Goal: Task Accomplishment & Management: Manage account settings

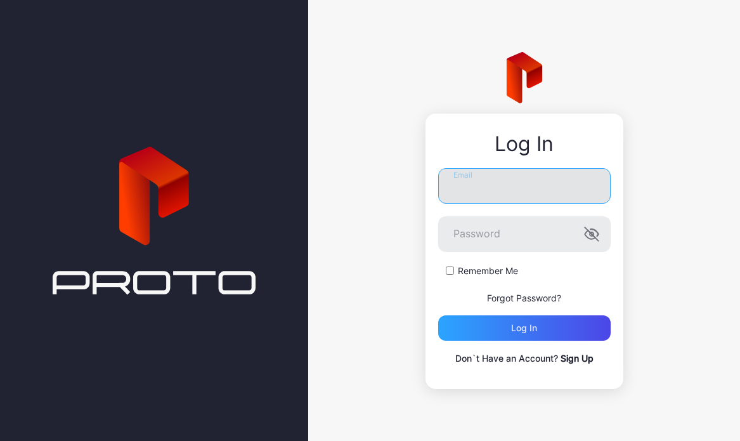
click at [478, 177] on input "Email" at bounding box center [524, 186] width 173 height 36
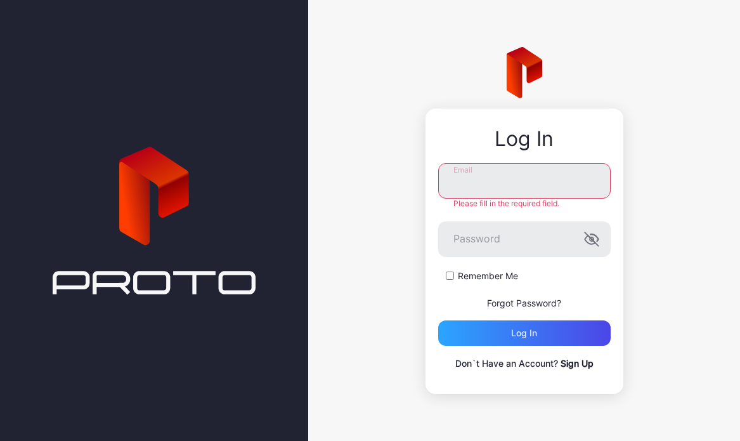
type input "**********"
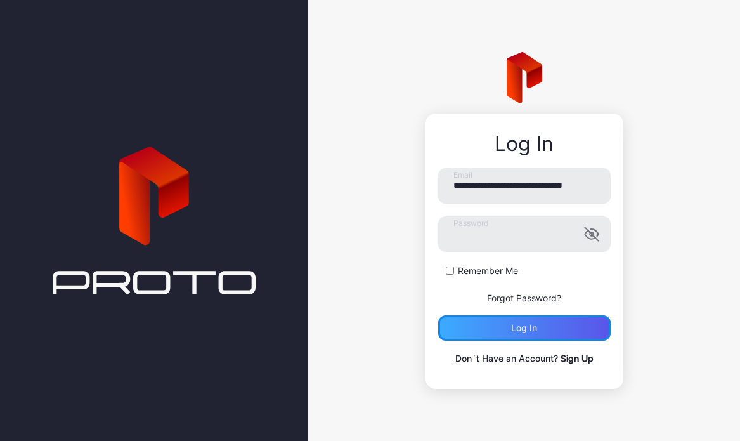
click at [525, 336] on div "Log in" at bounding box center [524, 327] width 173 height 25
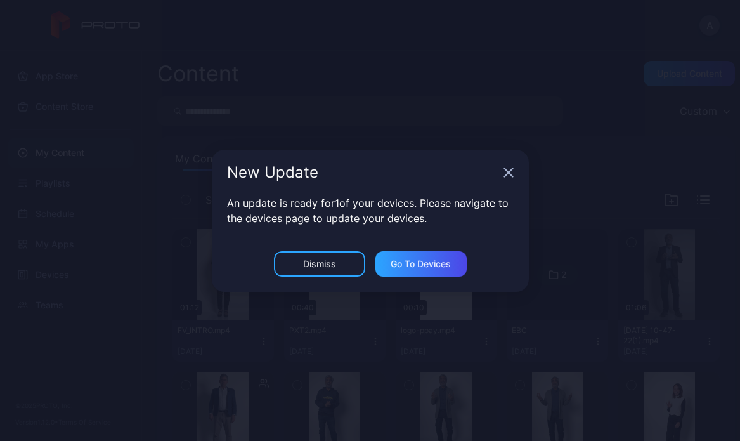
click at [501, 169] on div "New Update" at bounding box center [370, 173] width 317 height 46
click at [504, 169] on icon "button" at bounding box center [509, 172] width 10 height 10
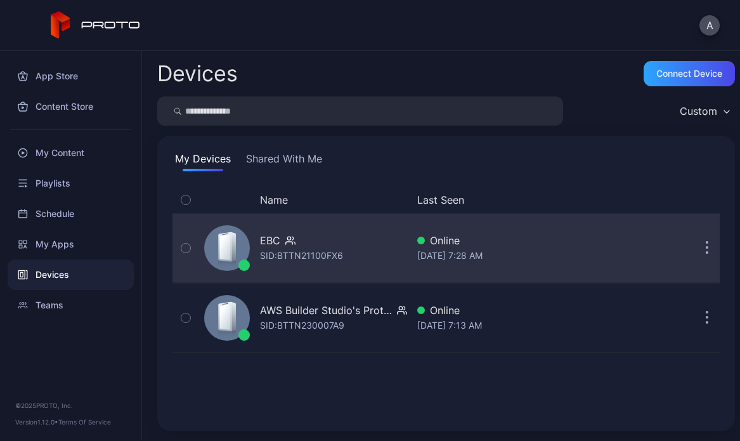
click at [285, 243] on icon "button" at bounding box center [290, 240] width 10 height 13
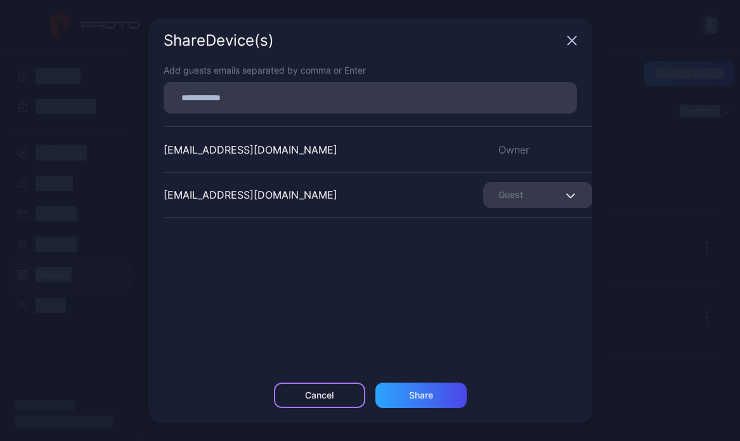
click at [334, 395] on div "Cancel" at bounding box center [319, 395] width 91 height 25
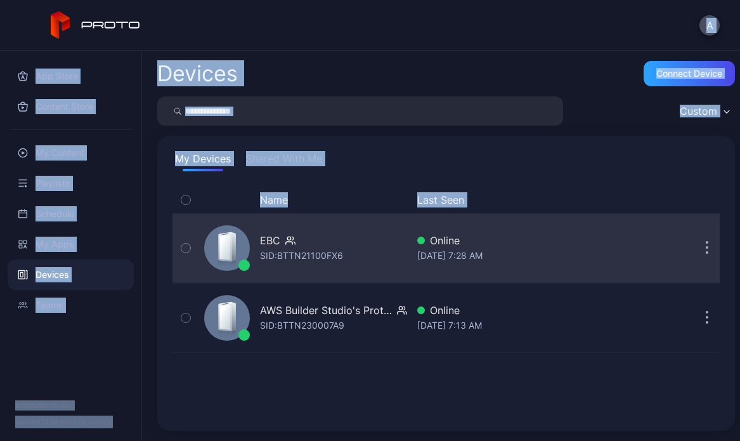
click at [233, 243] on icon at bounding box center [234, 246] width 4 height 29
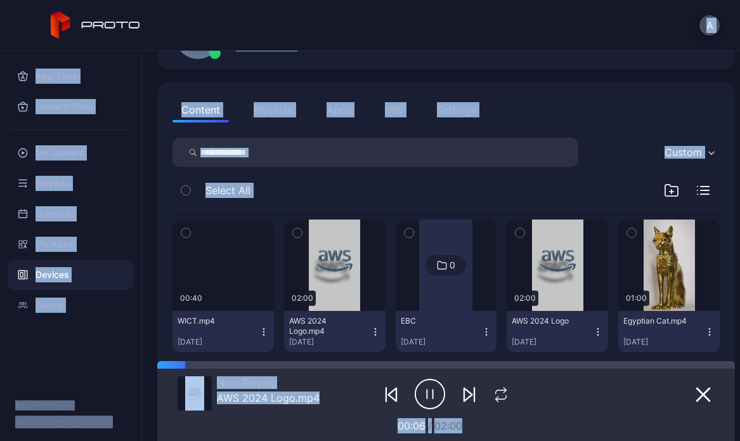
scroll to position [119, 0]
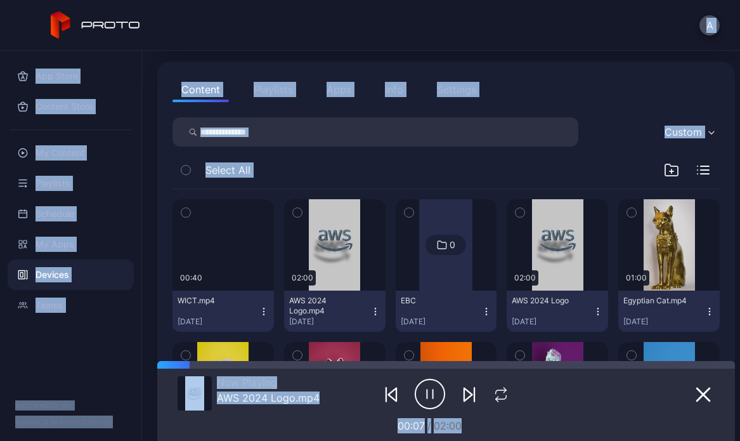
click at [183, 209] on icon "button" at bounding box center [185, 213] width 9 height 14
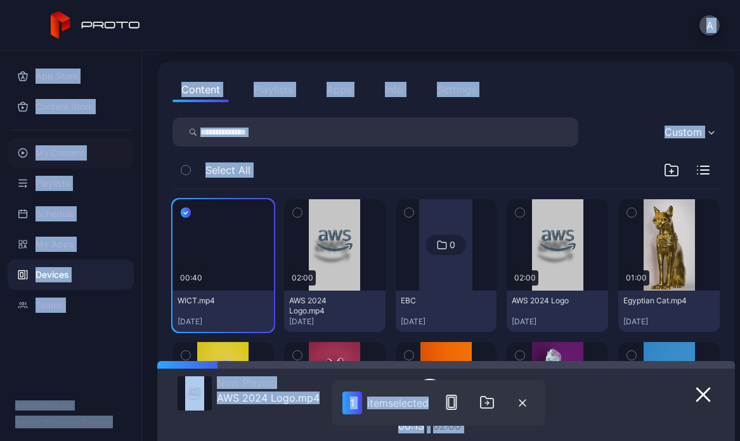
click at [80, 154] on div "My Content" at bounding box center [71, 153] width 126 height 30
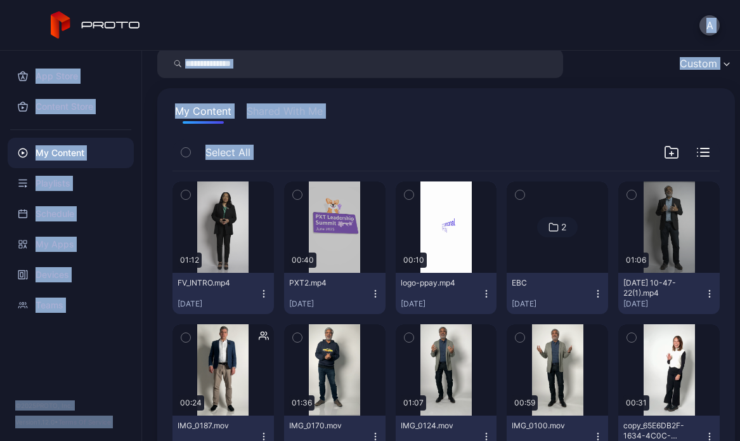
scroll to position [58, 0]
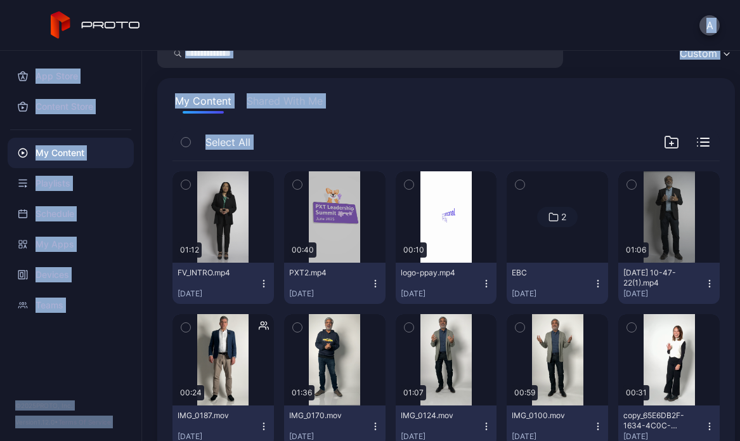
click at [558, 217] on img at bounding box center [558, 217] width 0 height 0
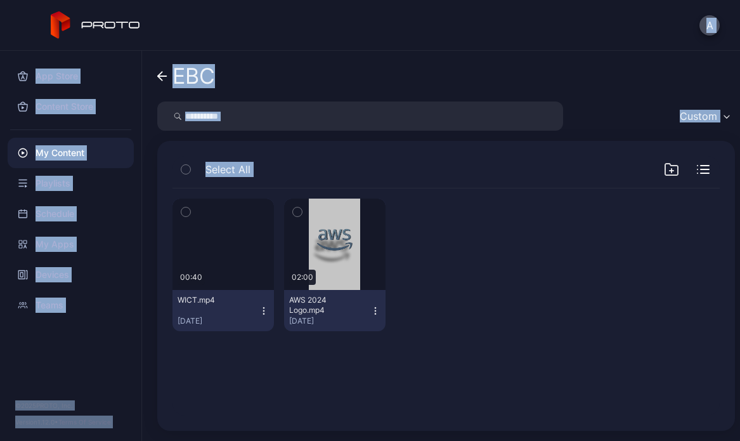
click at [180, 209] on button "button" at bounding box center [186, 212] width 27 height 27
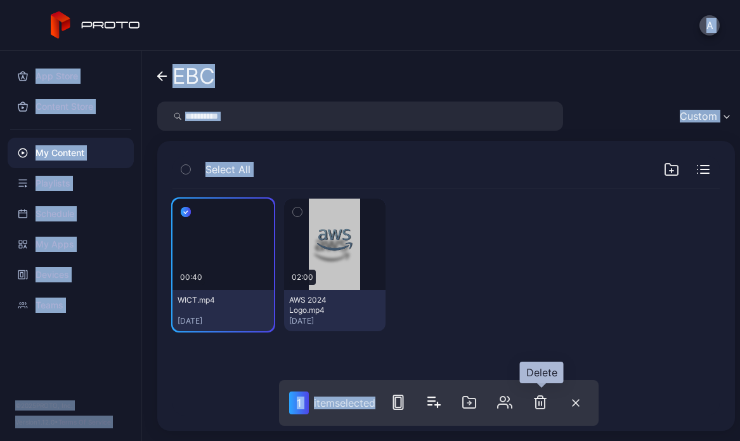
click at [548, 402] on icon "button" at bounding box center [540, 402] width 15 height 15
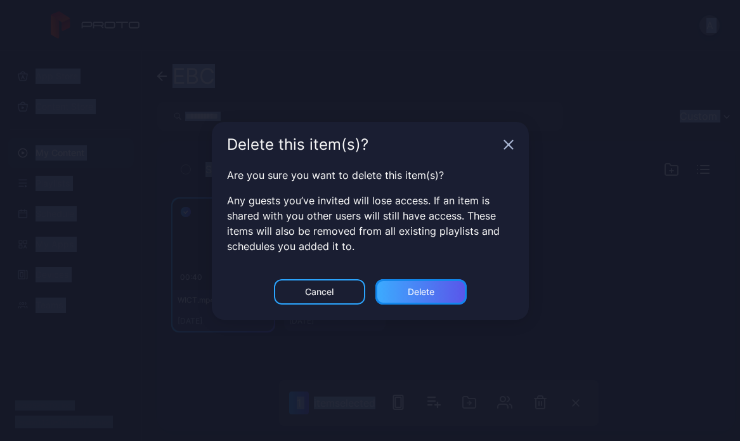
click at [433, 290] on div "Delete" at bounding box center [421, 292] width 27 height 10
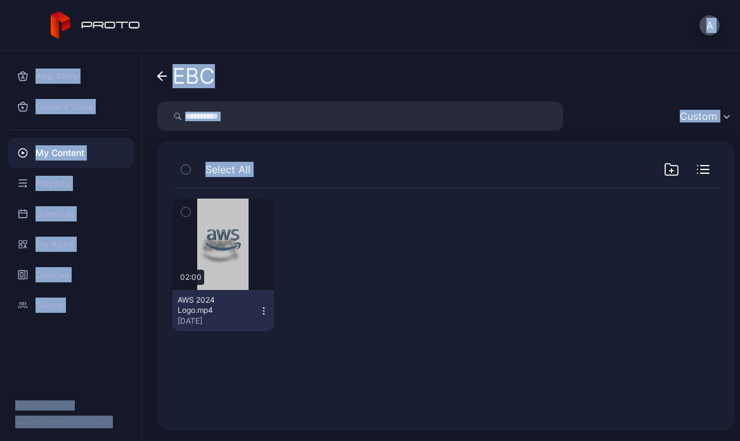
click at [82, 147] on div "My Content" at bounding box center [71, 153] width 126 height 30
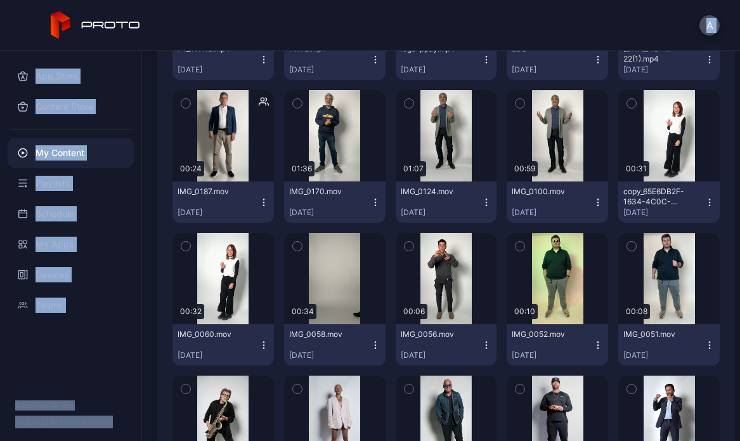
scroll to position [275, 0]
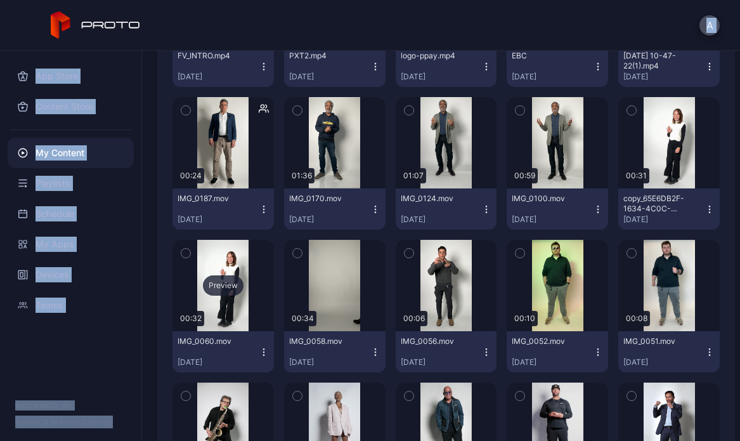
click at [230, 286] on div "Preview" at bounding box center [223, 285] width 41 height 20
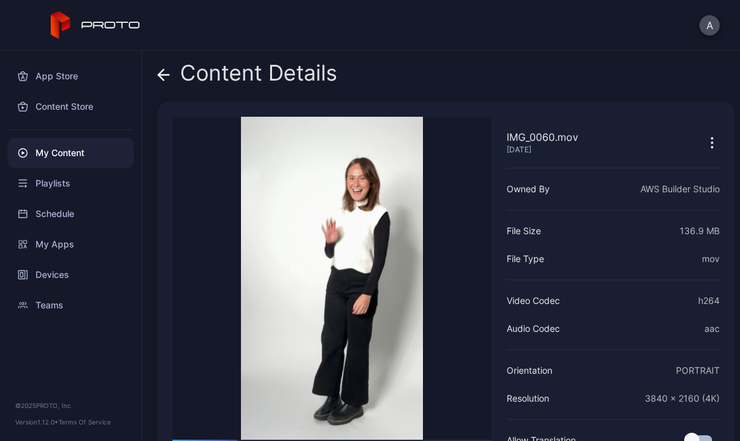
click at [172, 73] on div "Content Details" at bounding box center [247, 76] width 180 height 30
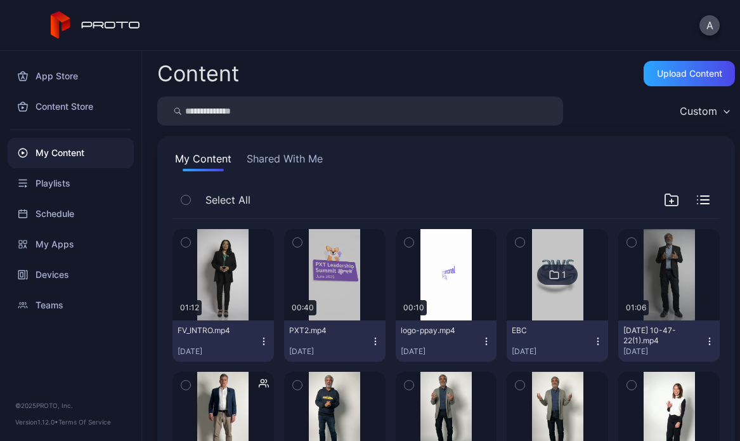
scroll to position [275, 0]
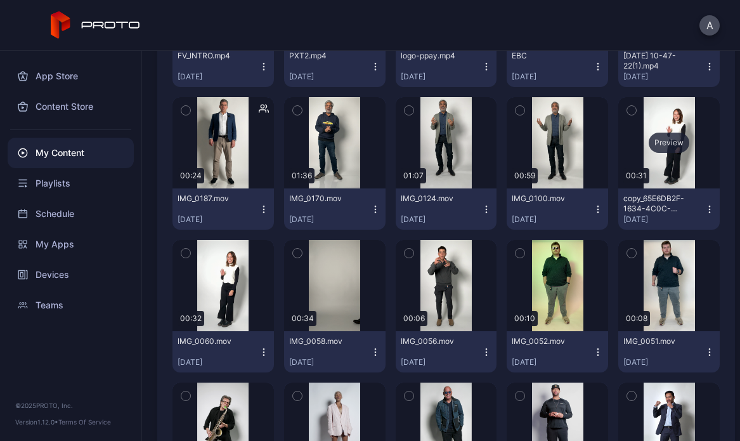
click at [656, 144] on div "Preview" at bounding box center [669, 143] width 41 height 20
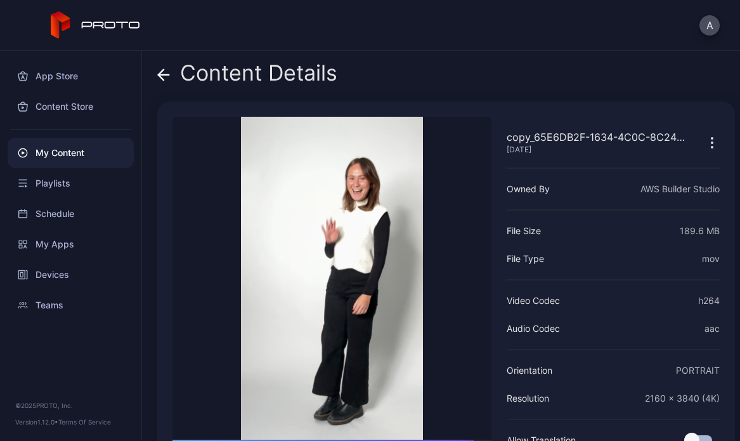
click at [164, 71] on icon at bounding box center [163, 75] width 13 height 13
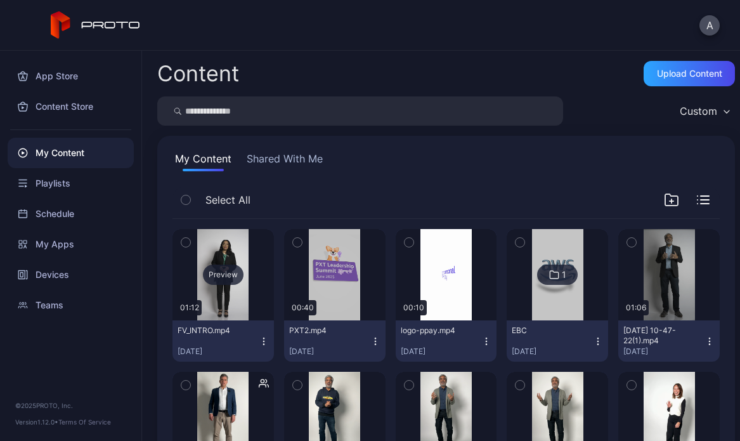
click at [228, 274] on div "Preview" at bounding box center [223, 275] width 41 height 20
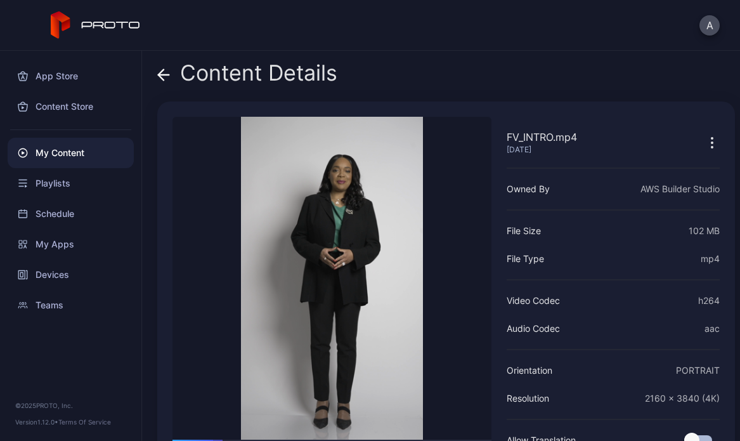
click at [173, 77] on div "Content Details" at bounding box center [247, 76] width 180 height 30
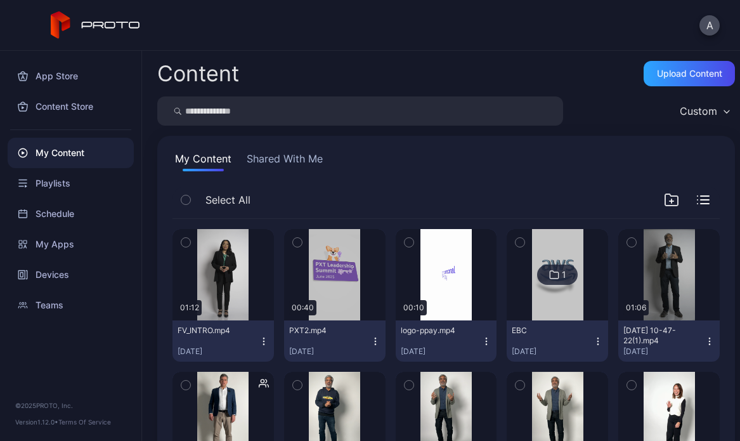
click at [252, 152] on button "Shared With Me" at bounding box center [284, 161] width 81 height 20
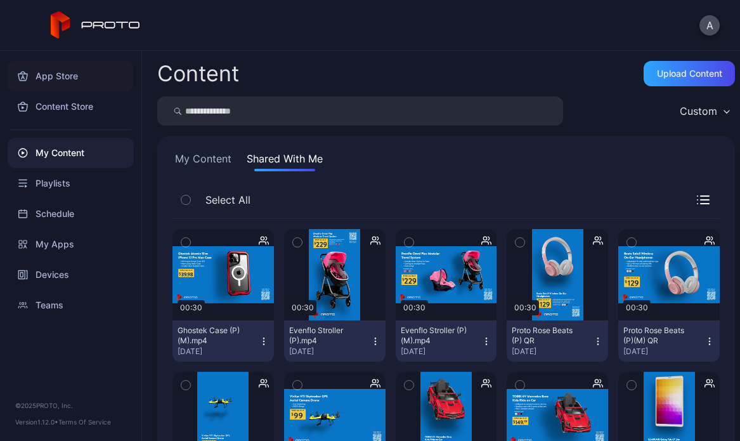
click at [46, 65] on div "App Store" at bounding box center [71, 76] width 126 height 30
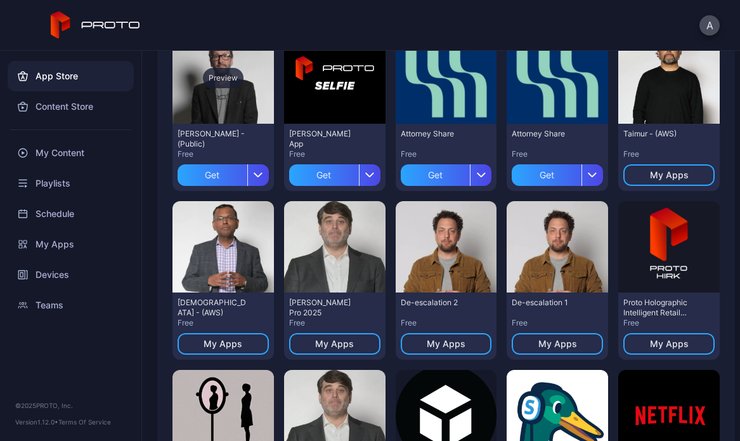
scroll to position [107, 0]
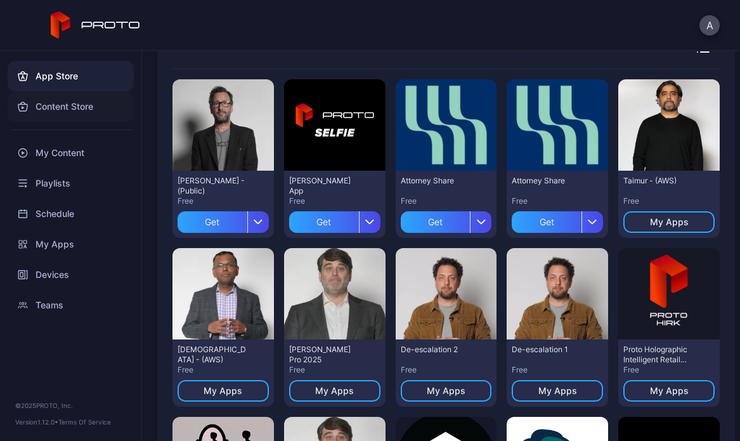
click at [49, 110] on div "Content Store" at bounding box center [71, 106] width 126 height 30
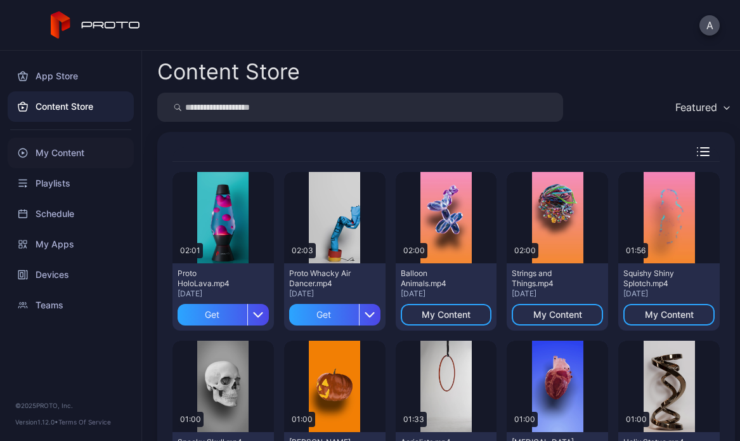
click at [51, 148] on div "My Content" at bounding box center [71, 153] width 126 height 30
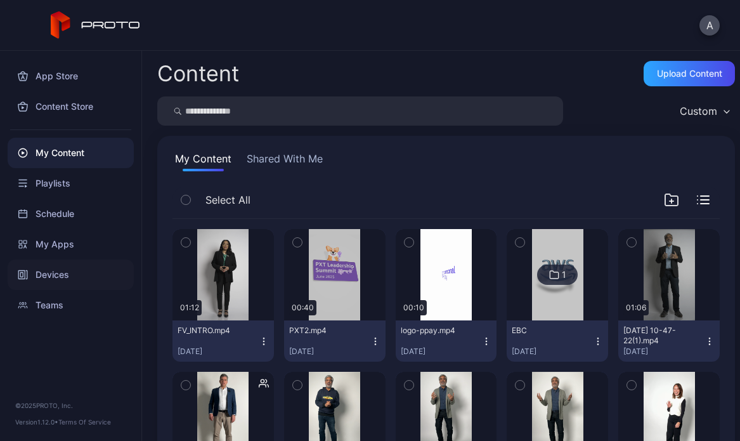
click at [65, 267] on div "Devices" at bounding box center [71, 274] width 126 height 30
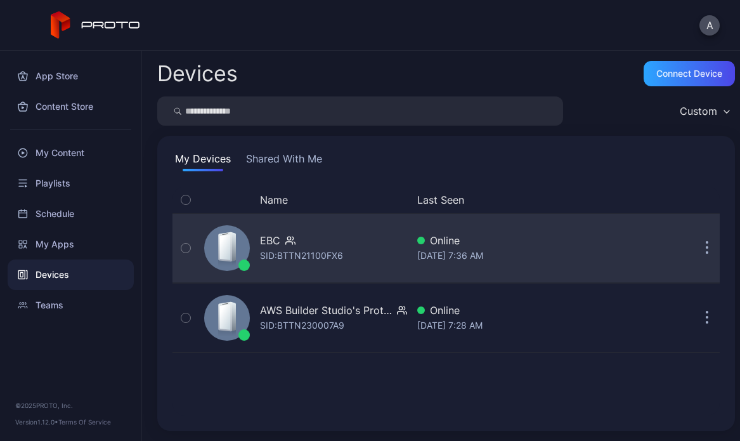
click at [527, 264] on div "EBC SID: BTTN21100FX6 Online Aug 25, 2025 at 7:36 AM" at bounding box center [446, 247] width 547 height 63
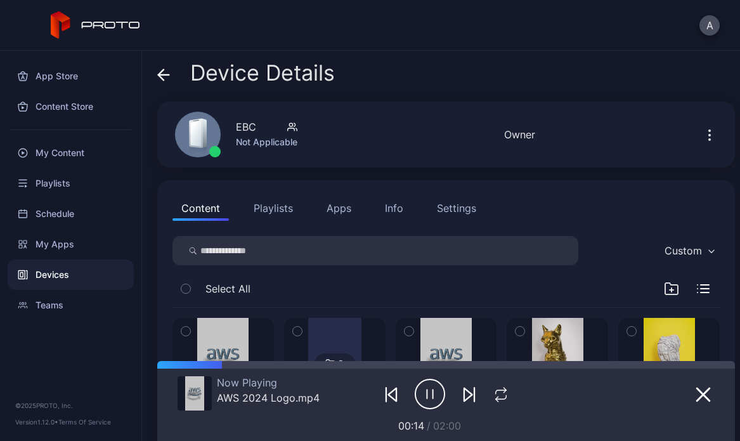
click at [465, 218] on button "Settings" at bounding box center [456, 207] width 57 height 25
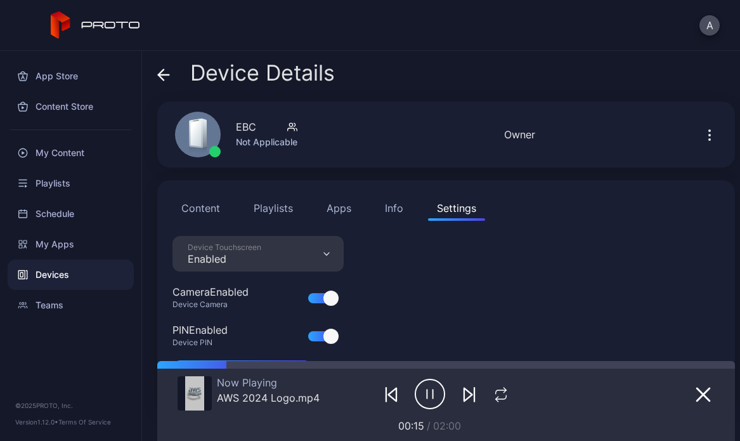
scroll to position [63, 0]
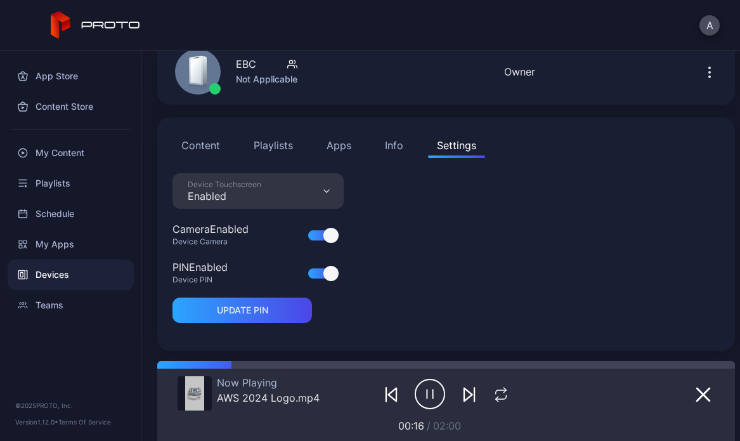
click at [408, 145] on button "Info" at bounding box center [394, 145] width 36 height 25
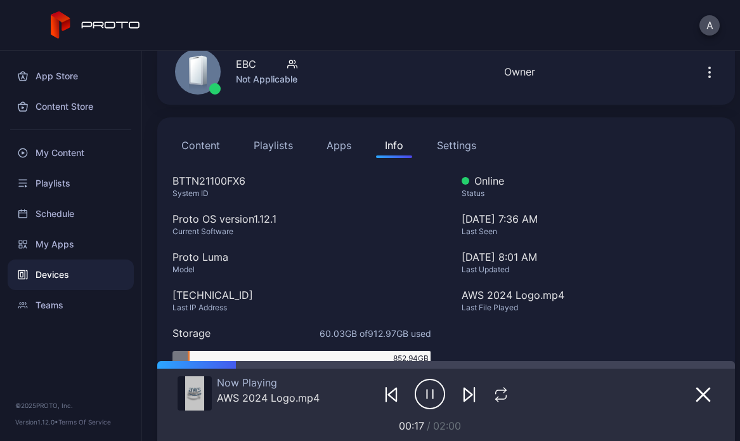
click at [338, 149] on button "Apps" at bounding box center [339, 145] width 43 height 25
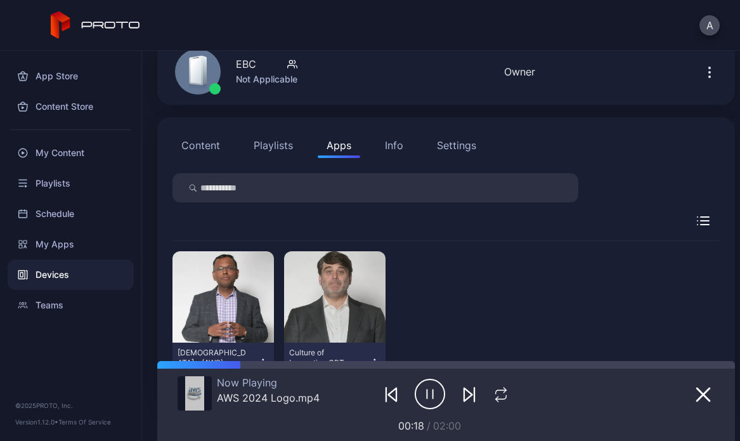
click at [283, 150] on button "Playlists" at bounding box center [273, 145] width 57 height 25
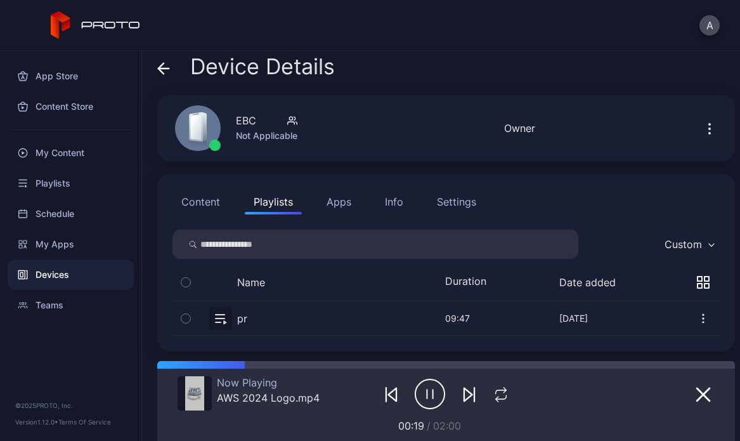
click at [214, 193] on button "Content" at bounding box center [201, 201] width 56 height 25
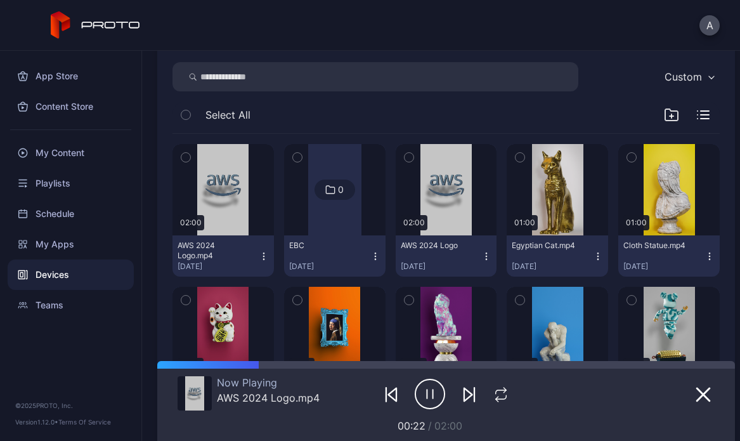
scroll to position [0, 0]
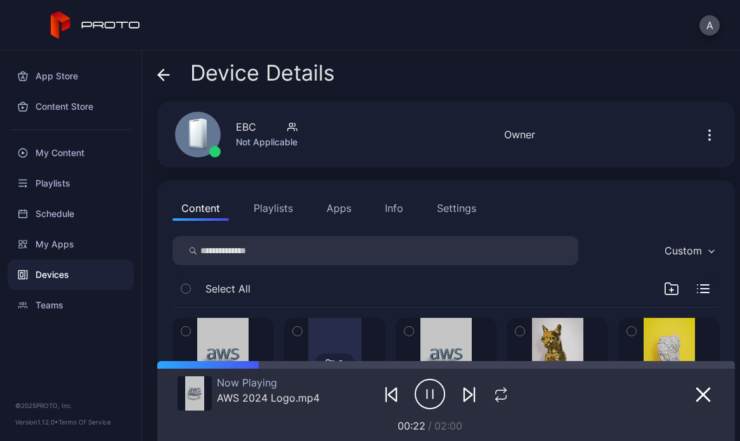
click at [404, 200] on button "Info" at bounding box center [394, 207] width 36 height 25
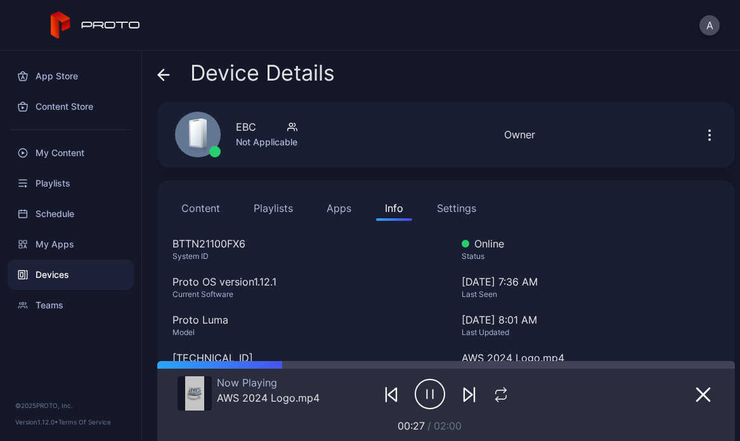
click at [702, 142] on icon "button" at bounding box center [709, 135] width 15 height 15
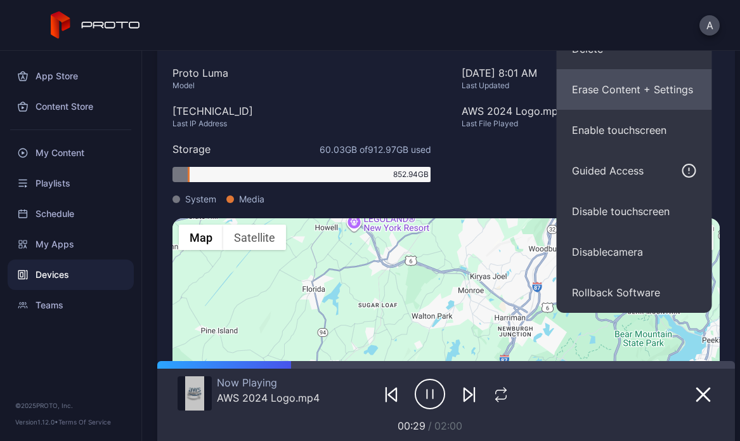
scroll to position [225, 0]
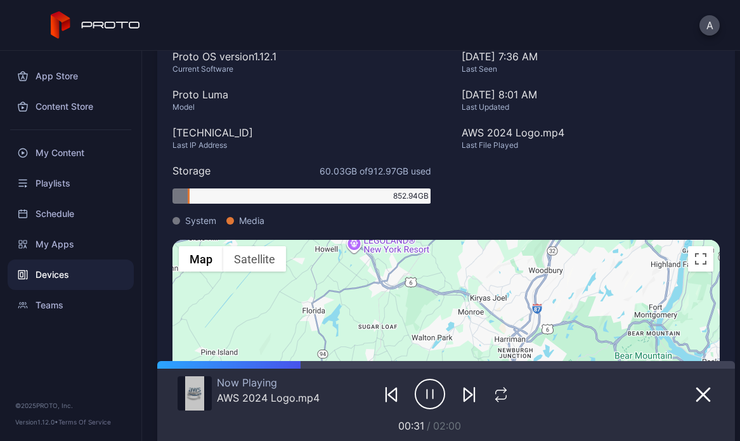
click at [494, 187] on div "Online Status Aug 25, 2025 at 7:36 AM Last Seen Jul 07, 2025 at 8:01 AM Last Up…" at bounding box center [591, 125] width 259 height 229
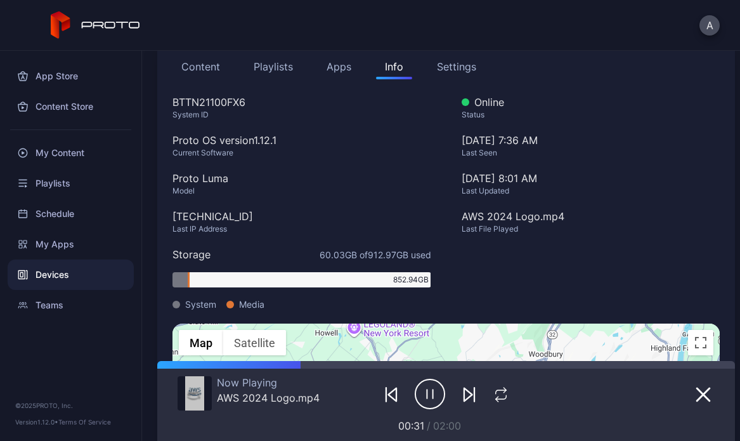
scroll to position [105, 0]
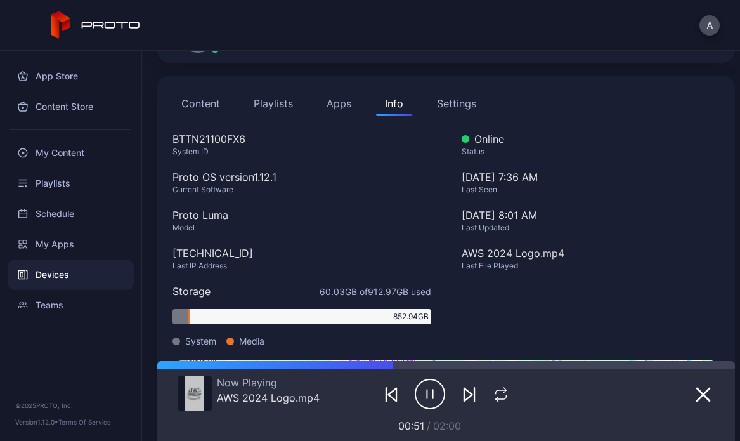
click at [463, 29] on div "A" at bounding box center [370, 25] width 740 height 51
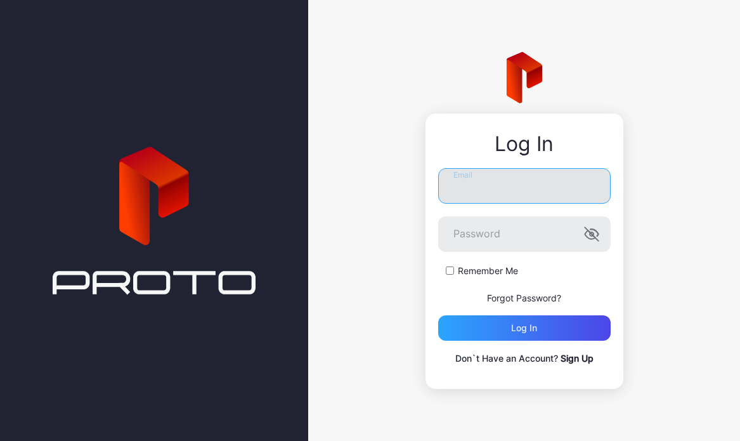
click at [527, 192] on input "Email" at bounding box center [524, 186] width 173 height 36
type input "**********"
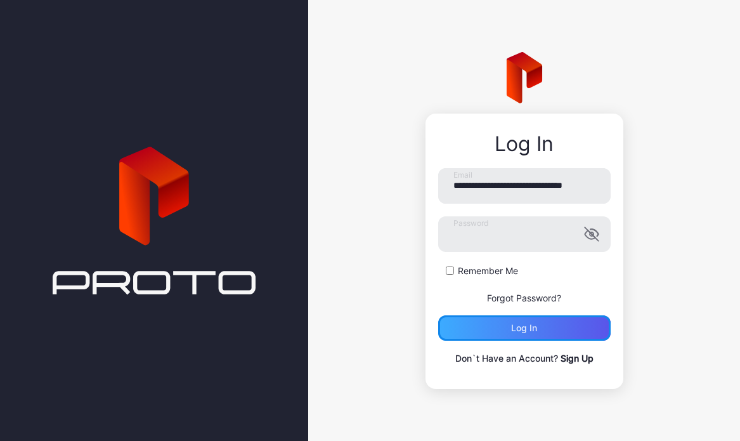
click at [539, 330] on div "Log in" at bounding box center [524, 327] width 173 height 25
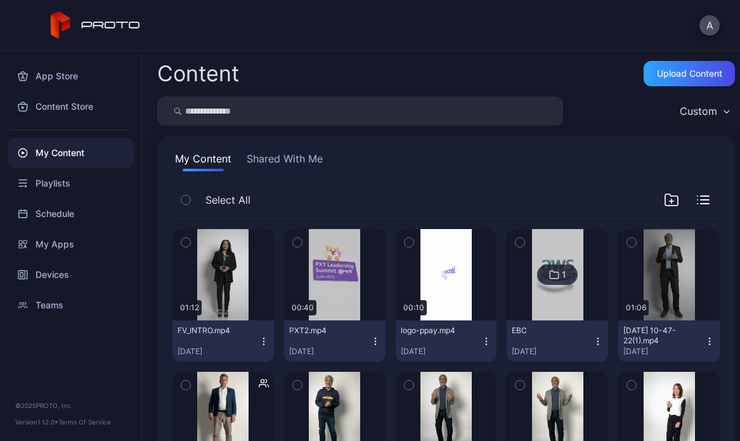
click at [532, 287] on img at bounding box center [557, 274] width 51 height 91
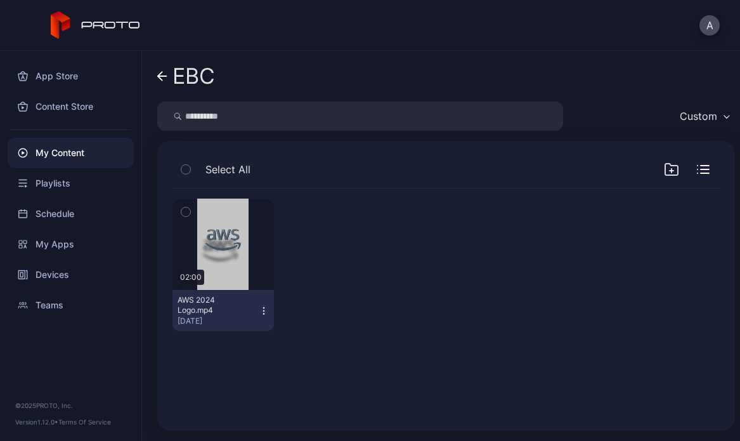
click at [190, 170] on div "button" at bounding box center [186, 169] width 10 height 10
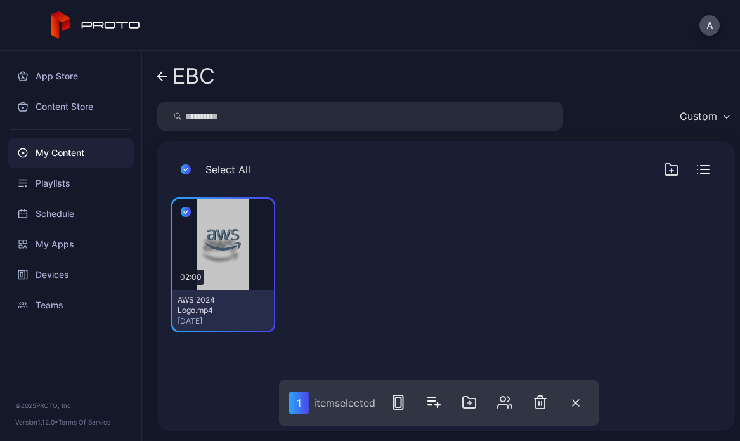
click at [185, 171] on icon "button" at bounding box center [186, 169] width 10 height 14
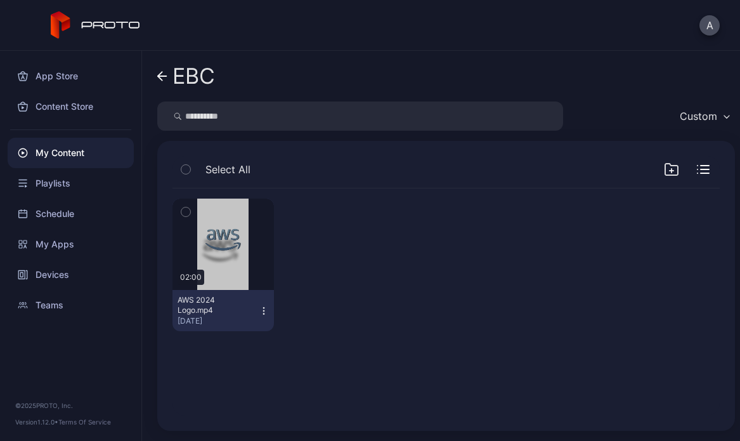
click at [670, 171] on icon "button" at bounding box center [672, 171] width 4 height 0
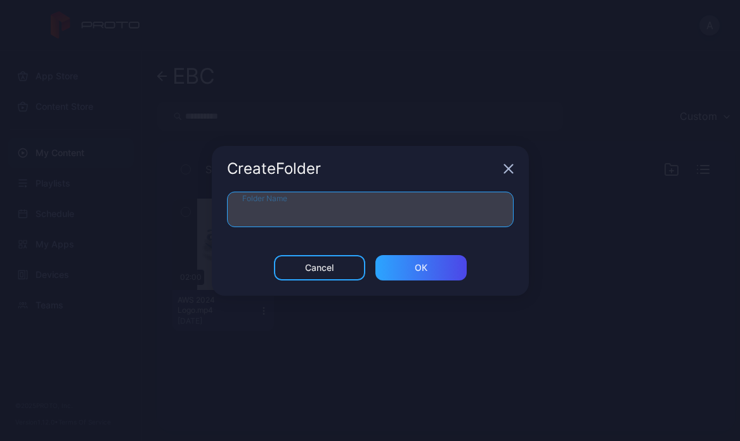
click at [325, 206] on input "Folder Name" at bounding box center [370, 210] width 287 height 36
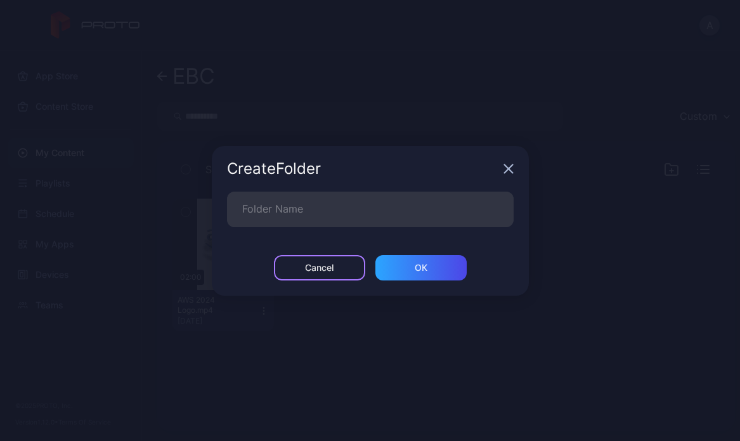
click at [318, 262] on div "Cancel" at bounding box center [319, 267] width 91 height 25
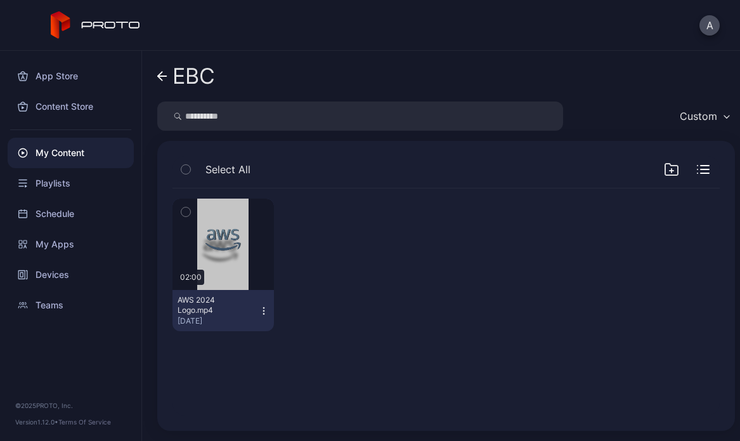
click at [444, 267] on div "Preview 02:00 AWS 2024 Logo.mp4 Mar 24, 2025" at bounding box center [446, 264] width 547 height 153
click at [645, 164] on div "Select All" at bounding box center [446, 172] width 547 height 32
click at [665, 165] on icon "button" at bounding box center [671, 169] width 13 height 11
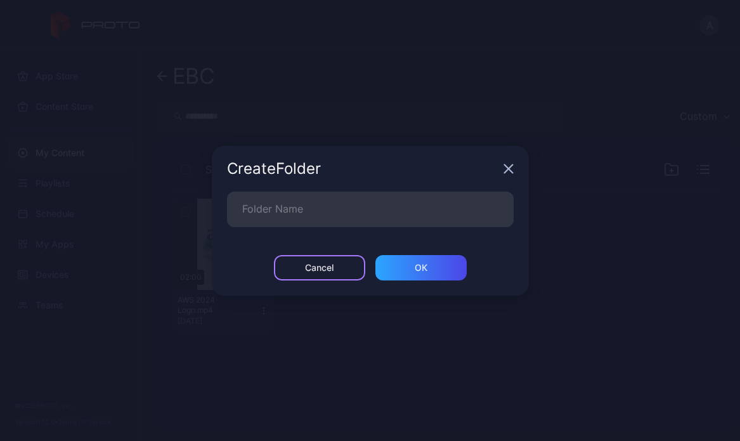
click at [343, 263] on div "Cancel" at bounding box center [319, 267] width 91 height 25
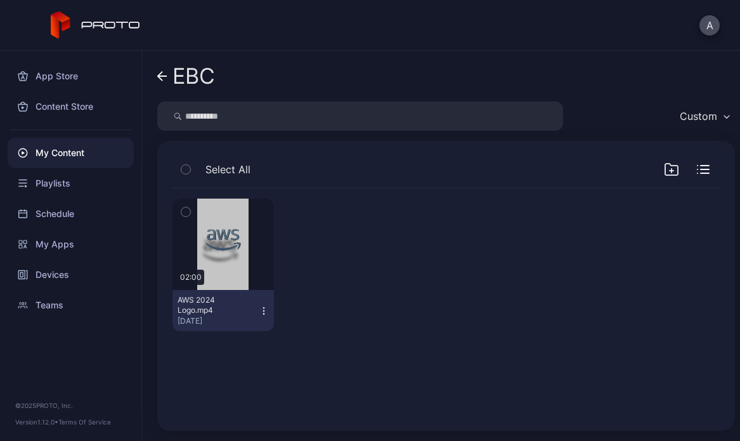
click at [159, 80] on icon at bounding box center [162, 76] width 10 height 11
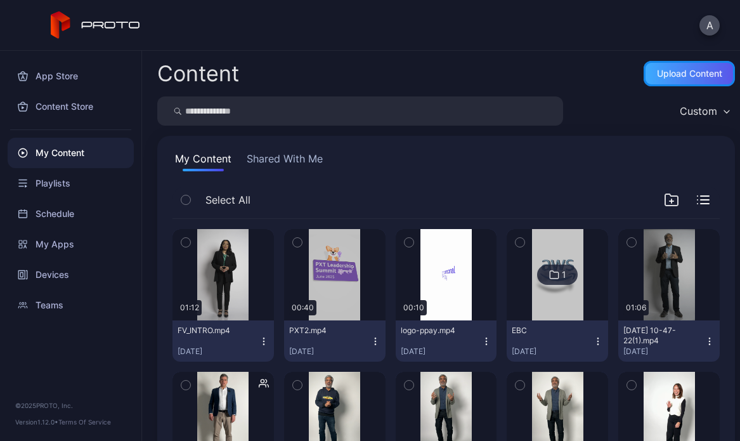
click at [689, 70] on div "Upload Content" at bounding box center [689, 74] width 65 height 10
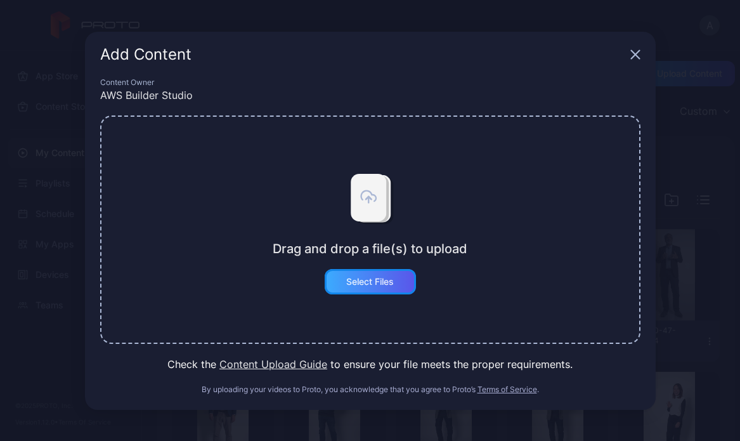
click at [393, 286] on div "Select Files" at bounding box center [370, 282] width 48 height 10
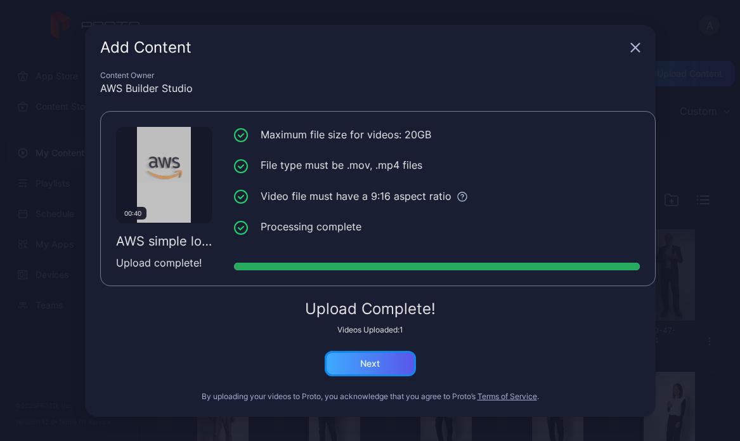
click at [376, 359] on div "Next" at bounding box center [370, 363] width 20 height 10
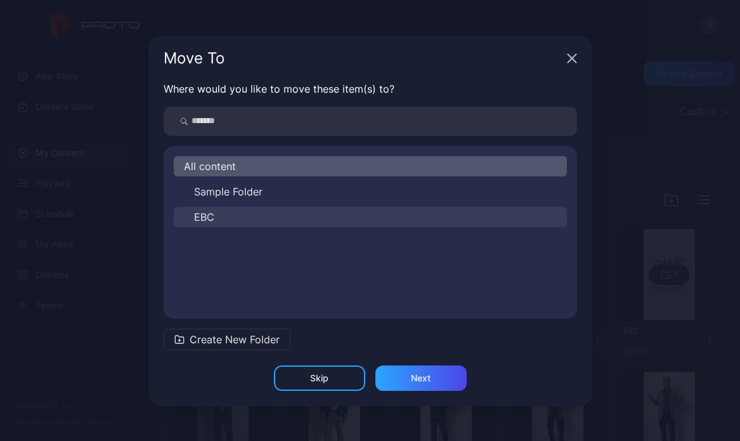
click at [263, 219] on button "EBC" at bounding box center [370, 217] width 393 height 20
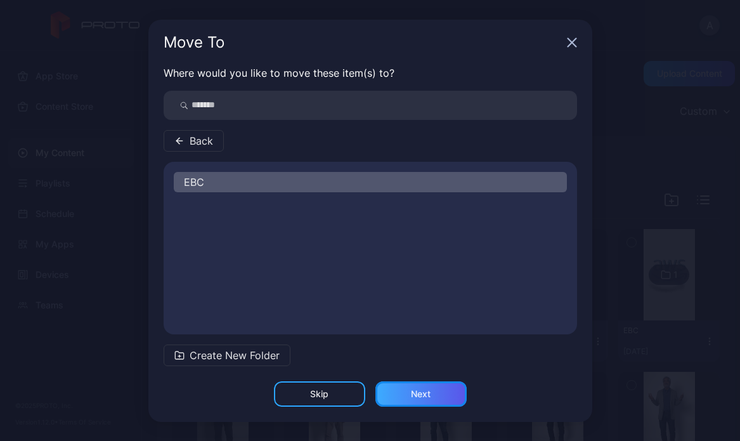
click at [407, 395] on div "Next" at bounding box center [421, 393] width 91 height 25
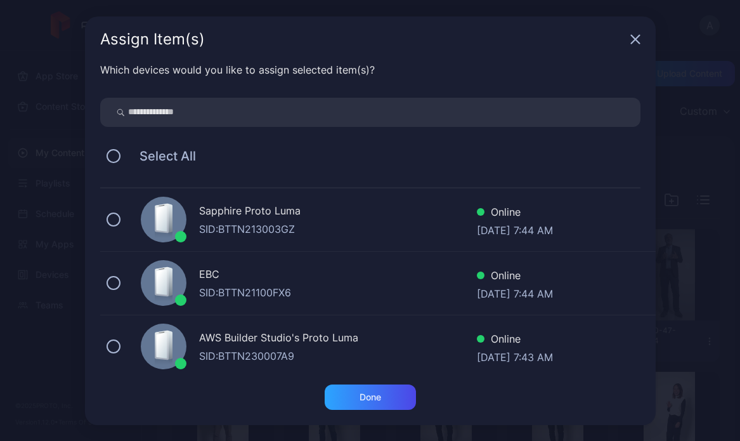
click at [287, 277] on div "EBC" at bounding box center [338, 275] width 278 height 18
click at [387, 406] on div "Done" at bounding box center [370, 396] width 91 height 25
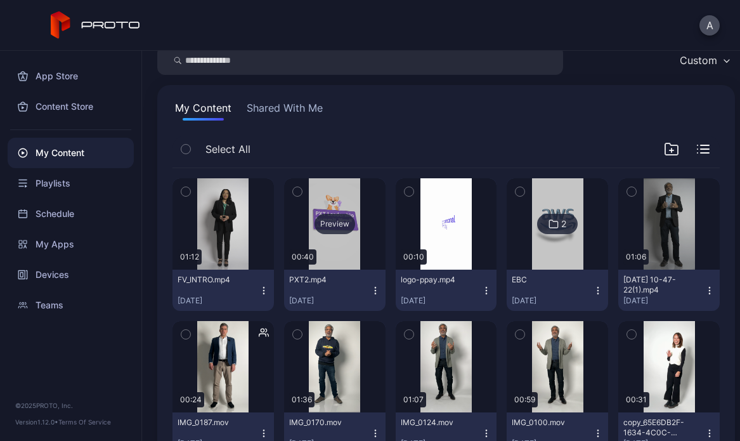
scroll to position [70, 0]
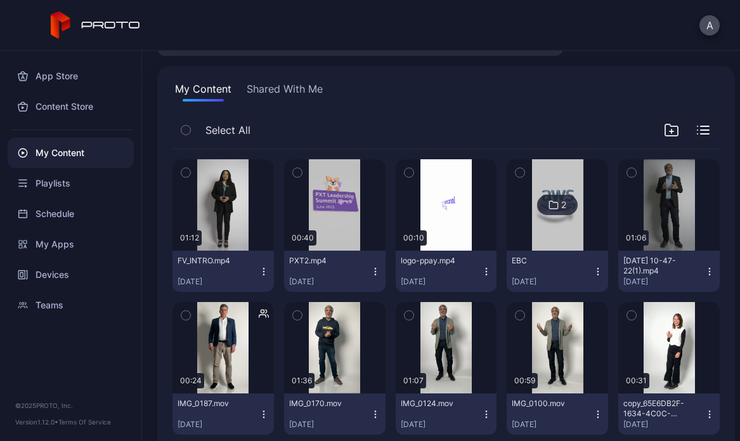
click at [538, 233] on img at bounding box center [557, 204] width 51 height 91
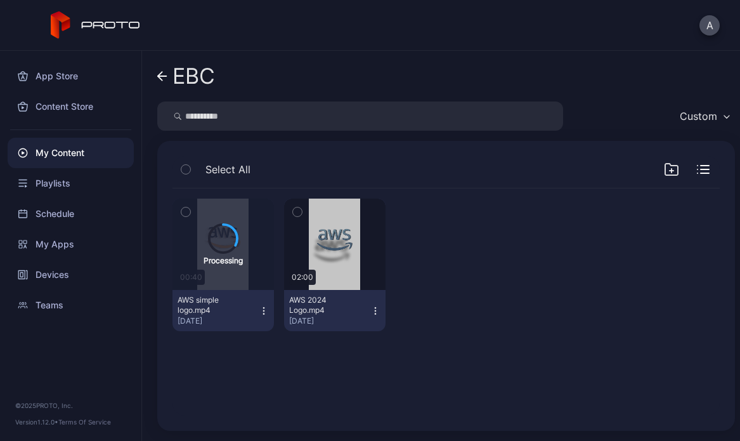
click at [260, 312] on icon "button" at bounding box center [264, 311] width 10 height 10
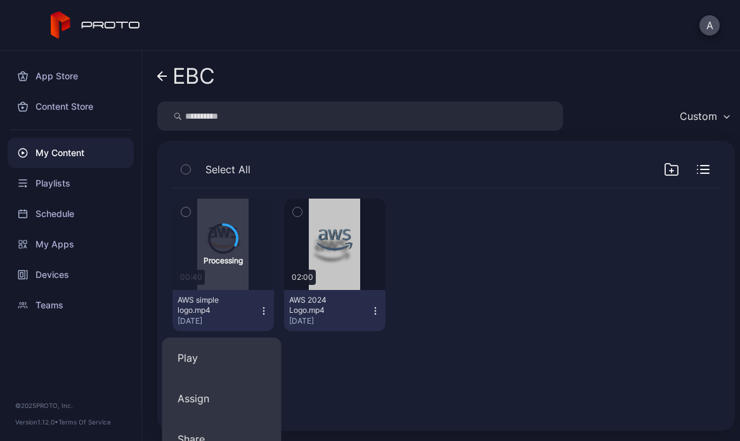
click at [372, 376] on div "Processing 00:40 AWS simple logo.mp4 Aug 25, 2025 Preview 02:00 AWS 2024 Logo.m…" at bounding box center [446, 301] width 568 height 247
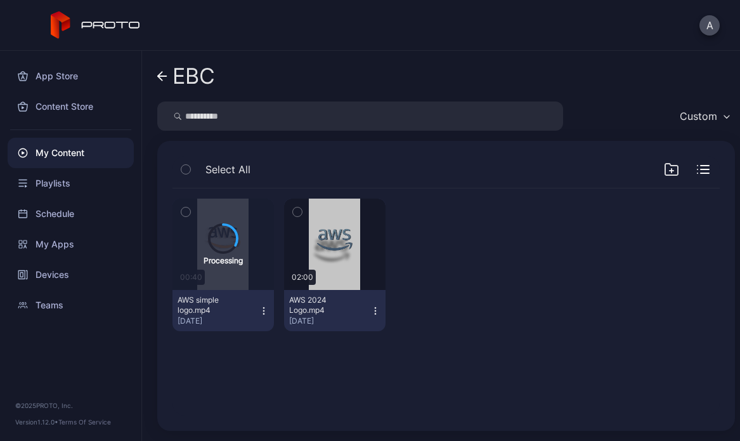
click at [261, 315] on icon "button" at bounding box center [264, 311] width 10 height 10
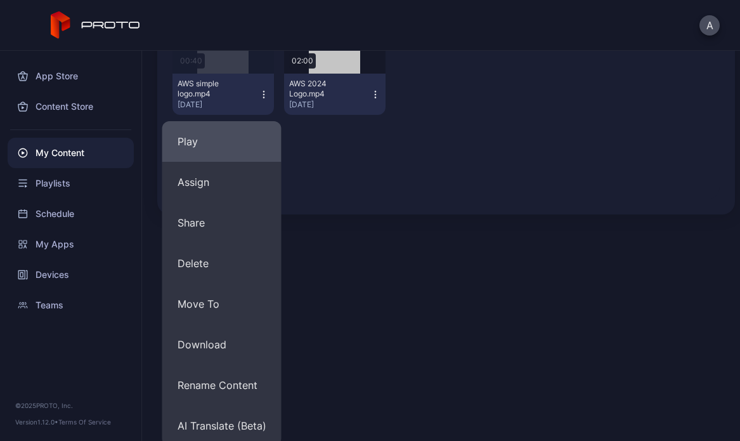
scroll to position [221, 0]
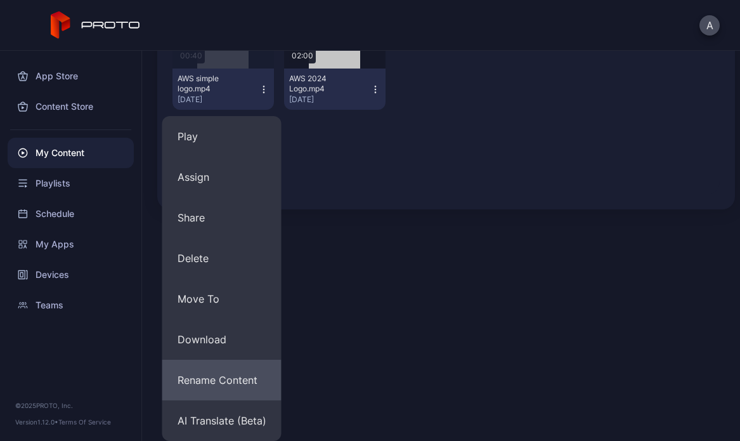
click at [265, 388] on button "Rename Content" at bounding box center [221, 380] width 119 height 41
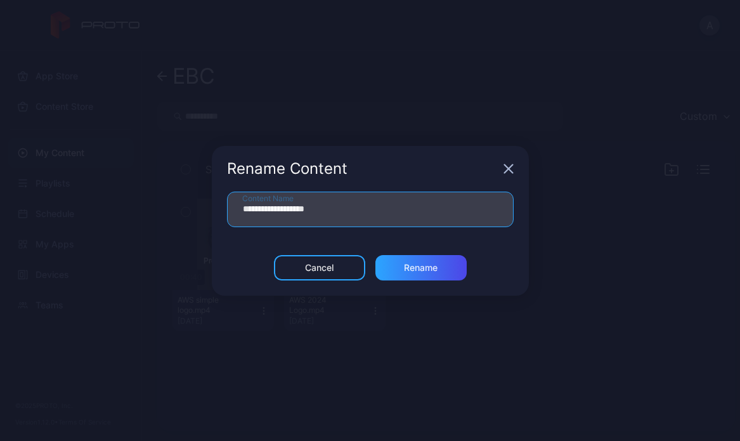
drag, startPoint x: 311, startPoint y: 211, endPoint x: 265, endPoint y: 207, distance: 46.4
click at [265, 207] on input "**********" at bounding box center [370, 210] width 287 height 36
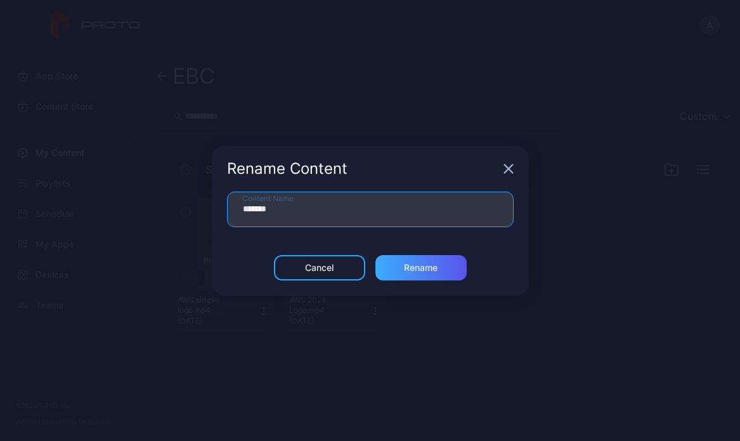
type input "*******"
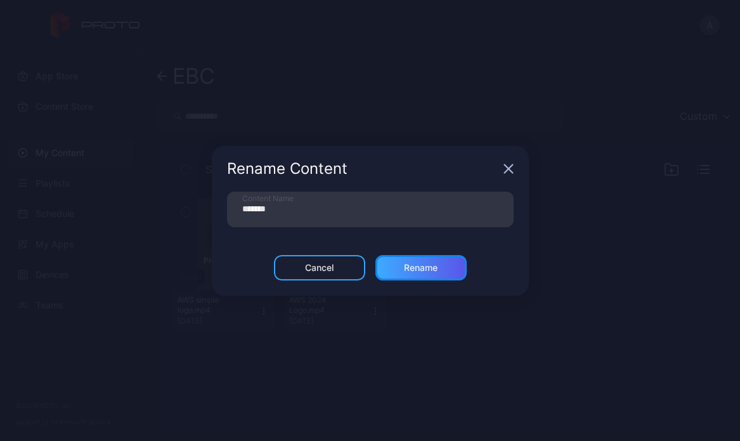
click at [452, 270] on div "Rename" at bounding box center [421, 267] width 91 height 25
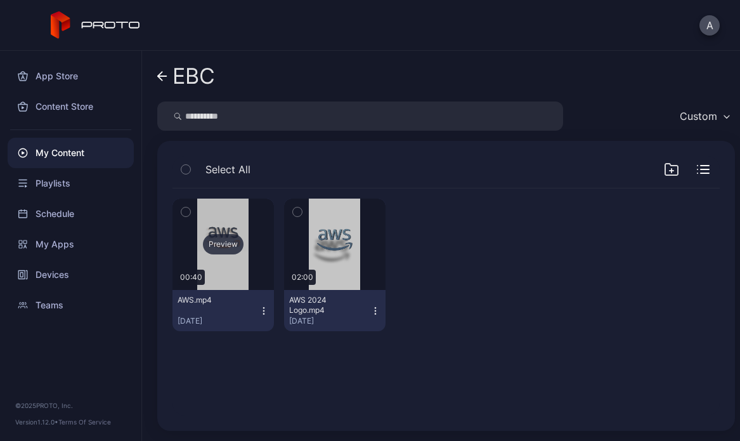
click at [239, 278] on div "Preview" at bounding box center [223, 244] width 101 height 91
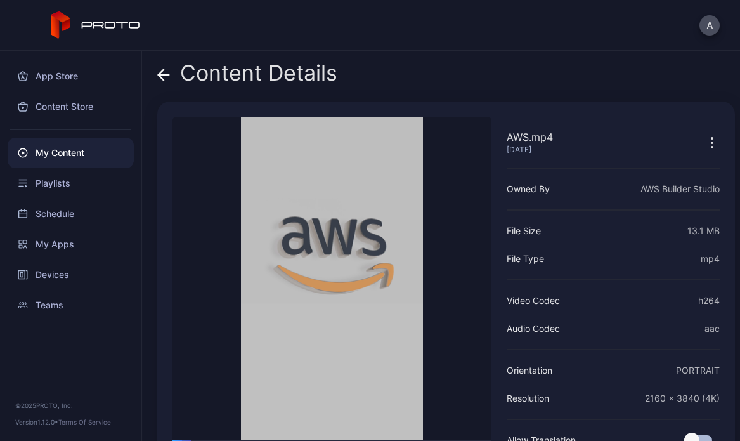
click at [166, 75] on icon at bounding box center [164, 75] width 11 height 0
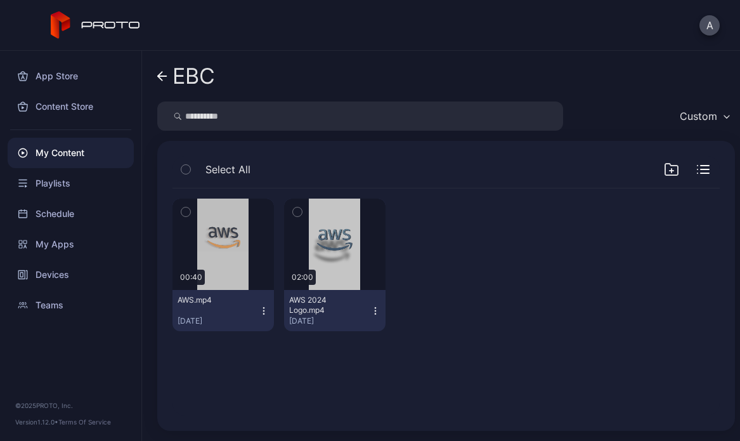
click at [259, 308] on icon "button" at bounding box center [264, 311] width 10 height 10
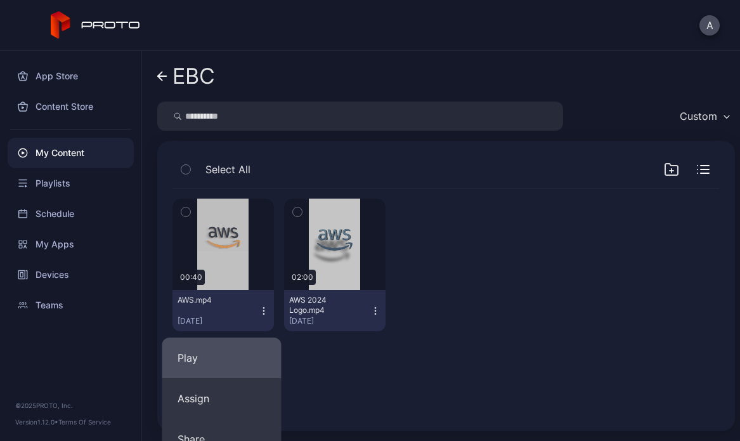
click at [252, 362] on button "Play" at bounding box center [221, 357] width 119 height 41
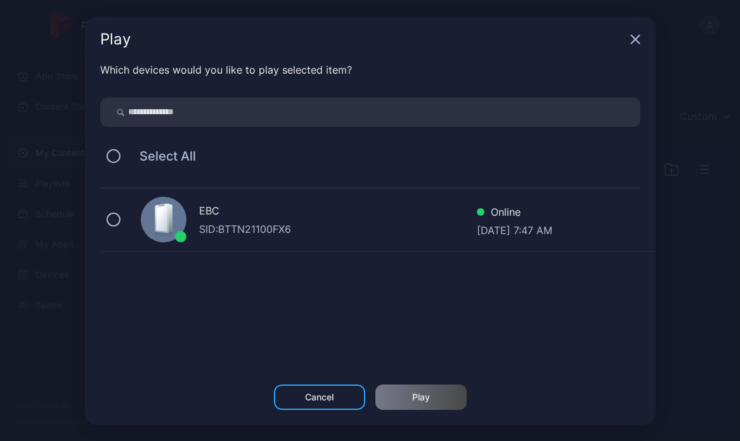
click at [270, 216] on div "EBC" at bounding box center [338, 212] width 278 height 18
click at [454, 404] on div "Play" at bounding box center [421, 396] width 91 height 25
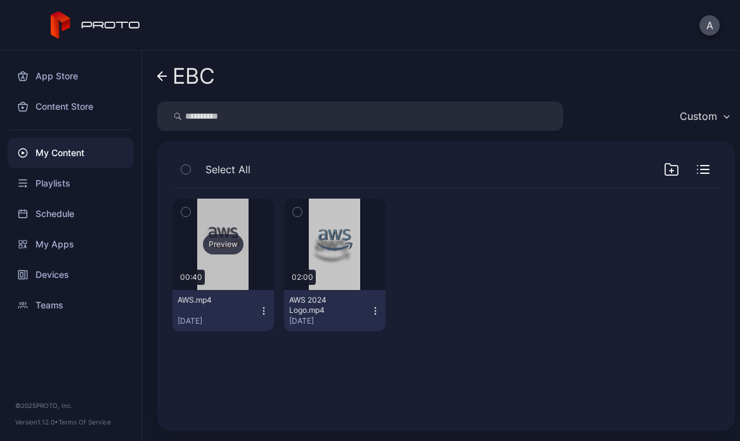
click at [219, 216] on div "Preview" at bounding box center [223, 244] width 101 height 91
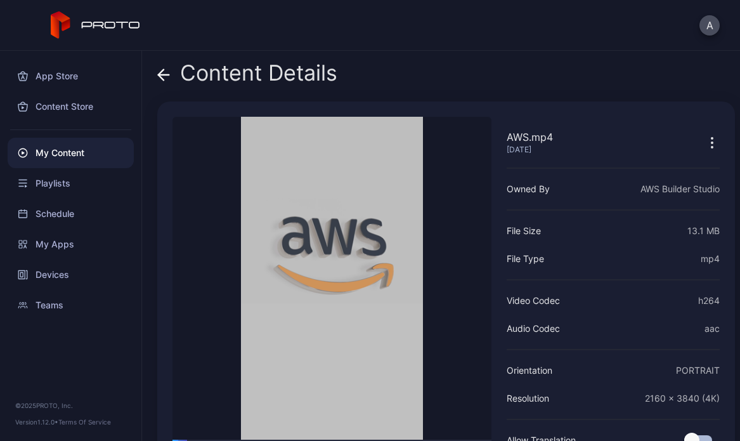
click at [168, 69] on icon at bounding box center [163, 75] width 13 height 13
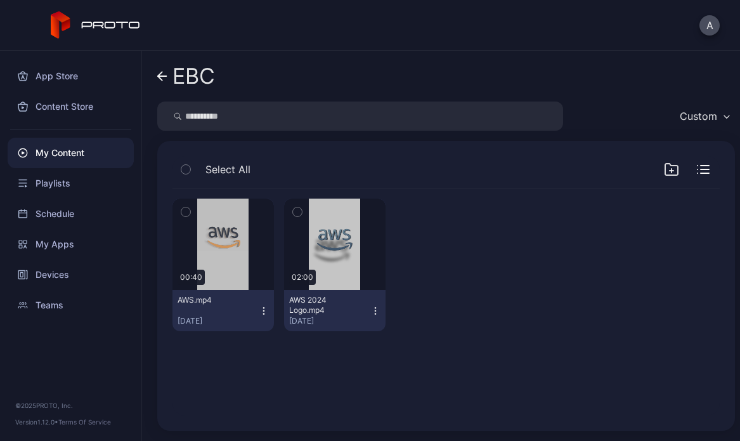
click at [185, 210] on icon "button" at bounding box center [185, 212] width 9 height 14
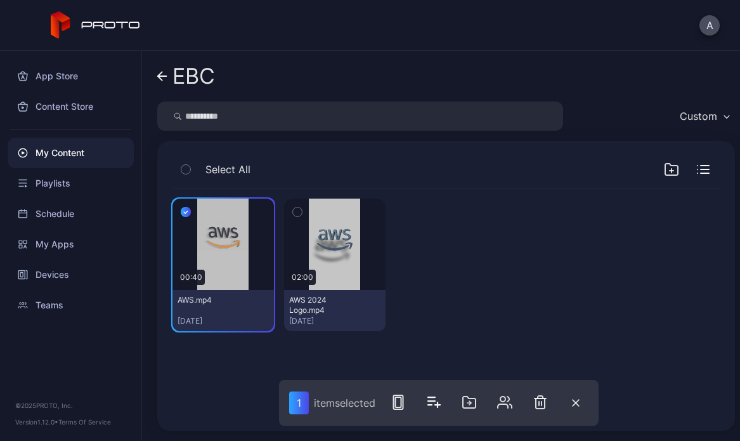
click at [542, 394] on button "button" at bounding box center [540, 401] width 25 height 25
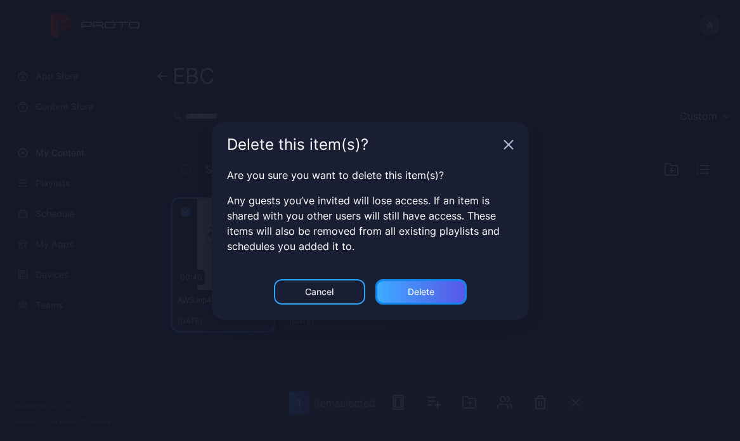
click at [443, 299] on div "Delete" at bounding box center [421, 291] width 91 height 25
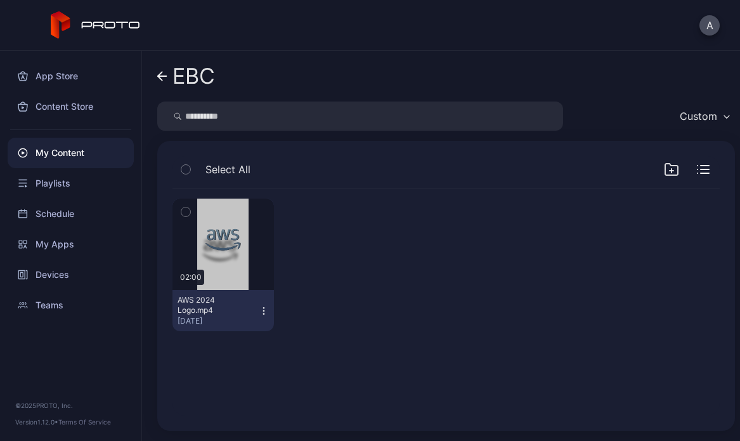
click at [82, 163] on div "My Content" at bounding box center [71, 153] width 126 height 30
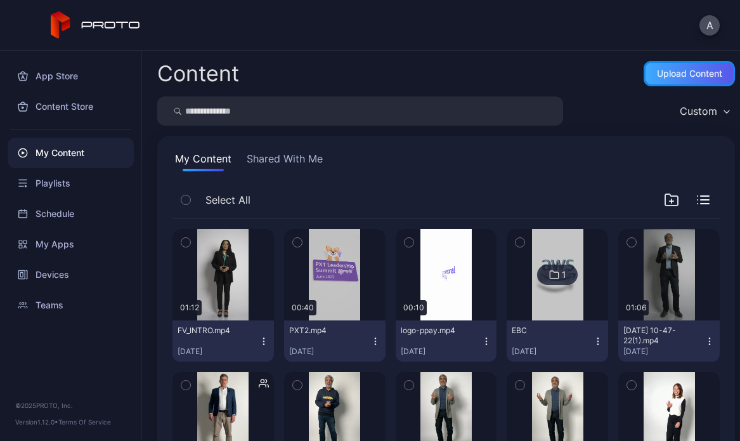
click at [657, 71] on div "Upload Content" at bounding box center [689, 74] width 65 height 10
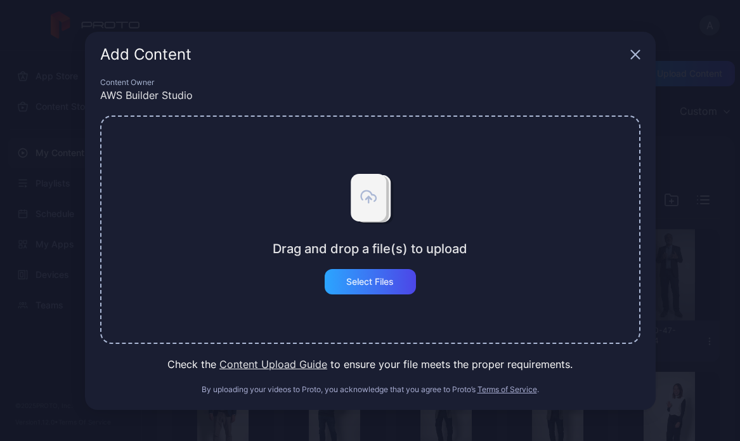
click at [406, 261] on div "Drag and drop a file(s) to upload Select Files" at bounding box center [370, 229] width 195 height 129
click at [399, 277] on div "Select Files" at bounding box center [370, 281] width 91 height 25
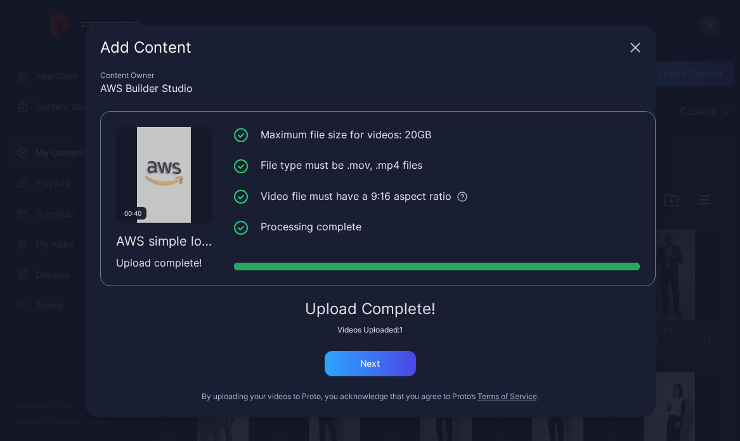
click at [411, 248] on div "Maximum file size for videos: 20GB File type must be .mov, .mp4 files Video fil…" at bounding box center [437, 198] width 406 height 143
click at [403, 371] on div "Next" at bounding box center [370, 363] width 91 height 25
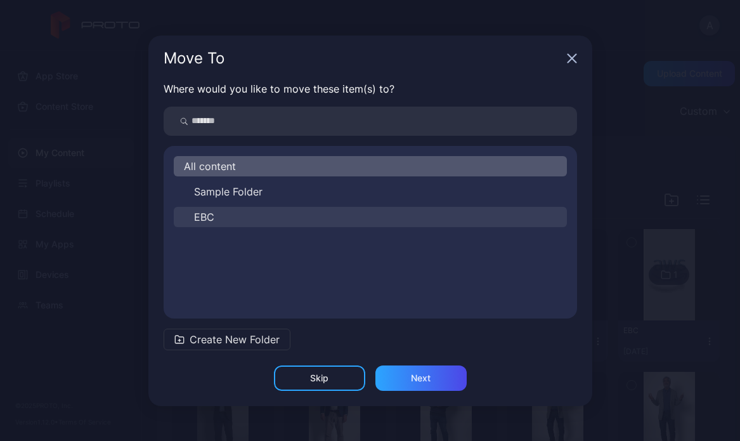
click at [274, 218] on button "EBC" at bounding box center [370, 217] width 393 height 20
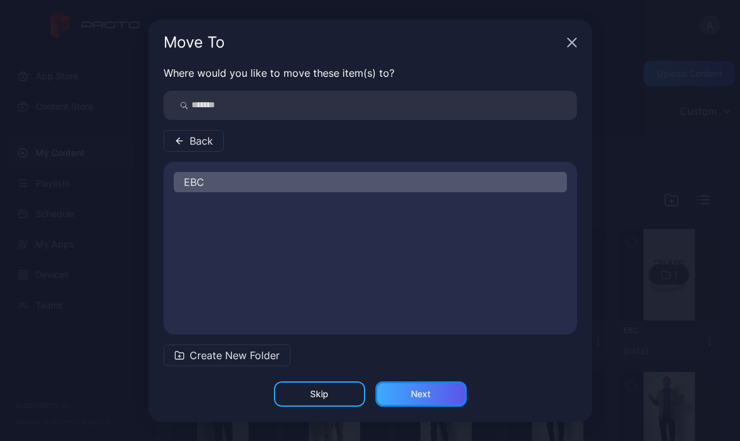
click at [419, 397] on div "Next" at bounding box center [421, 394] width 20 height 10
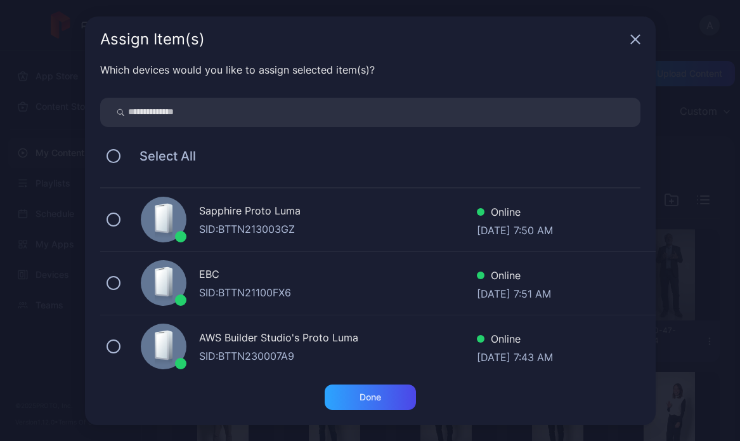
click at [322, 287] on div "SID: BTTN21100FX6" at bounding box center [338, 292] width 278 height 15
click at [394, 401] on div "Done" at bounding box center [370, 396] width 91 height 25
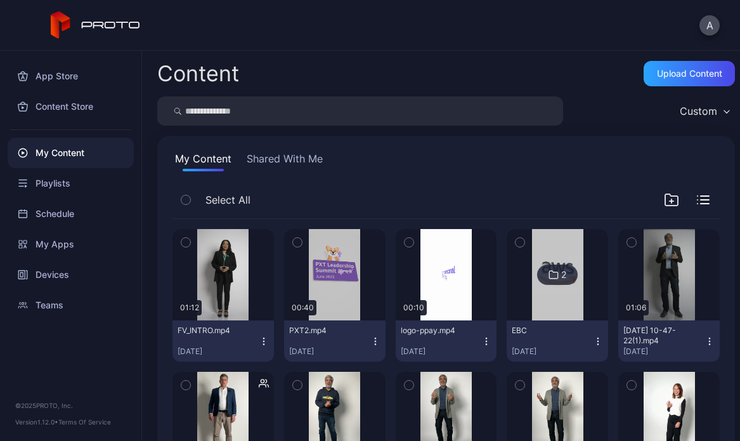
click at [553, 307] on img at bounding box center [557, 274] width 51 height 91
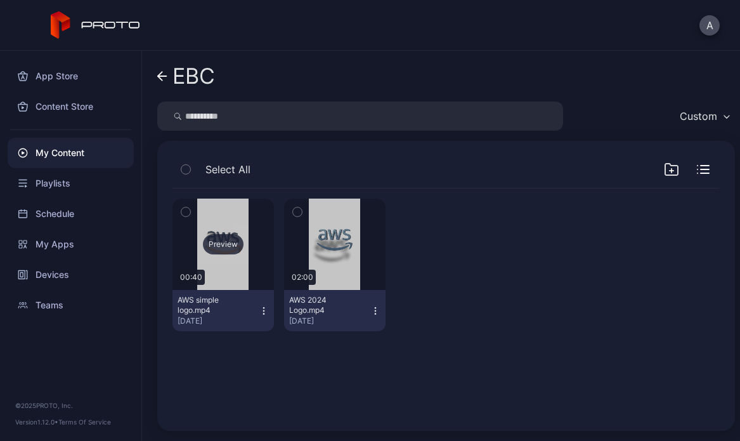
click at [224, 209] on div "Preview" at bounding box center [223, 244] width 101 height 91
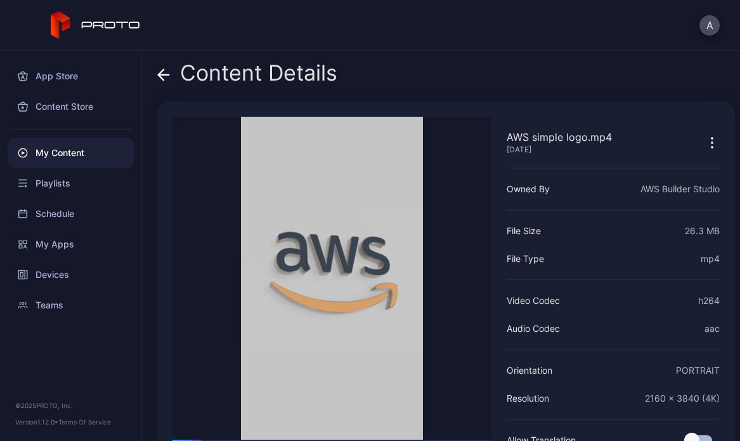
click at [162, 76] on icon at bounding box center [163, 75] width 13 height 13
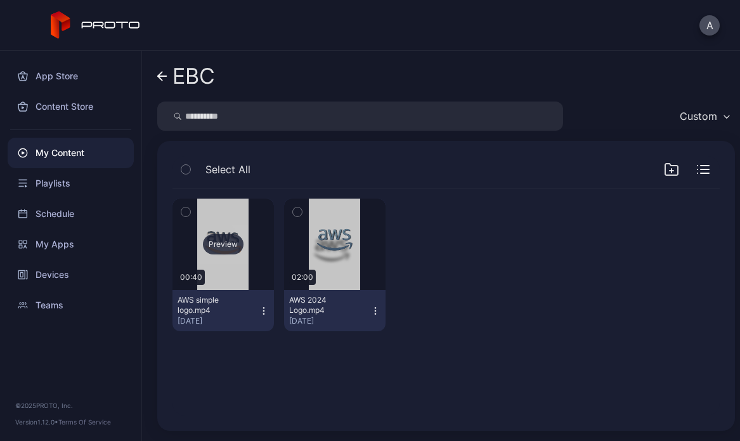
click at [219, 241] on div "Preview" at bounding box center [223, 244] width 41 height 20
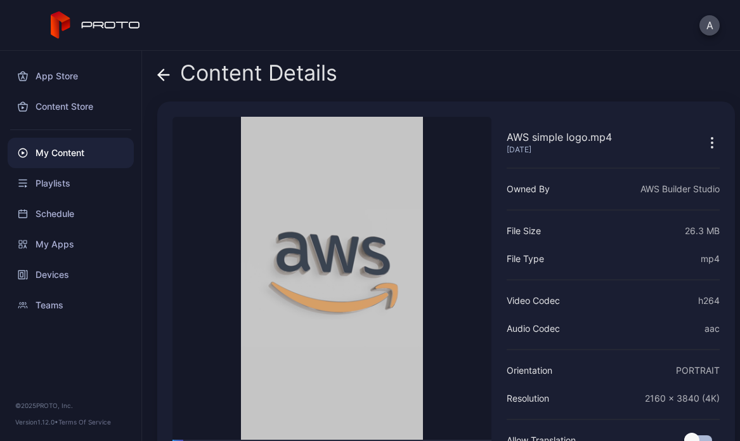
scroll to position [53, 0]
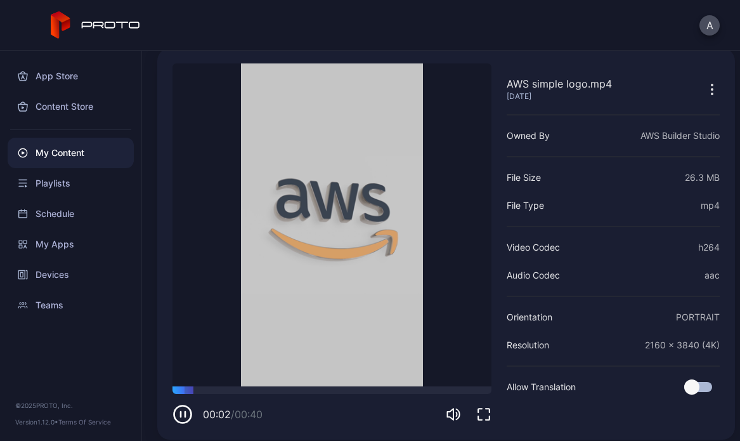
click at [93, 161] on div "My Content" at bounding box center [71, 153] width 126 height 30
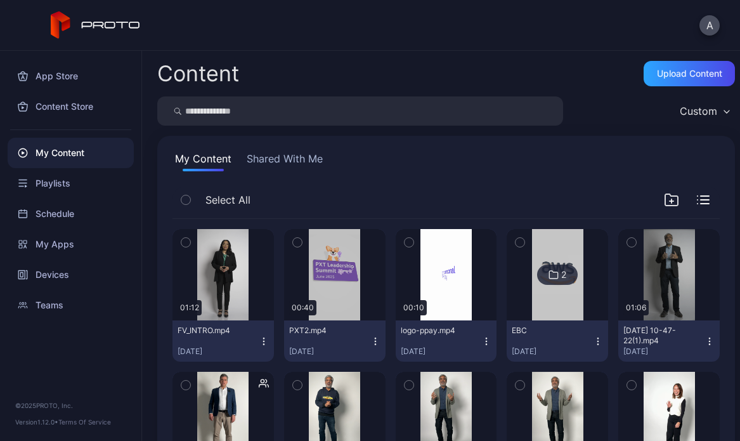
click at [552, 299] on img at bounding box center [557, 274] width 51 height 91
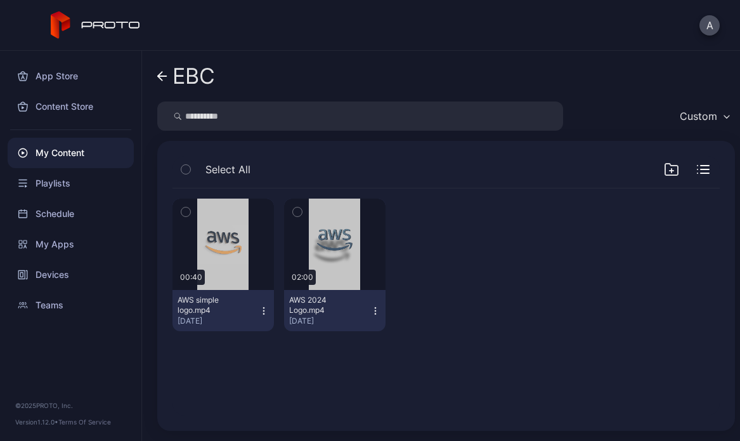
click at [186, 213] on icon "button" at bounding box center [185, 212] width 9 height 14
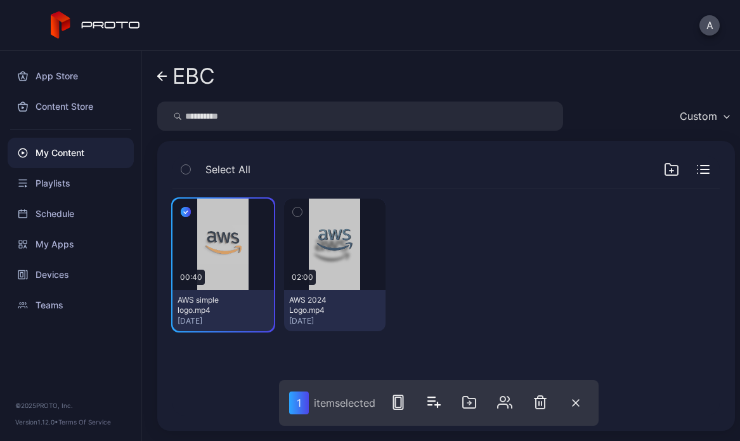
click at [188, 211] on icon "button" at bounding box center [186, 212] width 10 height 14
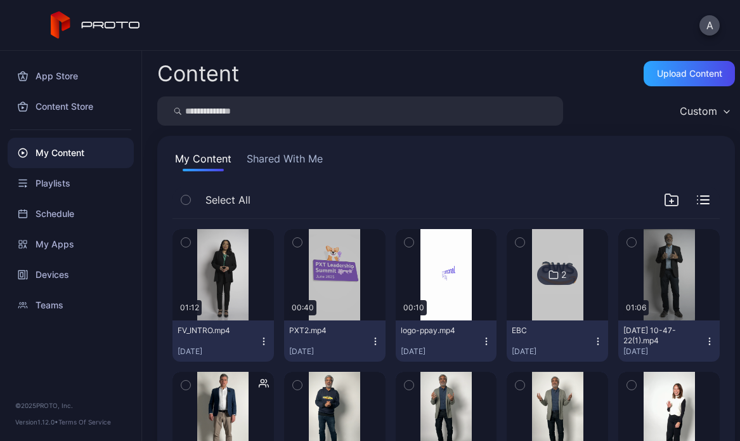
click at [540, 294] on img at bounding box center [557, 274] width 51 height 91
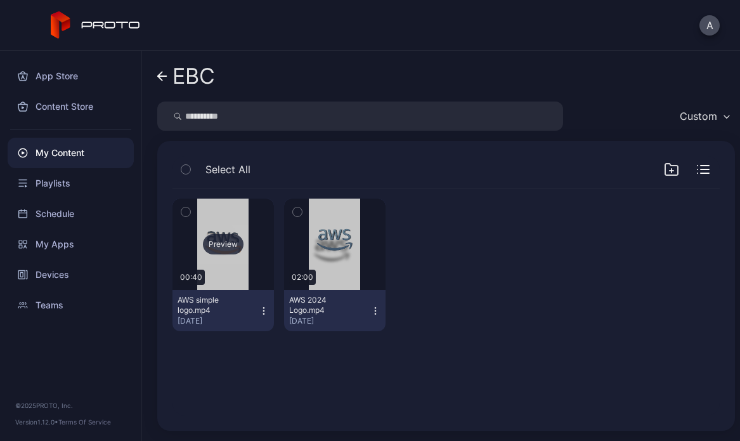
click at [233, 240] on div "Preview" at bounding box center [223, 244] width 41 height 20
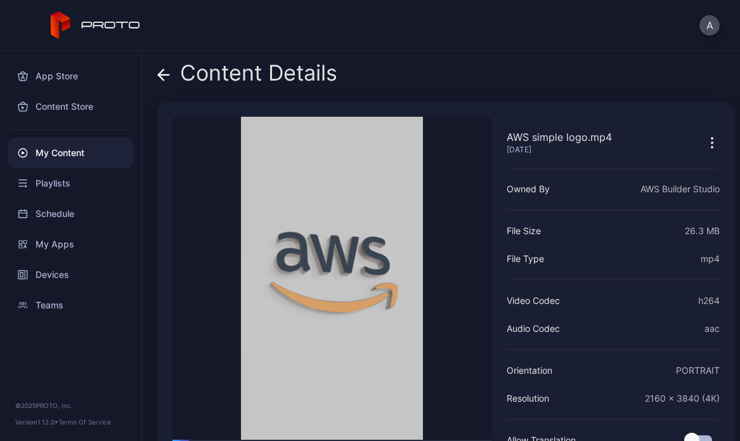
click at [179, 80] on div "Content Details" at bounding box center [247, 76] width 180 height 30
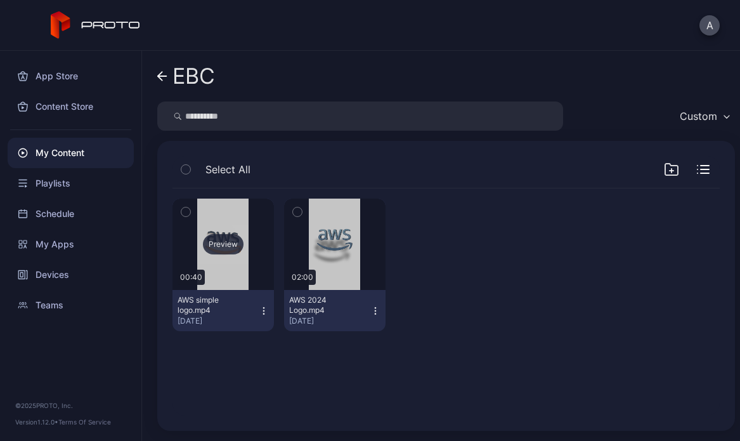
click at [254, 217] on div "Preview" at bounding box center [223, 244] width 101 height 91
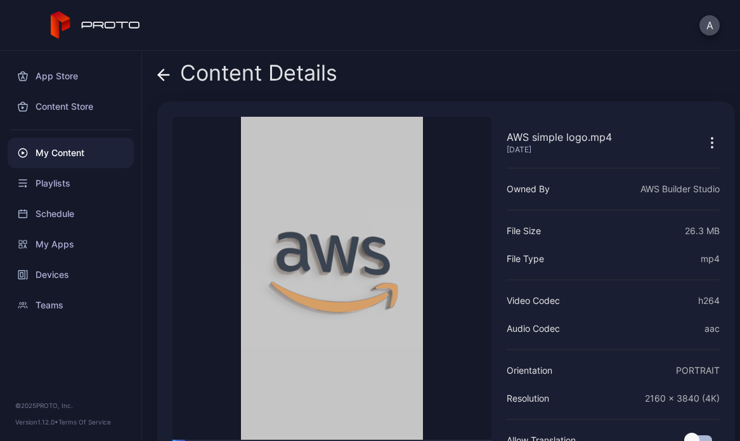
scroll to position [53, 0]
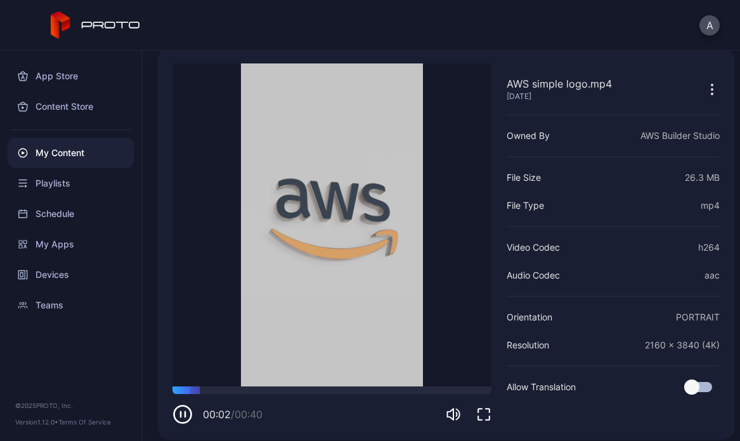
click at [182, 409] on icon "button" at bounding box center [183, 414] width 20 height 20
click at [57, 83] on div "App Store" at bounding box center [71, 76] width 126 height 30
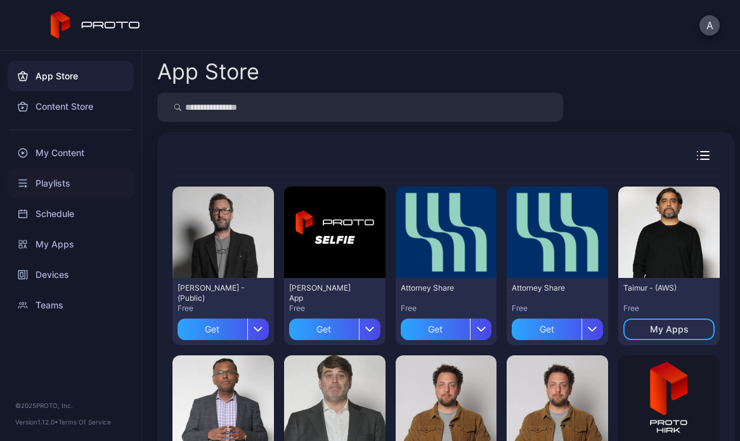
click at [67, 182] on div "Playlists" at bounding box center [71, 183] width 126 height 30
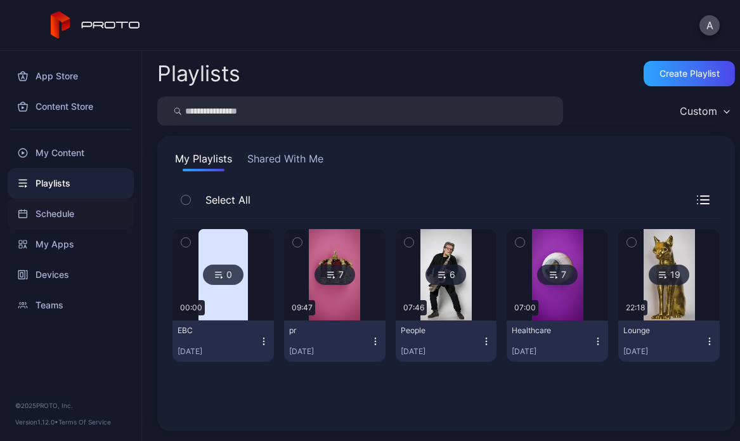
click at [78, 216] on div "Schedule" at bounding box center [71, 214] width 126 height 30
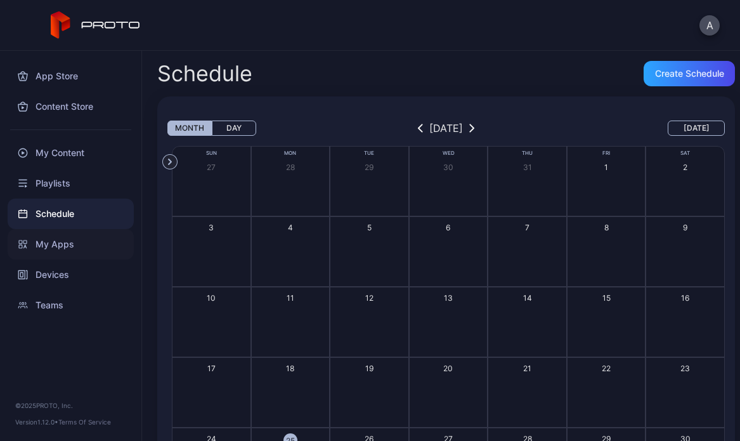
click at [82, 240] on div "My Apps" at bounding box center [71, 244] width 126 height 30
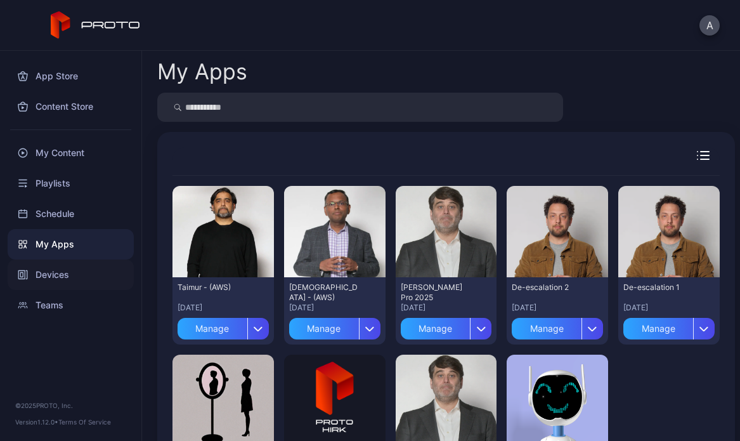
click at [87, 283] on div "Devices" at bounding box center [71, 274] width 126 height 30
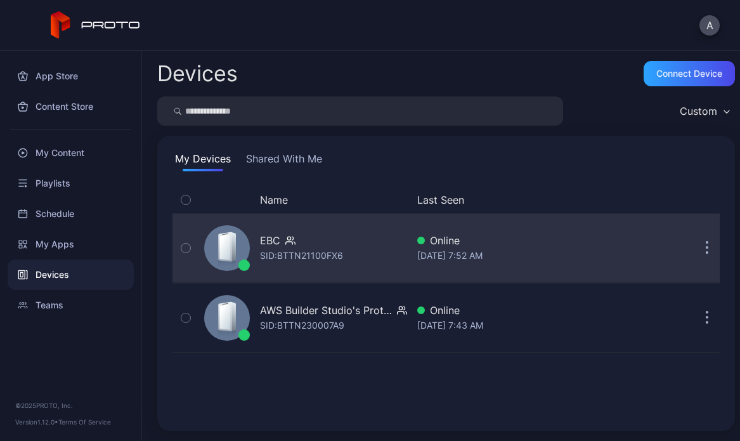
click at [294, 245] on icon "button" at bounding box center [290, 240] width 10 height 13
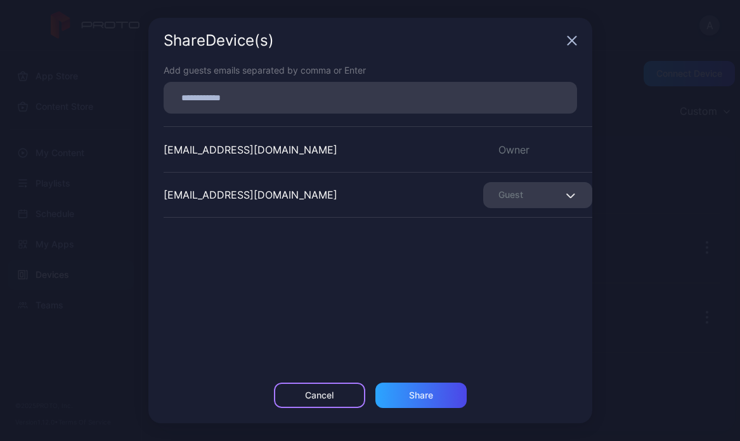
click at [339, 400] on div "Cancel" at bounding box center [319, 395] width 91 height 25
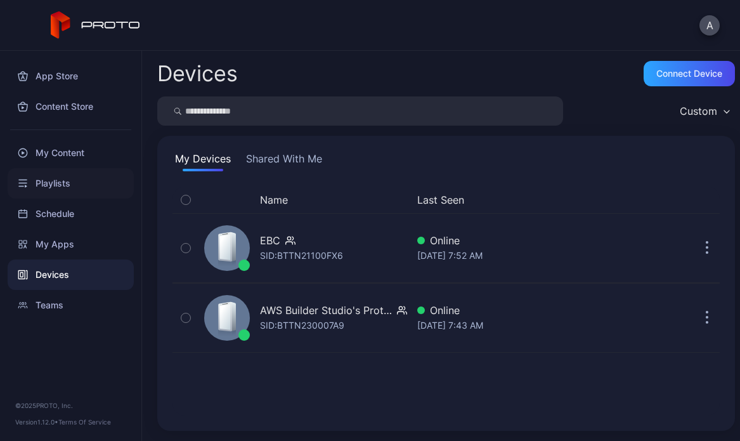
click at [77, 171] on div "Playlists" at bounding box center [71, 183] width 126 height 30
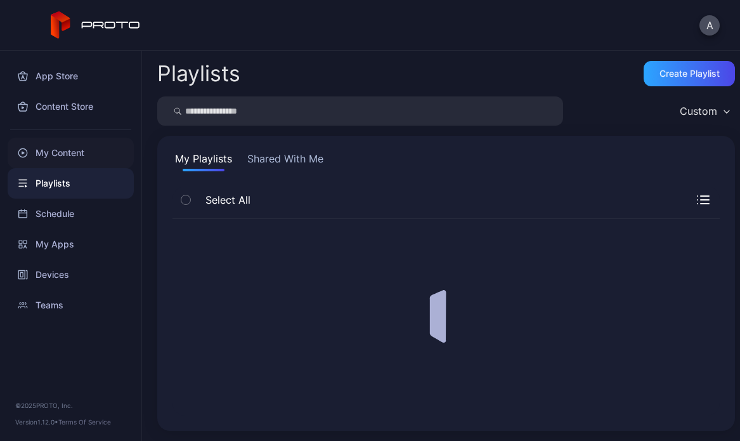
click at [81, 160] on div "My Content" at bounding box center [71, 153] width 126 height 30
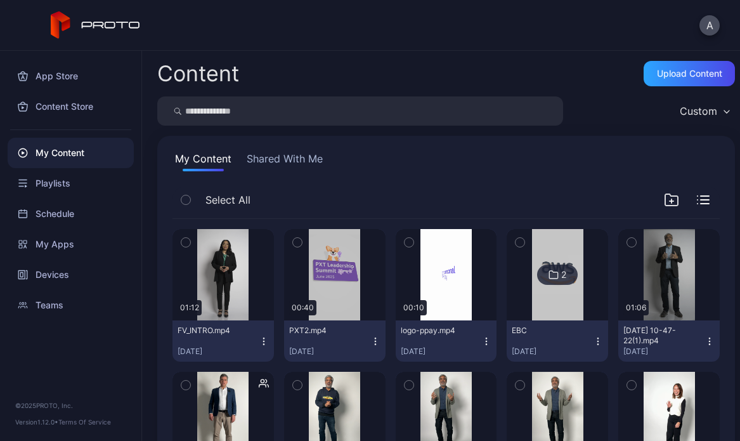
click at [553, 288] on img at bounding box center [557, 274] width 51 height 91
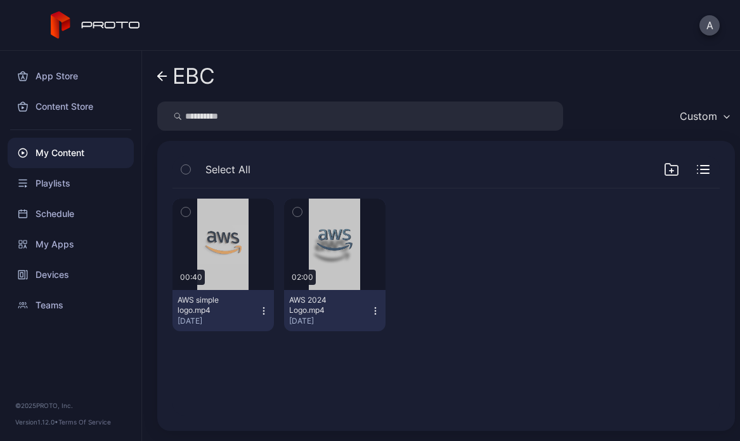
click at [261, 310] on icon "button" at bounding box center [264, 311] width 10 height 10
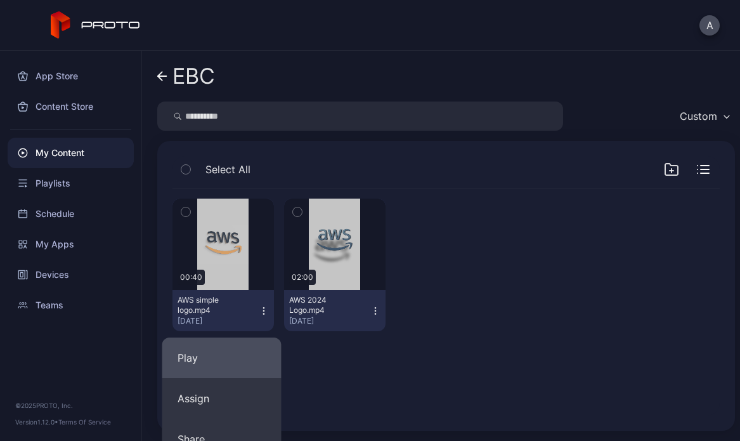
click at [257, 341] on button "Play" at bounding box center [221, 357] width 119 height 41
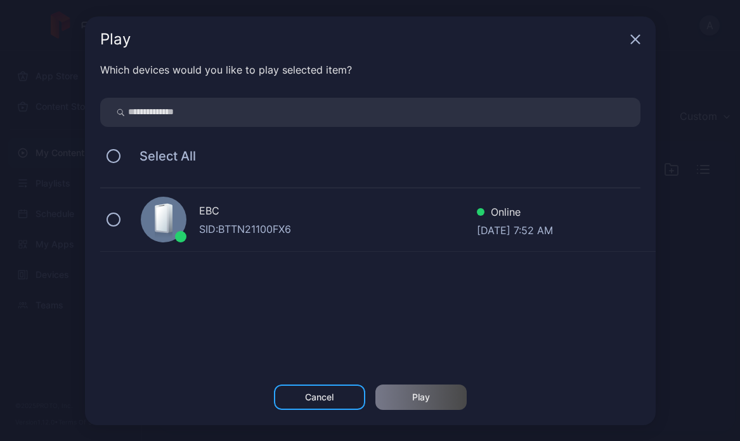
click at [261, 231] on div "SID: BTTN21100FX6" at bounding box center [338, 228] width 278 height 15
click at [411, 401] on div "Play" at bounding box center [421, 396] width 91 height 25
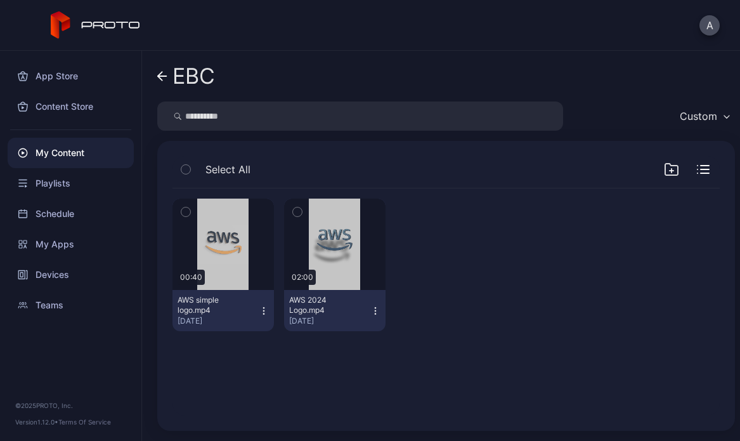
click at [236, 318] on div "[DATE]" at bounding box center [218, 321] width 81 height 10
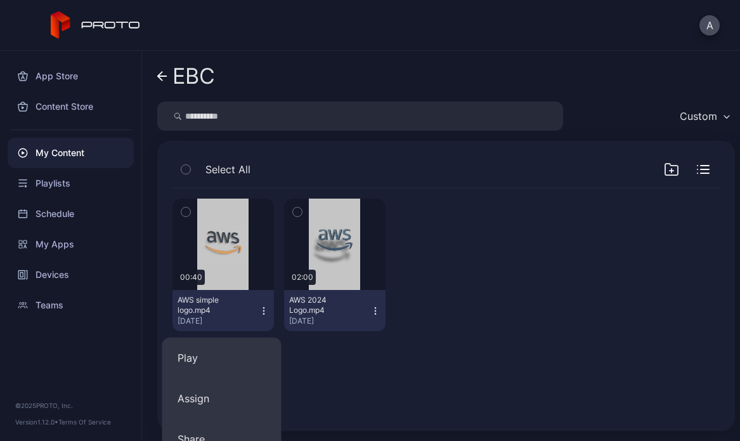
click at [383, 318] on div "EBC Custom Select All Preview 00:40 AWS simple logo.mp4 Aug 25, 2025 Preview 02…" at bounding box center [441, 246] width 598 height 390
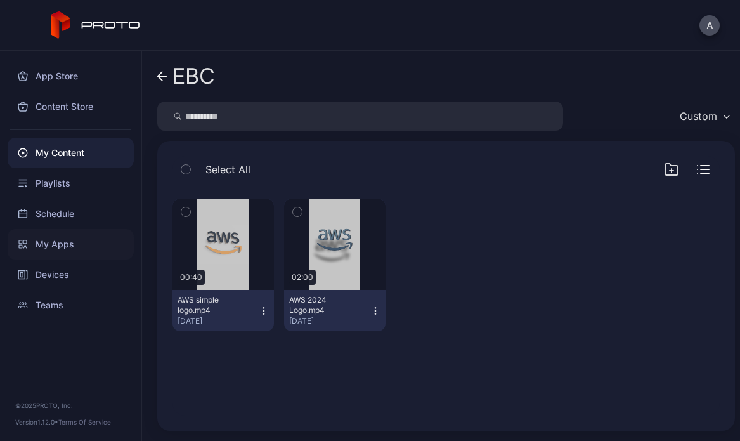
click at [63, 239] on div "My Apps" at bounding box center [71, 244] width 126 height 30
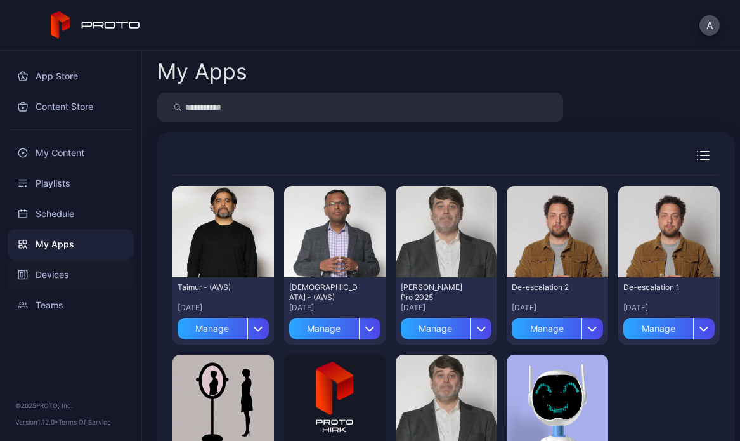
click at [74, 259] on div "Devices" at bounding box center [71, 274] width 126 height 30
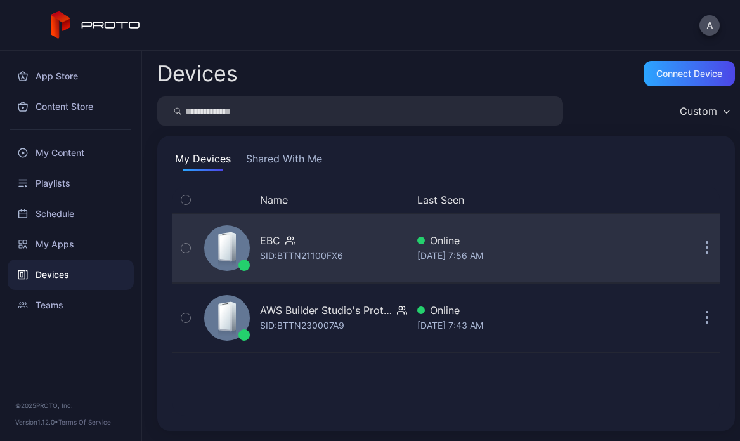
click at [332, 245] on div "EBC" at bounding box center [301, 240] width 83 height 15
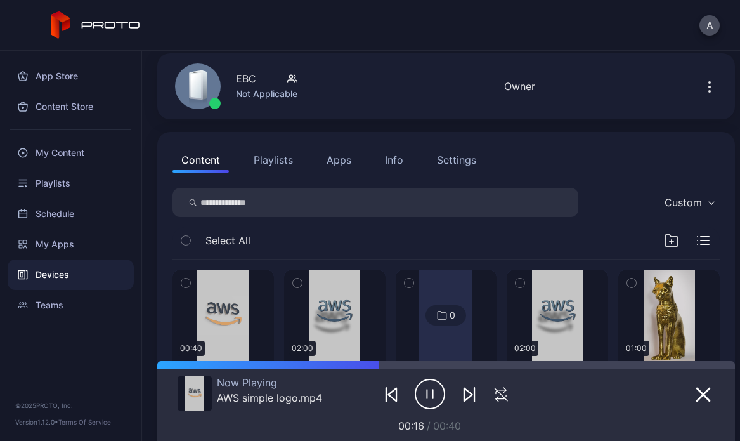
scroll to position [53, 0]
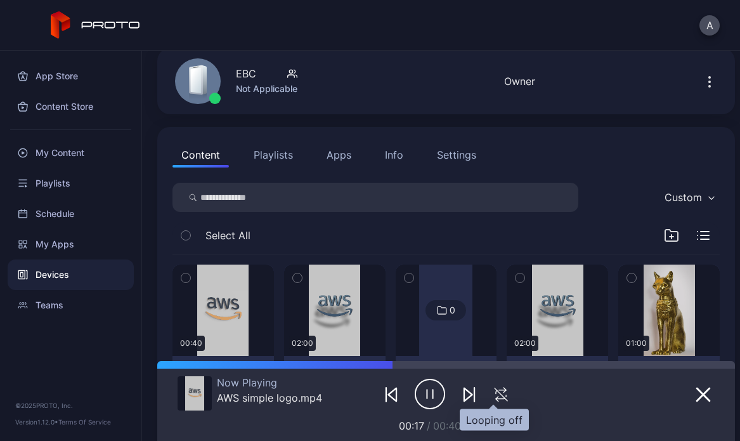
click at [491, 393] on icon "button" at bounding box center [501, 394] width 21 height 15
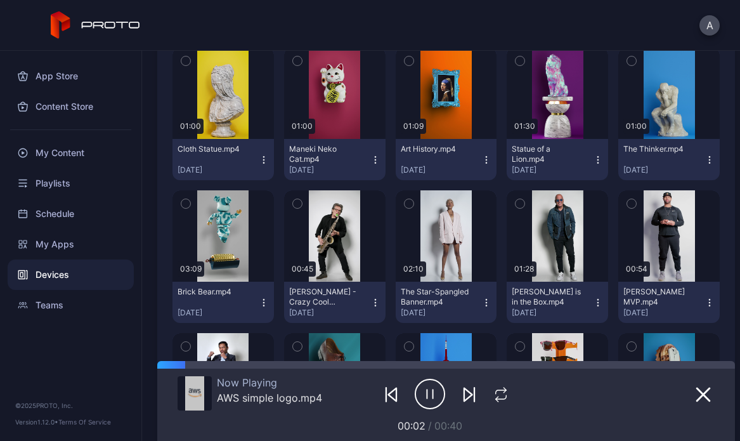
scroll to position [403, 0]
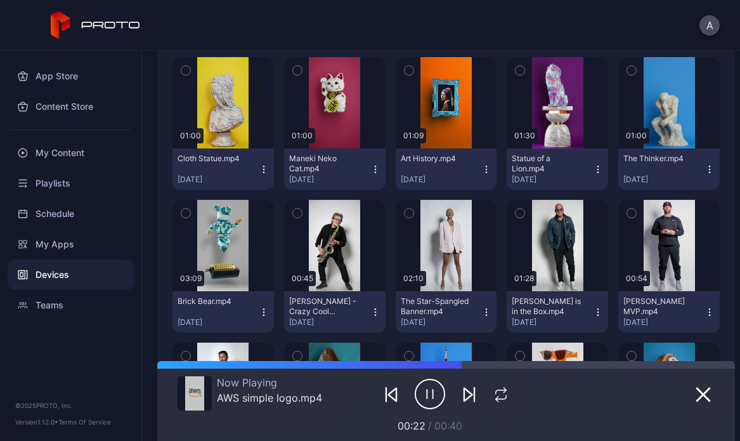
click at [661, 160] on div "The Thinker.mp4" at bounding box center [659, 159] width 70 height 10
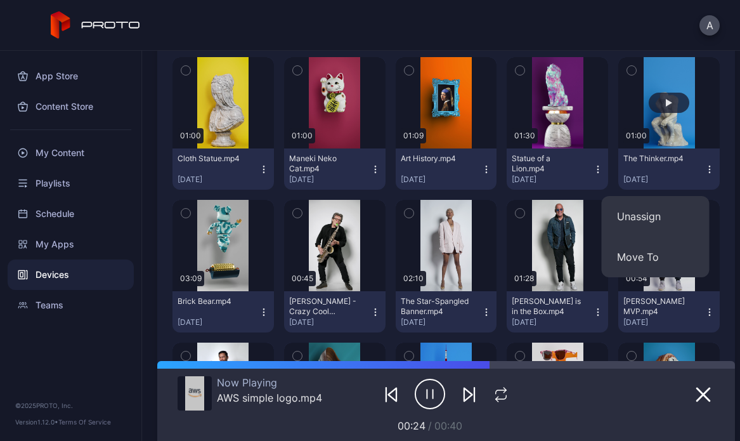
click at [685, 97] on button "button" at bounding box center [669, 102] width 101 height 91
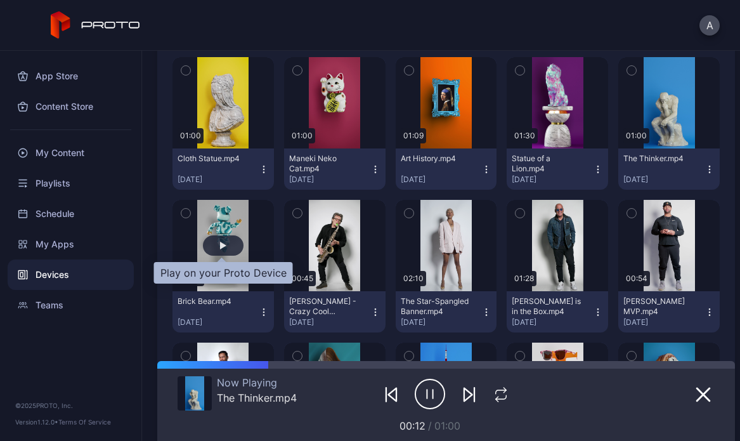
click at [235, 247] on div "button" at bounding box center [223, 245] width 41 height 20
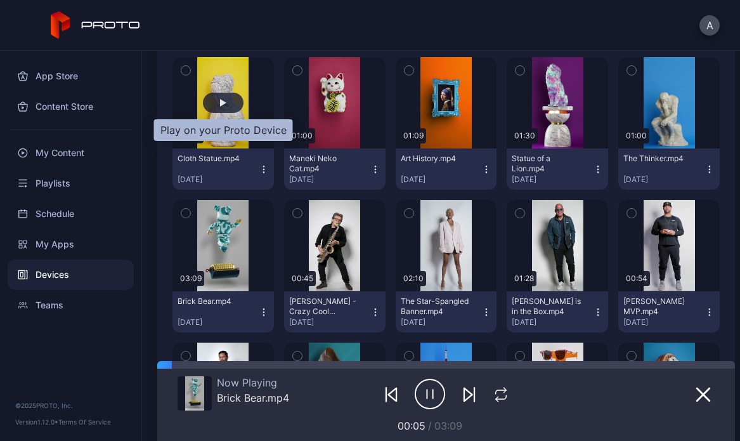
click at [231, 107] on div "button" at bounding box center [223, 103] width 41 height 20
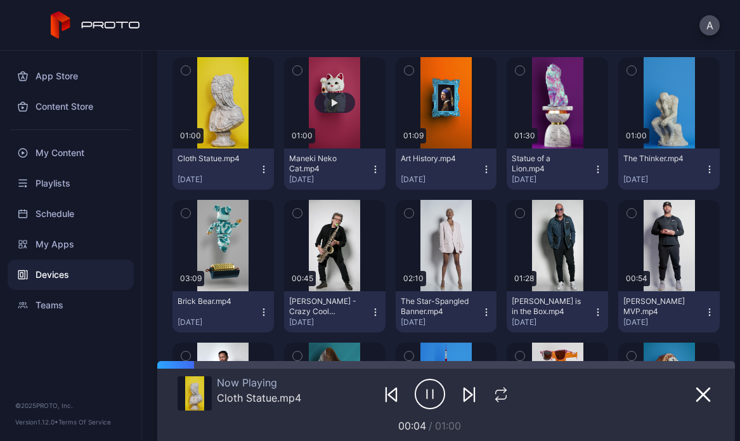
click at [315, 101] on div "button" at bounding box center [335, 103] width 41 height 20
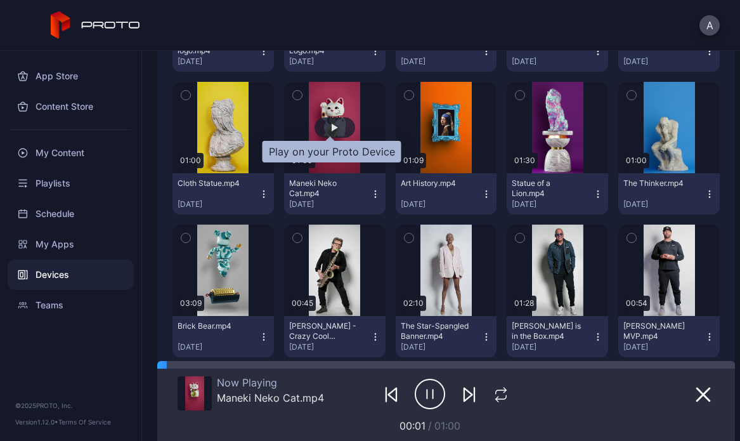
scroll to position [371, 0]
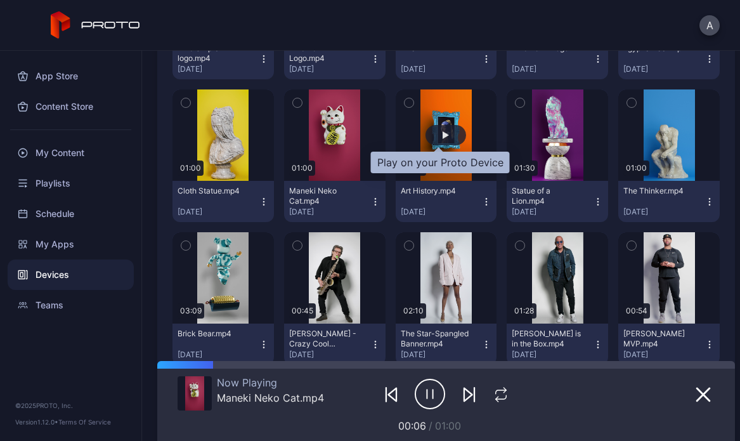
click at [431, 135] on div "button" at bounding box center [446, 135] width 41 height 20
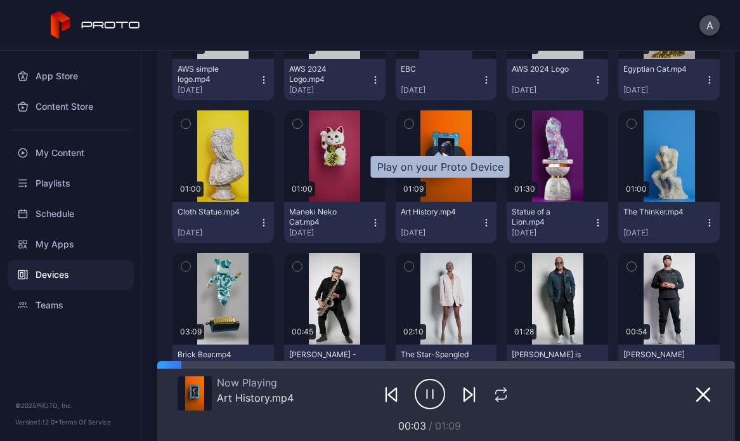
scroll to position [350, 0]
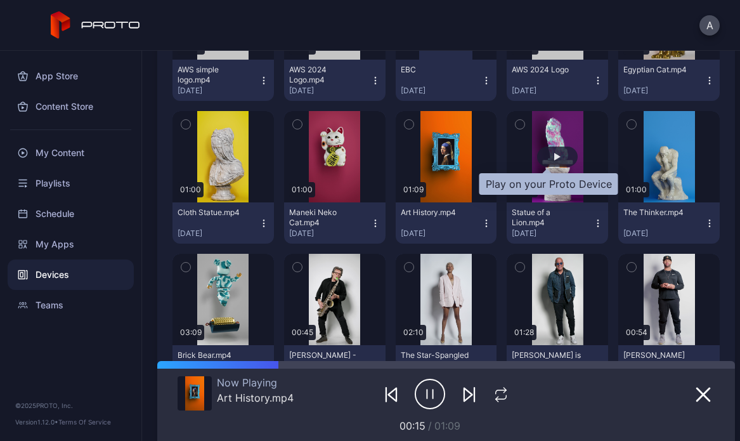
click at [547, 162] on div "button" at bounding box center [557, 157] width 41 height 20
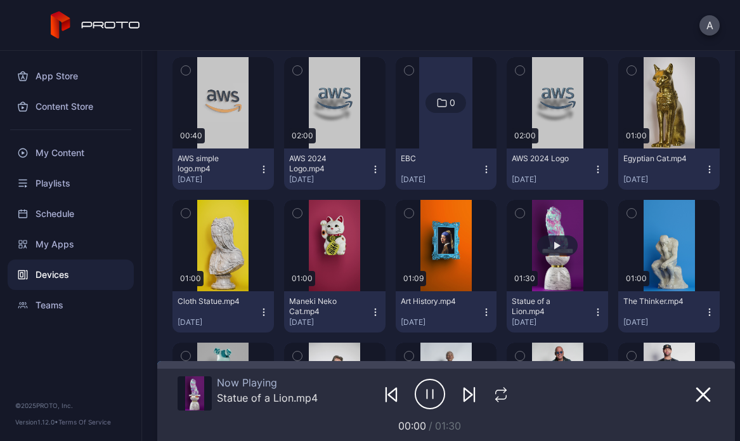
scroll to position [235, 0]
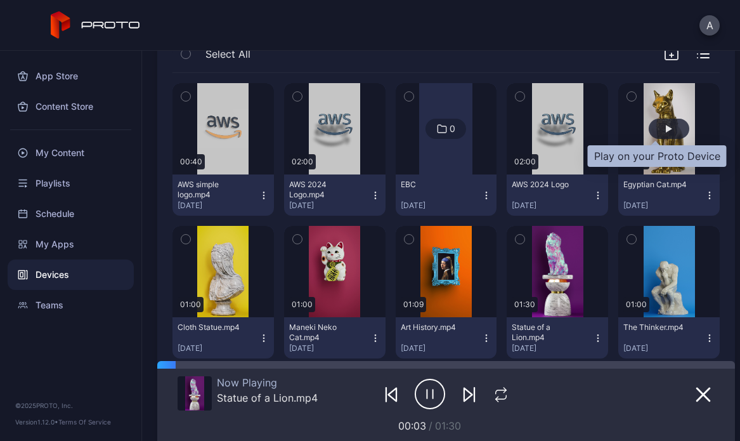
click at [666, 126] on div "button" at bounding box center [669, 129] width 6 height 8
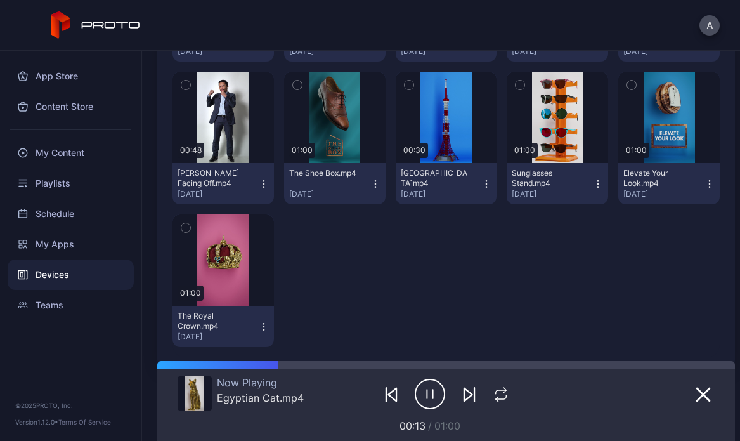
scroll to position [682, 0]
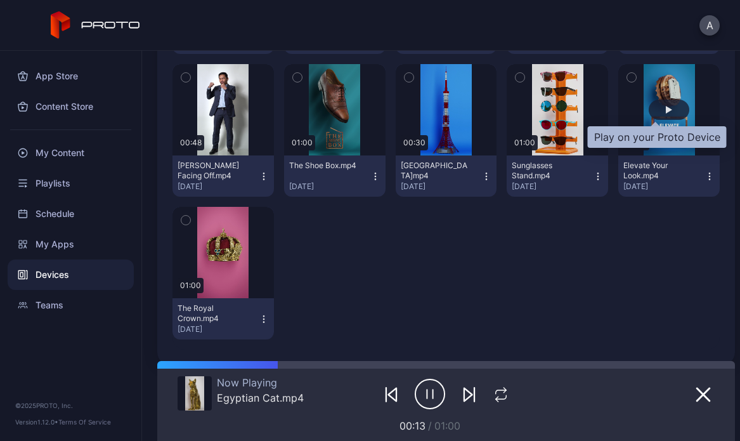
click at [666, 108] on div "button" at bounding box center [669, 110] width 6 height 8
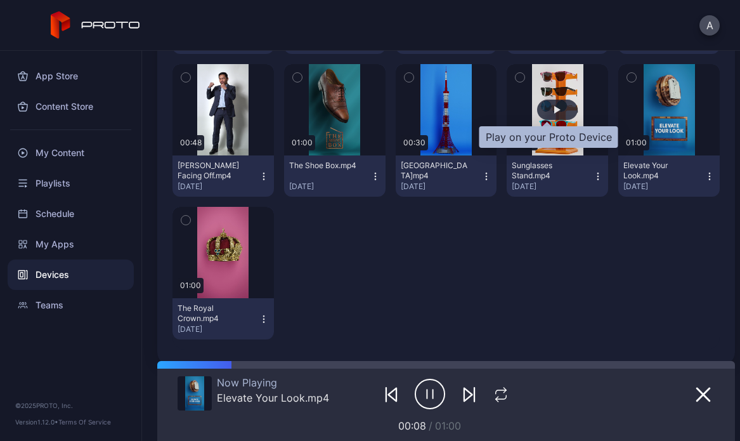
click at [538, 110] on div "button" at bounding box center [557, 110] width 41 height 20
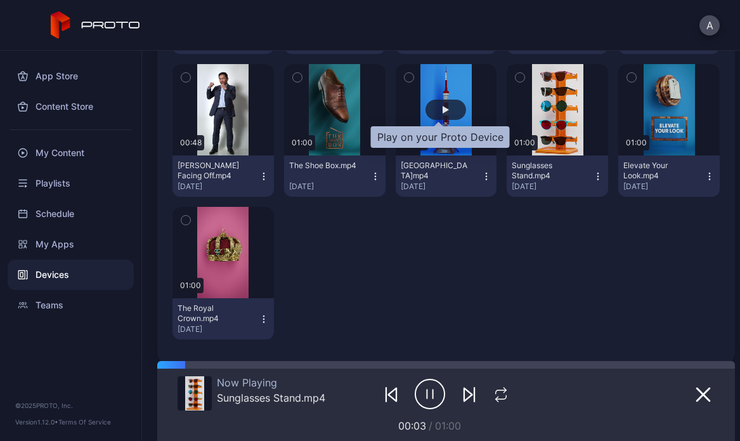
click at [450, 104] on div "button" at bounding box center [446, 110] width 41 height 20
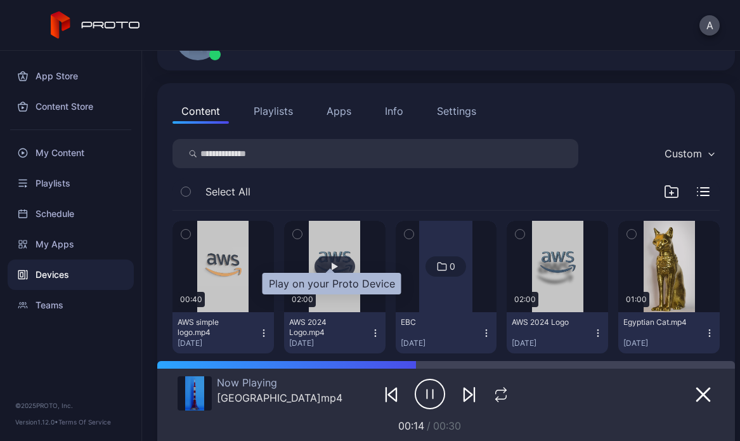
scroll to position [107, 0]
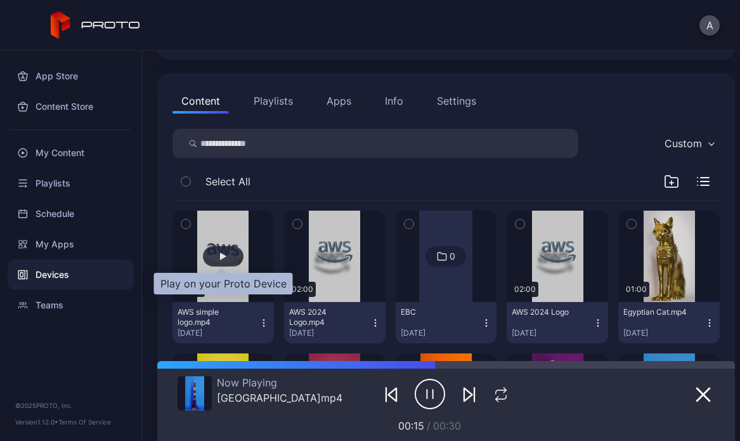
click at [228, 252] on div "button" at bounding box center [223, 256] width 41 height 20
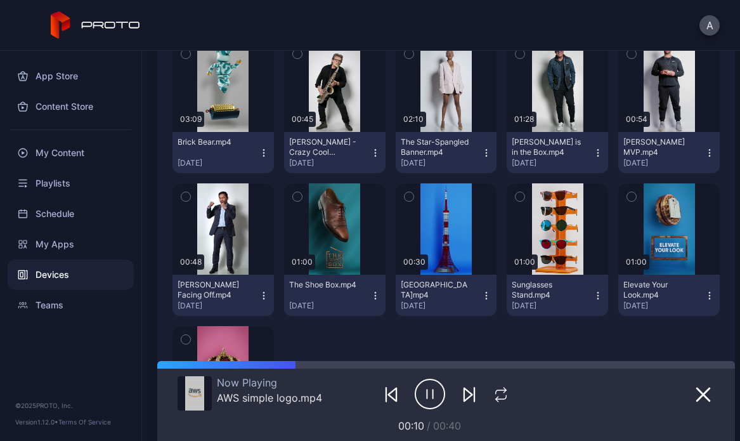
scroll to position [696, 0]
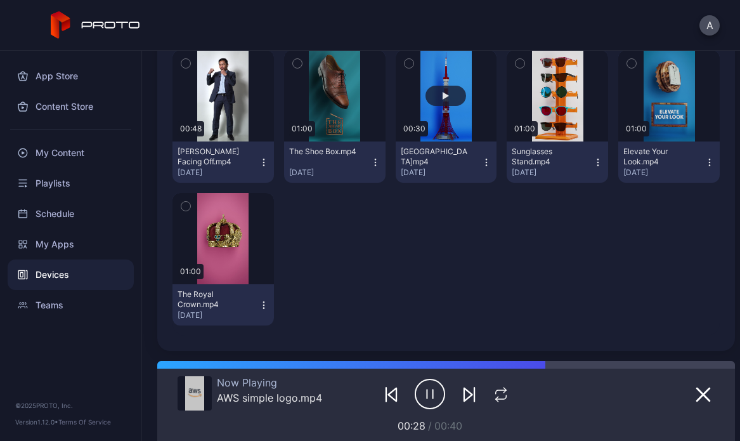
click at [436, 116] on button "button" at bounding box center [446, 95] width 101 height 91
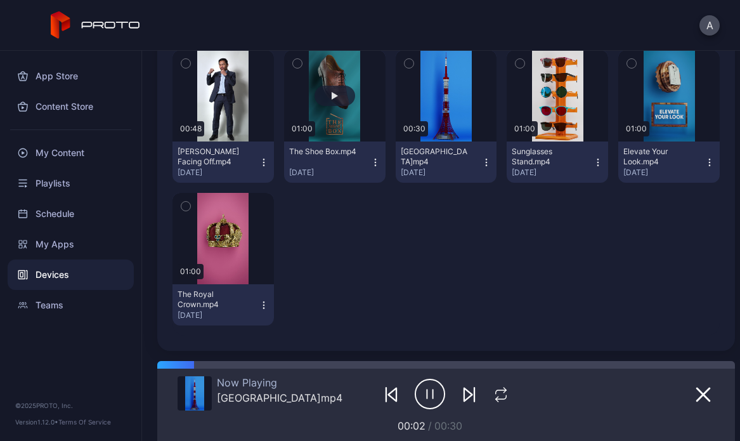
click at [370, 112] on button "button" at bounding box center [334, 95] width 101 height 91
click at [667, 129] on button "button" at bounding box center [669, 95] width 101 height 91
click at [233, 270] on button "button" at bounding box center [223, 238] width 101 height 91
click at [560, 138] on button "button" at bounding box center [557, 95] width 101 height 91
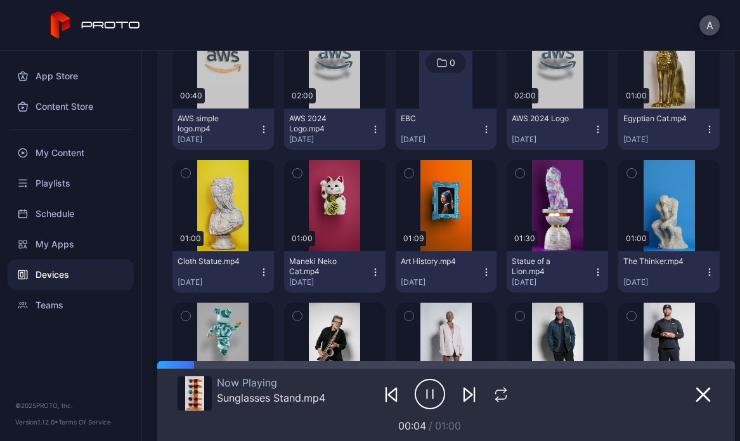
scroll to position [263, 0]
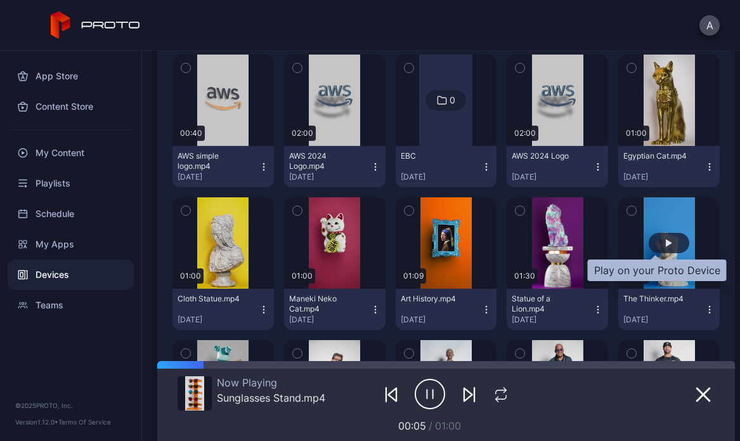
click at [665, 244] on div "button" at bounding box center [669, 243] width 41 height 20
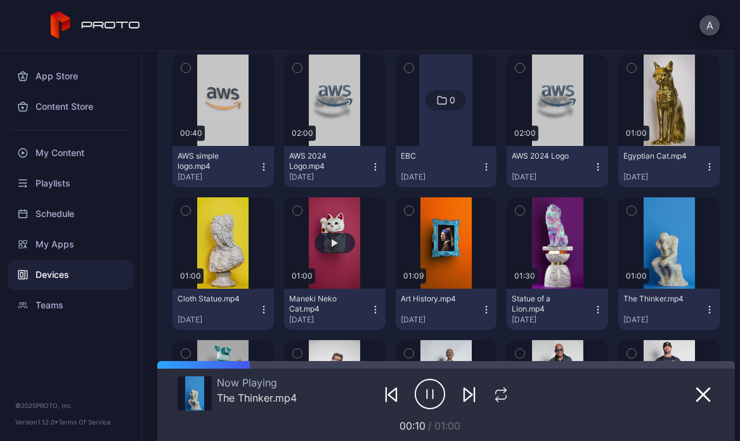
click at [355, 273] on button "button" at bounding box center [334, 242] width 101 height 91
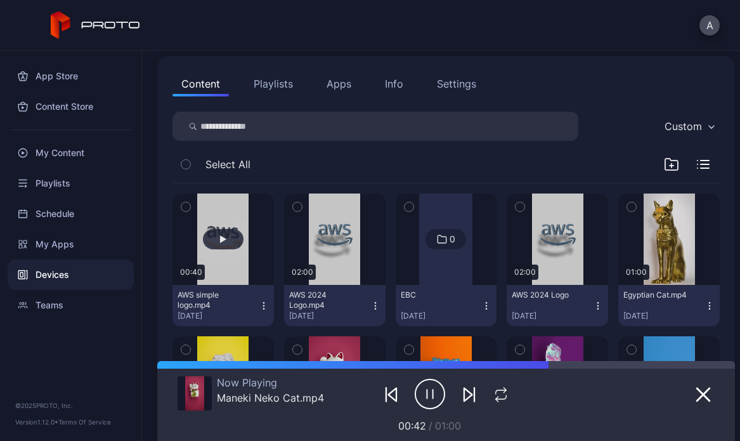
scroll to position [160, 0]
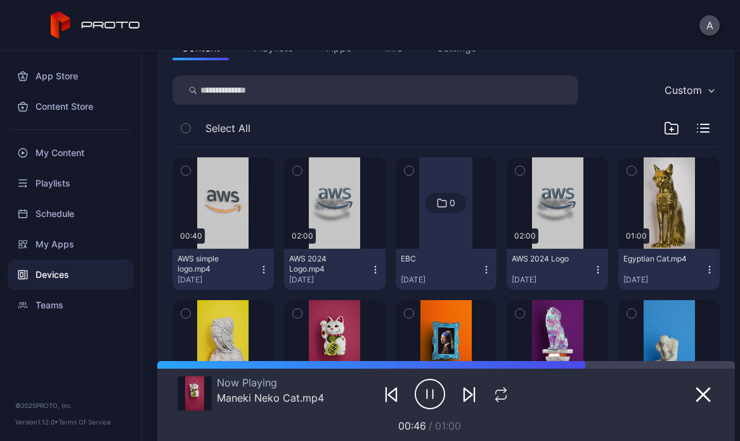
click at [262, 272] on icon "button" at bounding box center [264, 270] width 10 height 10
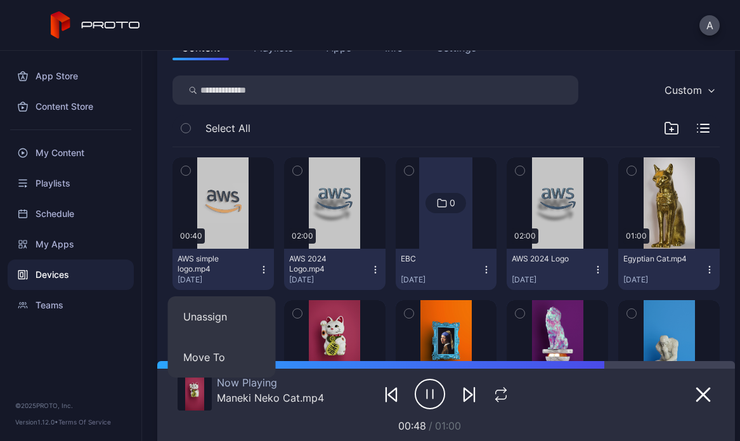
click at [428, 236] on div at bounding box center [445, 202] width 53 height 91
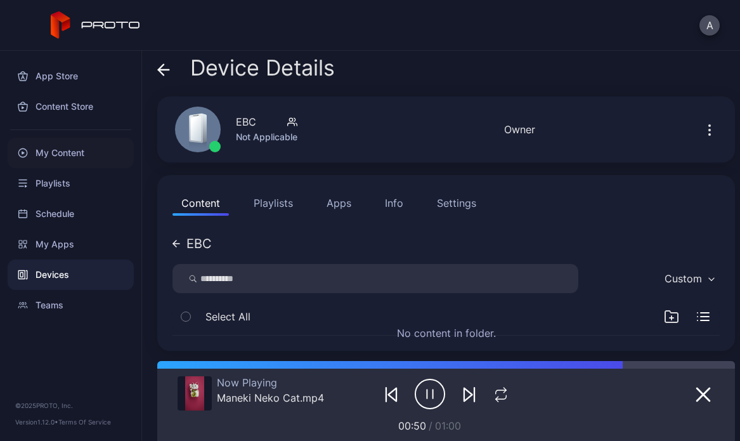
click at [51, 150] on div "My Content" at bounding box center [71, 153] width 126 height 30
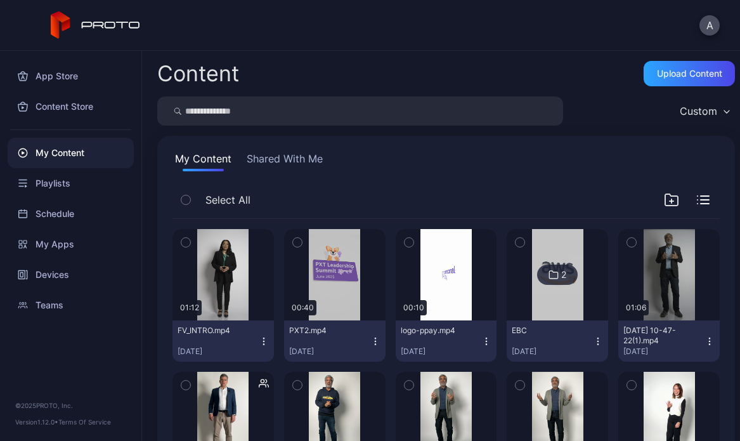
click at [547, 317] on img at bounding box center [557, 274] width 51 height 91
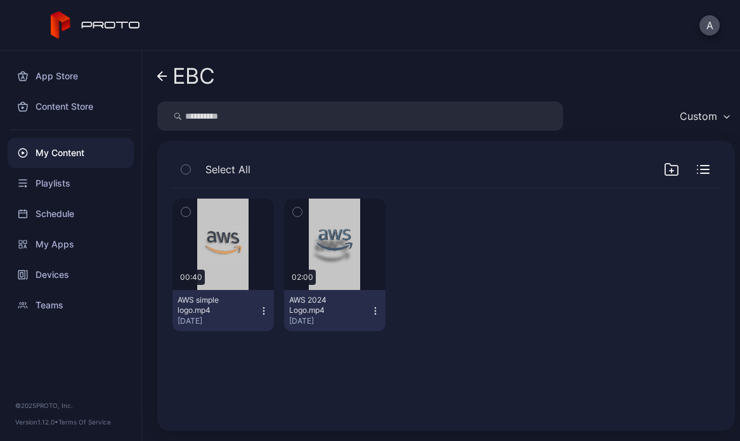
click at [259, 309] on icon "button" at bounding box center [264, 311] width 10 height 10
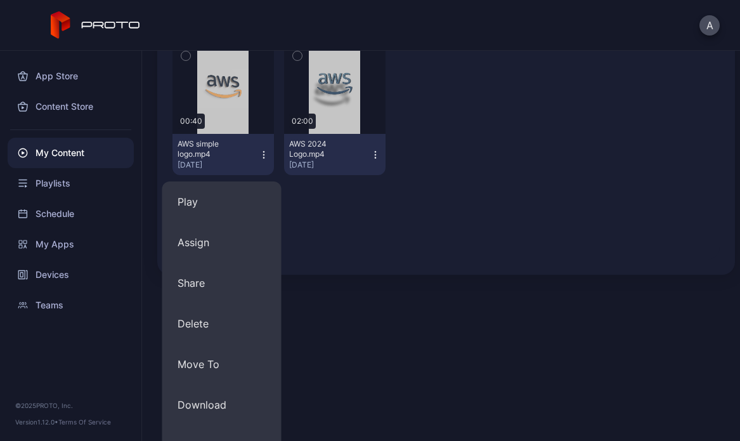
scroll to position [262, 0]
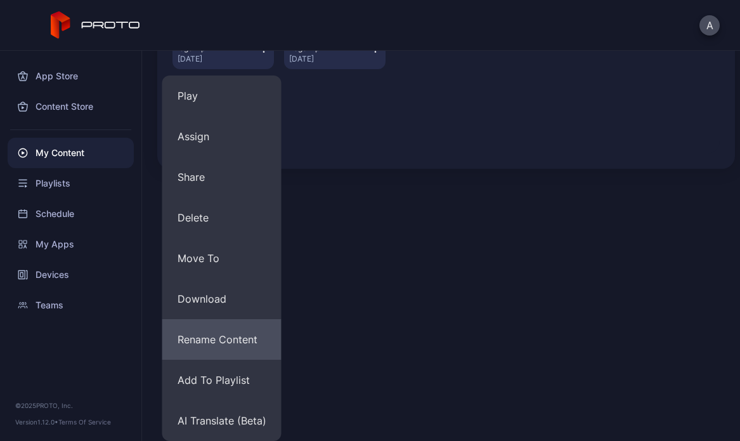
click at [247, 351] on button "Rename Content" at bounding box center [221, 339] width 119 height 41
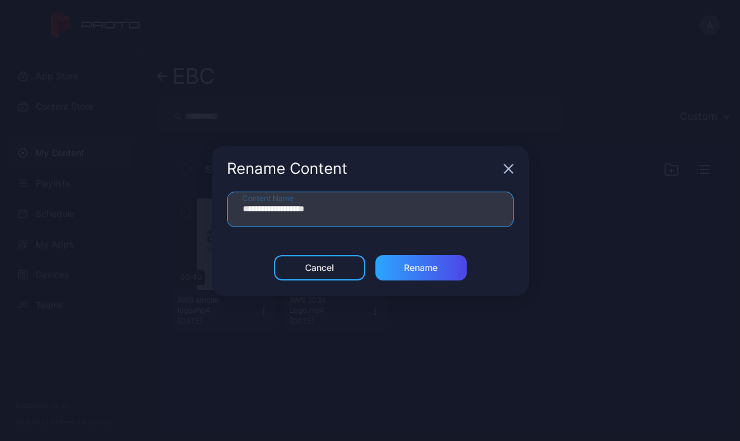
drag, startPoint x: 313, startPoint y: 209, endPoint x: 180, endPoint y: 209, distance: 132.6
click at [180, 209] on div "**********" at bounding box center [370, 220] width 740 height 441
type input "*******"
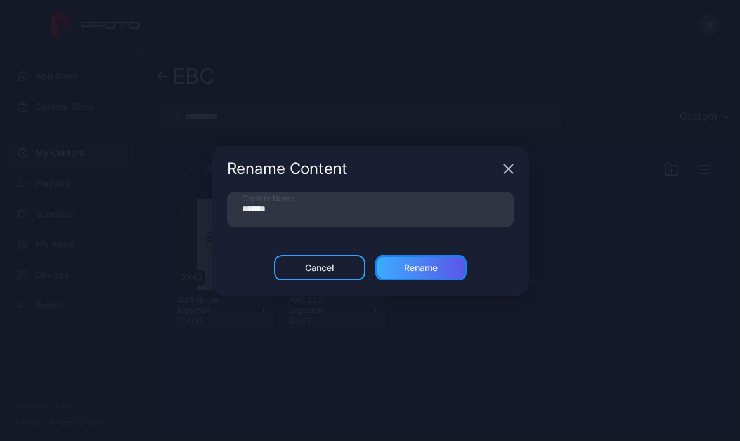
click at [443, 263] on div "Rename" at bounding box center [421, 267] width 91 height 25
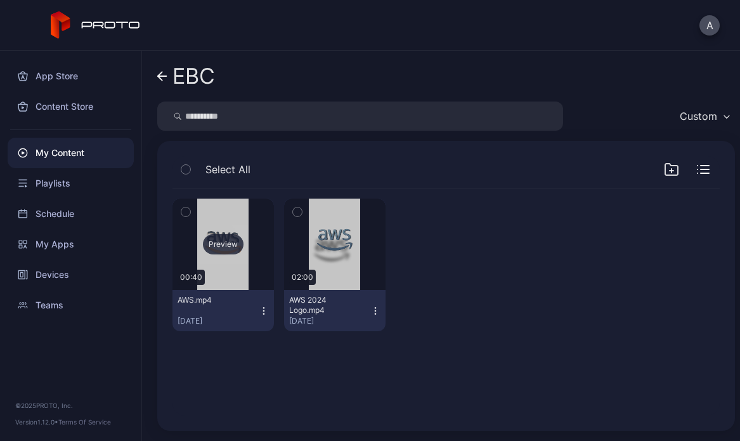
click at [226, 247] on div "Preview" at bounding box center [223, 244] width 41 height 20
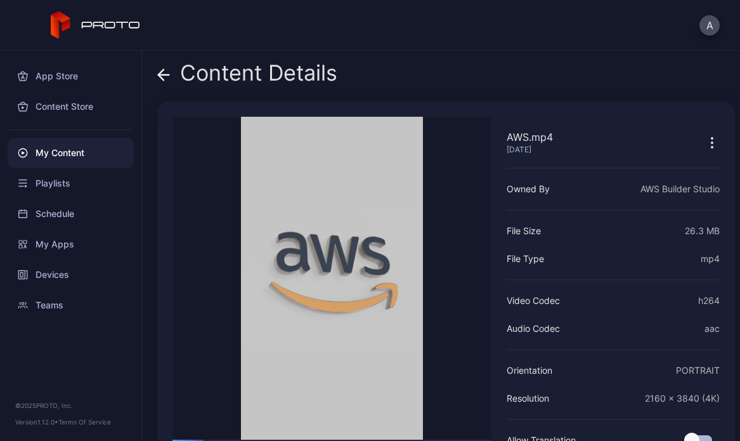
click at [162, 75] on icon at bounding box center [163, 75] width 13 height 13
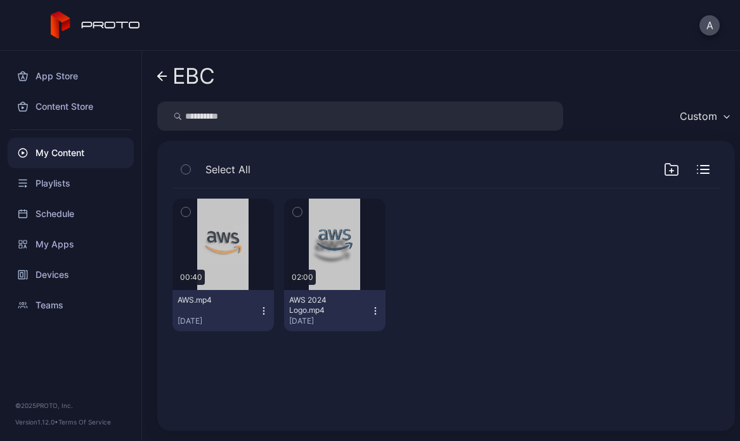
click at [259, 308] on icon "button" at bounding box center [264, 311] width 10 height 10
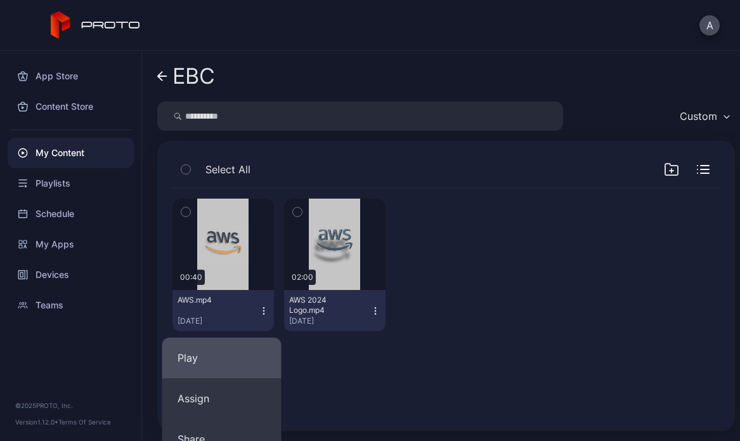
click at [245, 344] on button "Play" at bounding box center [221, 357] width 119 height 41
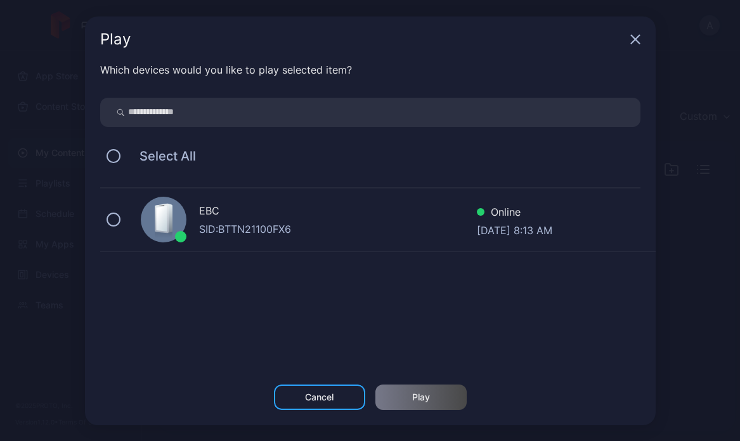
click at [240, 223] on div "SID: BTTN21100FX6" at bounding box center [338, 228] width 278 height 15
click at [410, 399] on div "Play" at bounding box center [421, 396] width 91 height 25
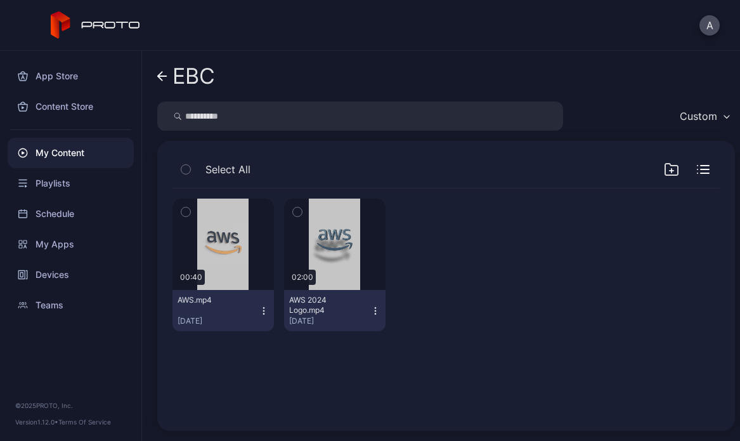
click at [63, 149] on div "My Content" at bounding box center [71, 153] width 126 height 30
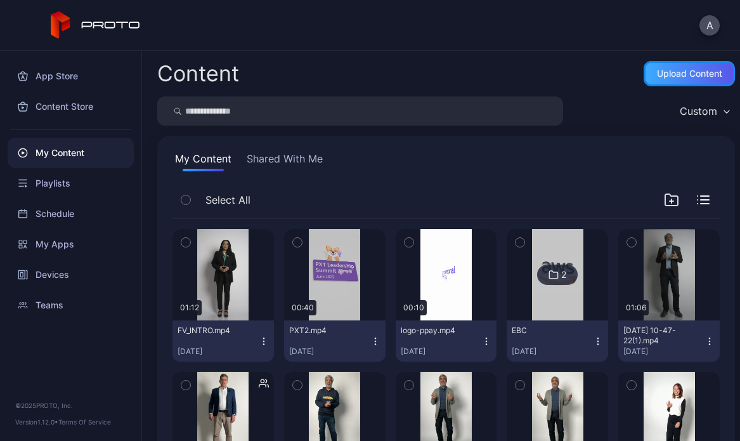
click at [679, 75] on div "Upload Content" at bounding box center [689, 74] width 65 height 10
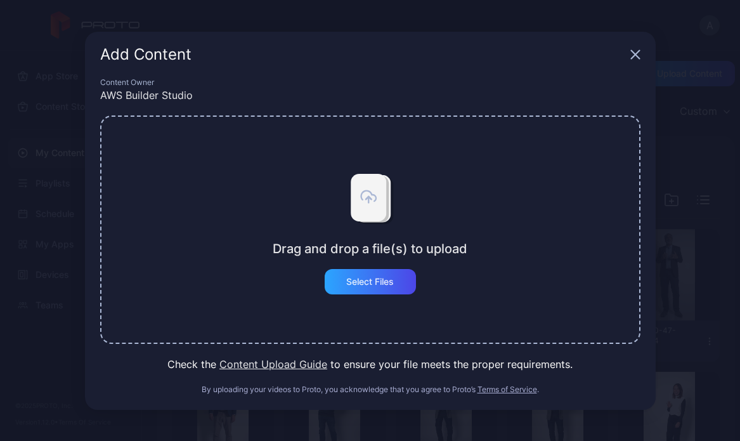
click at [366, 248] on div "Drag and drop a file(s) to upload" at bounding box center [370, 248] width 195 height 15
click at [360, 275] on div "Select Files" at bounding box center [370, 281] width 91 height 25
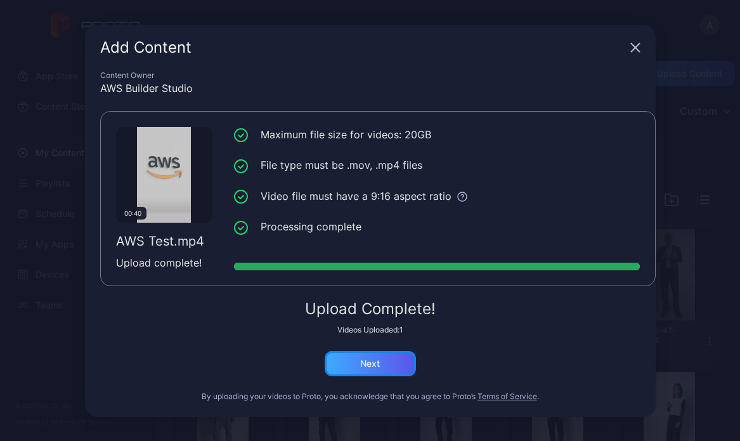
click at [379, 364] on div "Next" at bounding box center [370, 363] width 20 height 10
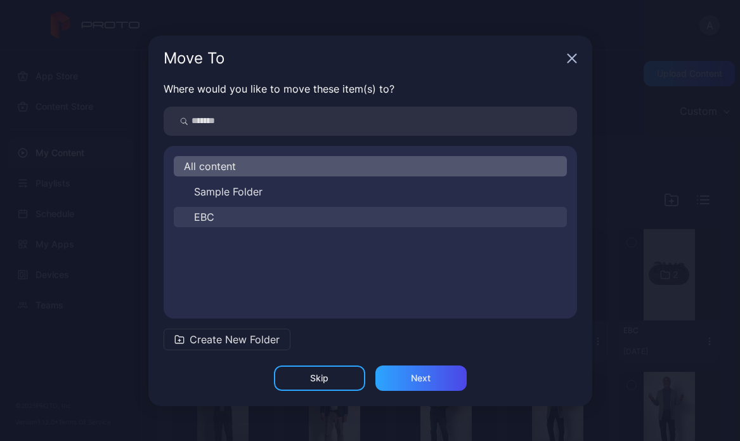
click at [221, 223] on button "EBC" at bounding box center [370, 217] width 393 height 20
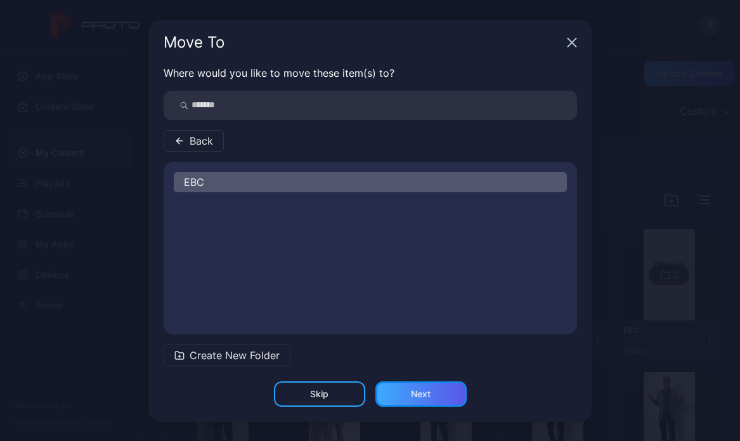
click at [433, 389] on div "Next" at bounding box center [421, 393] width 91 height 25
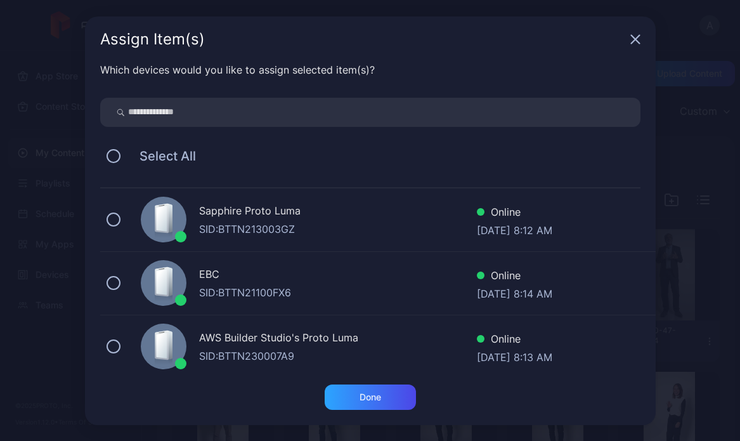
click at [319, 282] on div "EBC" at bounding box center [338, 275] width 278 height 18
click at [363, 398] on div "Done" at bounding box center [371, 397] width 22 height 10
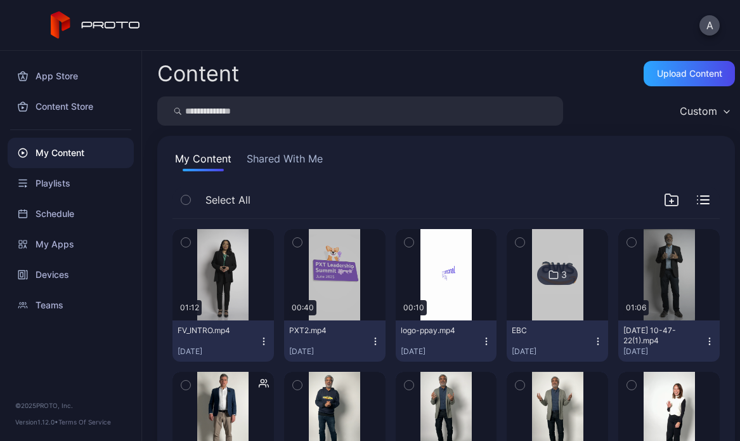
click at [549, 313] on img at bounding box center [557, 274] width 51 height 91
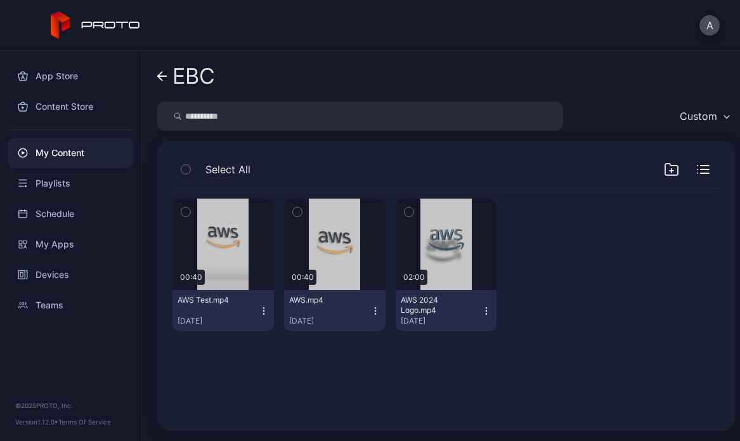
click at [261, 308] on icon "button" at bounding box center [264, 311] width 10 height 10
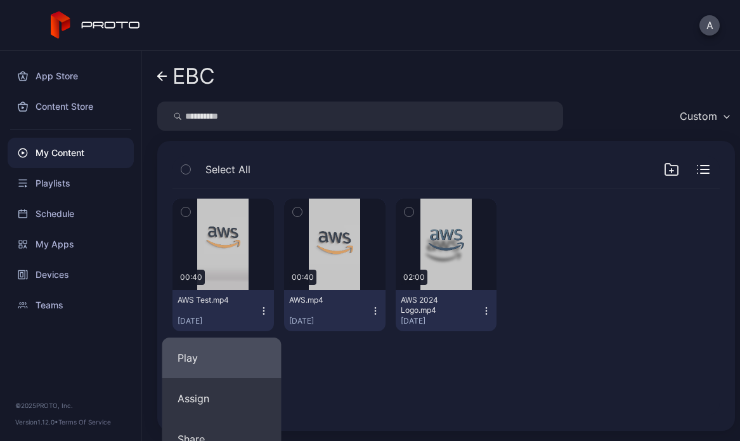
click at [255, 345] on button "Play" at bounding box center [221, 357] width 119 height 41
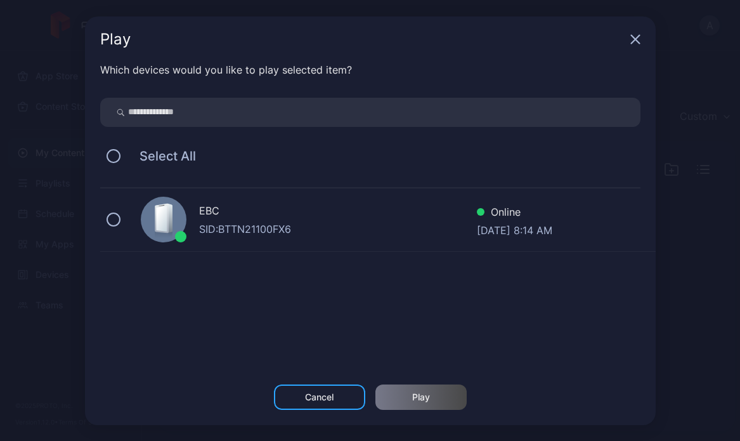
click at [260, 232] on div "SID: BTTN21100FX6" at bounding box center [338, 228] width 278 height 15
click at [416, 398] on div "Play" at bounding box center [421, 397] width 18 height 10
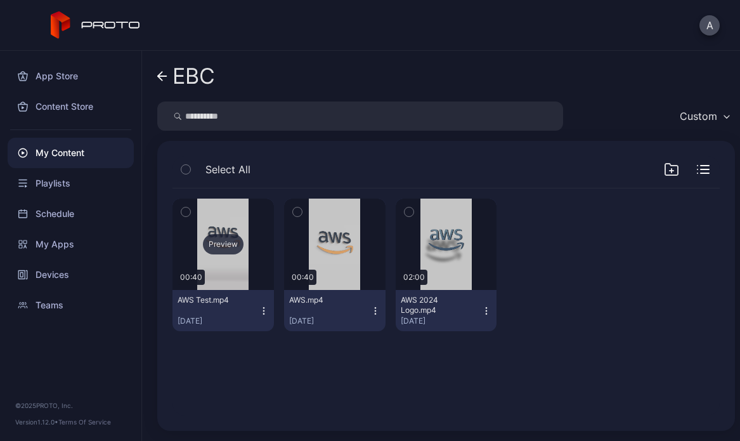
click at [228, 246] on div "Preview" at bounding box center [223, 244] width 41 height 20
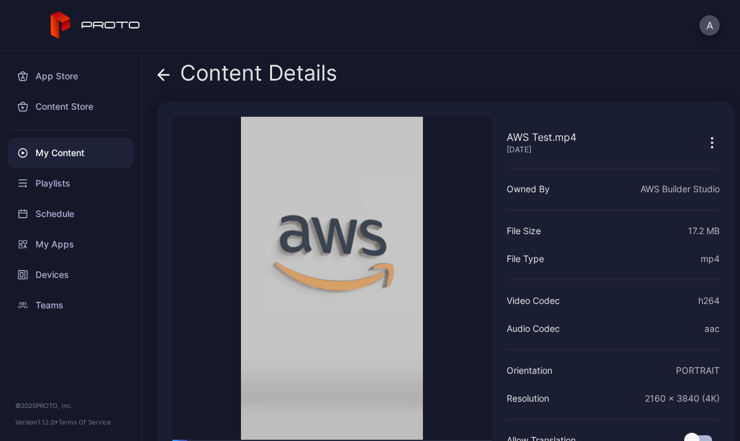
click at [171, 70] on div "Content Details" at bounding box center [247, 76] width 180 height 30
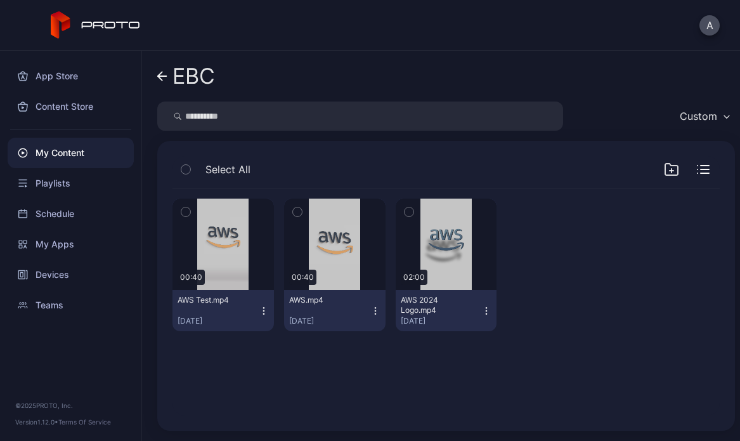
click at [254, 310] on div "AWS Test.mp4 Aug 25, 2025" at bounding box center [218, 310] width 81 height 31
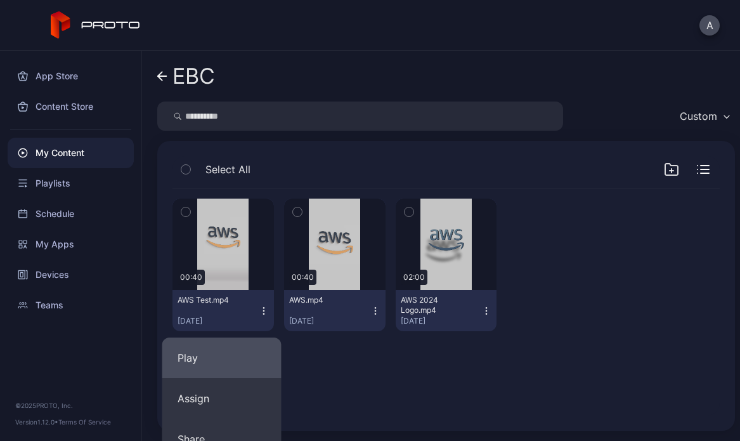
click at [250, 353] on button "Play" at bounding box center [221, 357] width 119 height 41
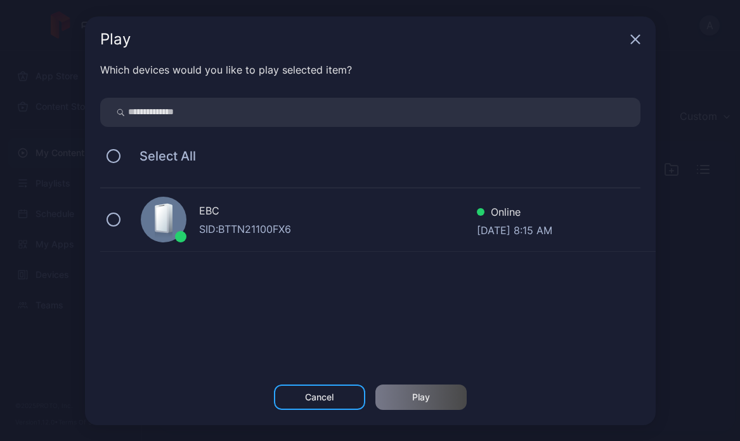
click at [281, 228] on div "SID: BTTN21100FX6" at bounding box center [338, 228] width 278 height 15
click at [398, 389] on div "Play" at bounding box center [421, 396] width 91 height 25
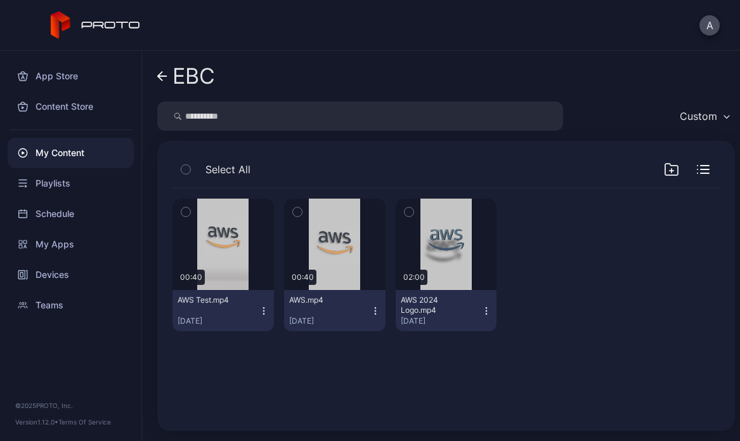
click at [72, 152] on div "My Content" at bounding box center [71, 153] width 126 height 30
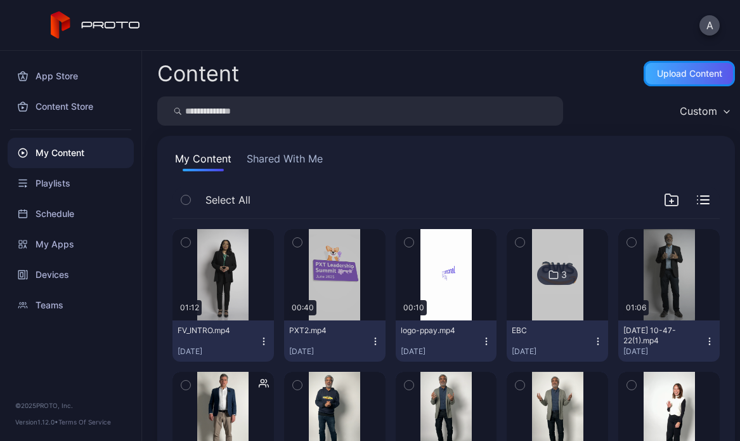
click at [669, 72] on div "Upload Content" at bounding box center [689, 74] width 65 height 10
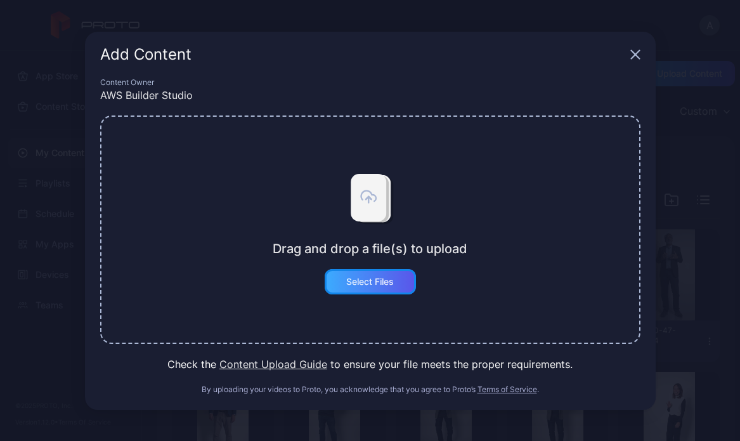
click at [347, 287] on div "Select Files" at bounding box center [370, 281] width 91 height 25
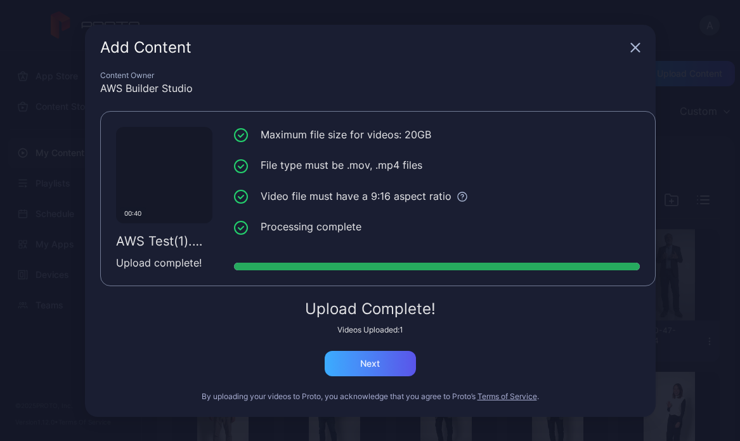
click at [391, 334] on div "Videos Uploaded: 1" at bounding box center [370, 330] width 540 height 10
click at [391, 351] on div "Next" at bounding box center [370, 363] width 91 height 25
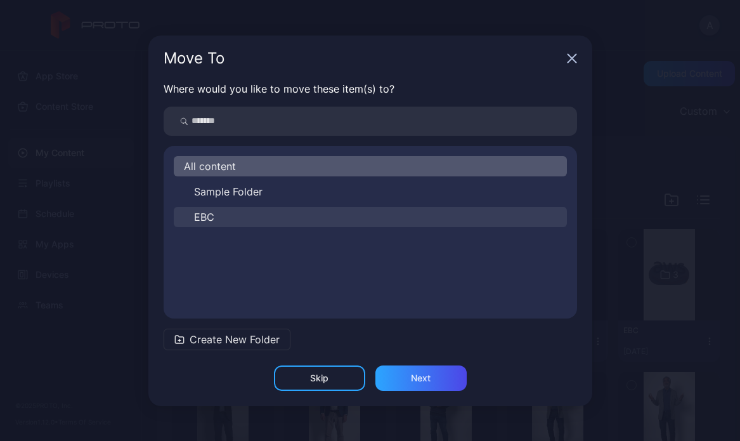
click at [329, 221] on button "EBC" at bounding box center [370, 217] width 393 height 20
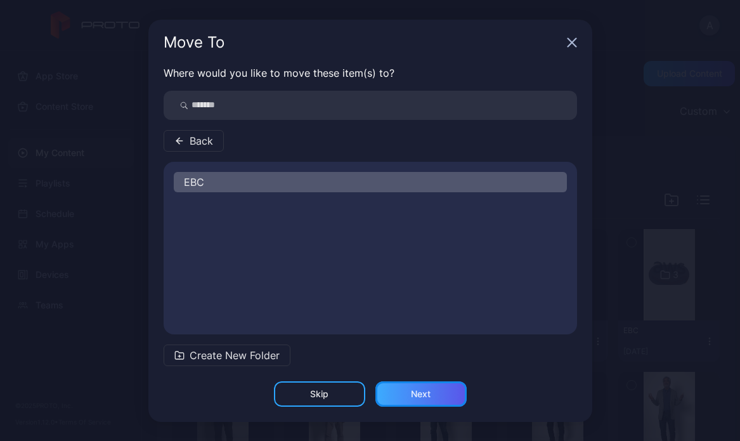
click at [424, 389] on div "Next" at bounding box center [421, 394] width 20 height 10
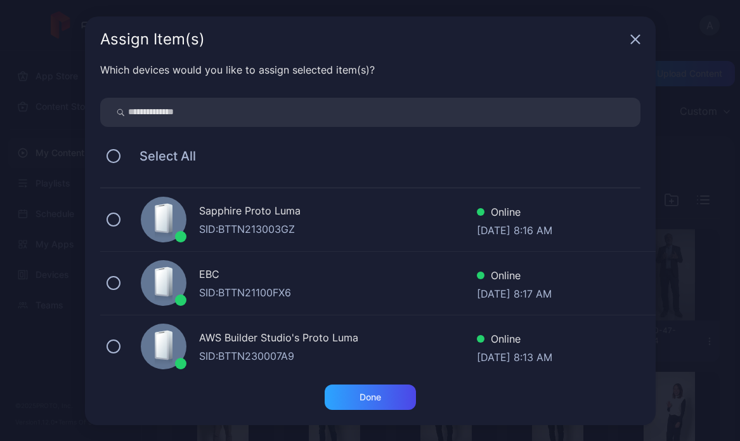
click at [284, 255] on div "EBC SID: BTTN21100FX6 Online Aug 25, 2025 at 8:17 AM" at bounding box center [378, 283] width 556 height 63
click at [376, 403] on div "Done" at bounding box center [370, 396] width 91 height 25
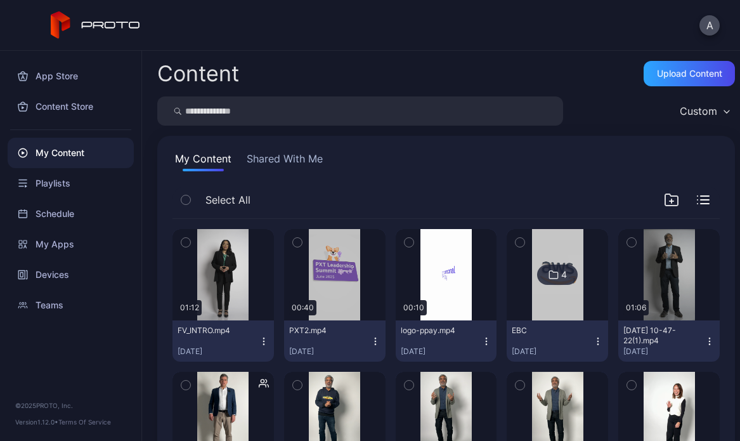
click at [532, 306] on img at bounding box center [557, 274] width 51 height 91
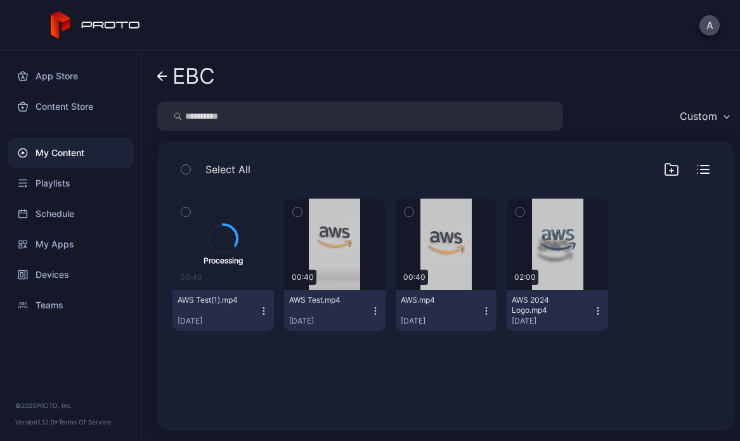
click at [372, 312] on icon "button" at bounding box center [375, 311] width 10 height 10
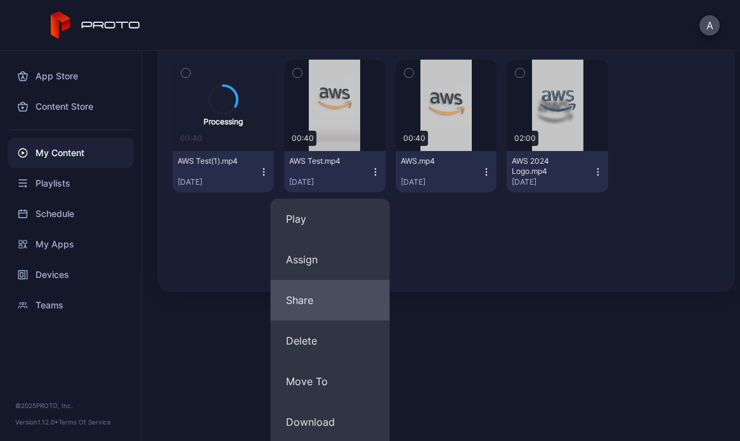
scroll to position [219, 0]
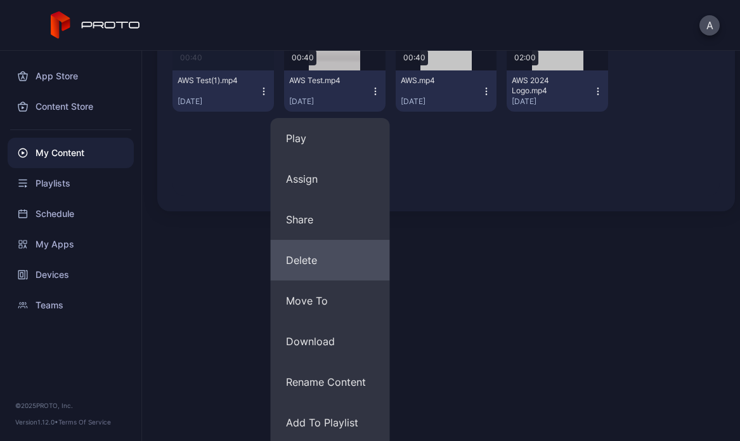
click at [336, 256] on button "Delete" at bounding box center [330, 260] width 119 height 41
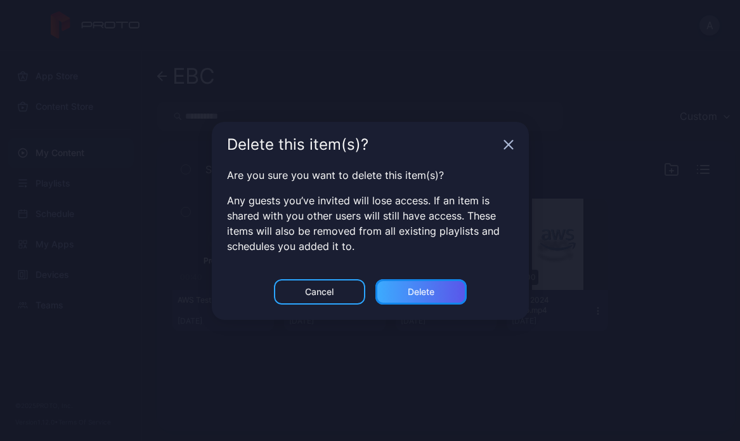
click at [446, 286] on div "Delete" at bounding box center [421, 291] width 91 height 25
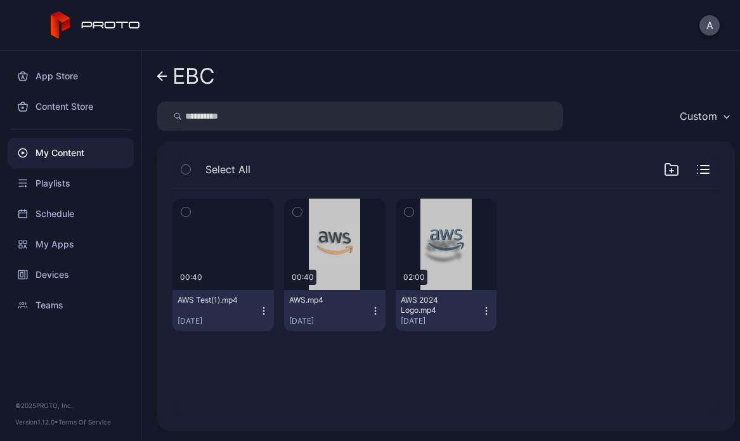
click at [262, 308] on icon "button" at bounding box center [264, 311] width 10 height 10
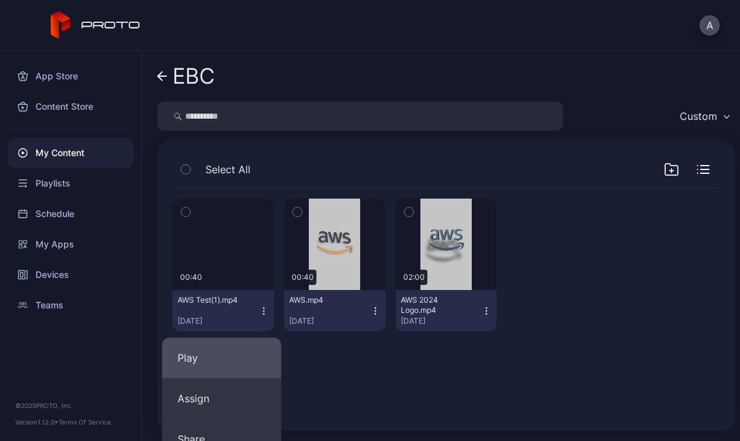
click at [252, 353] on button "Play" at bounding box center [221, 357] width 119 height 41
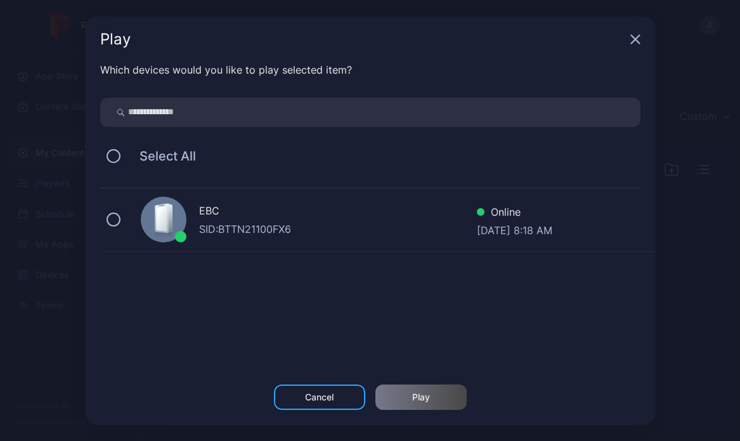
click at [364, 225] on div "SID: BTTN21100FX6" at bounding box center [338, 228] width 278 height 15
click at [407, 394] on div "Play" at bounding box center [421, 396] width 91 height 25
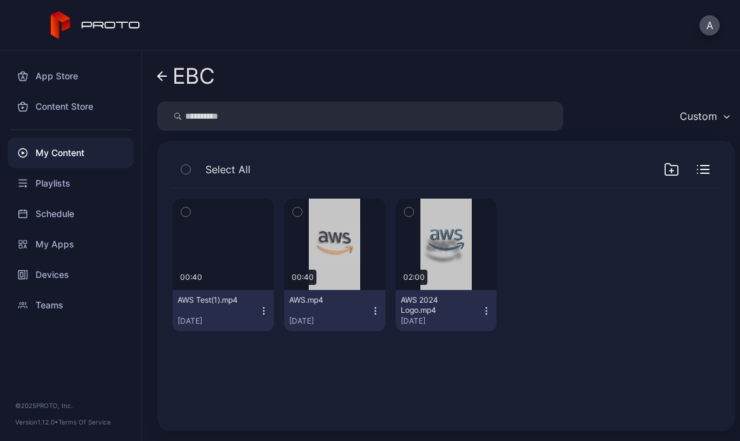
click at [185, 210] on icon "button" at bounding box center [185, 212] width 9 height 14
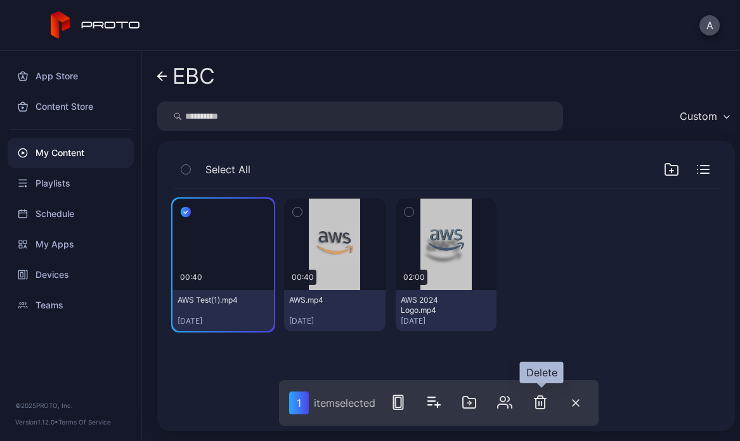
click at [545, 399] on icon "button" at bounding box center [540, 402] width 15 height 15
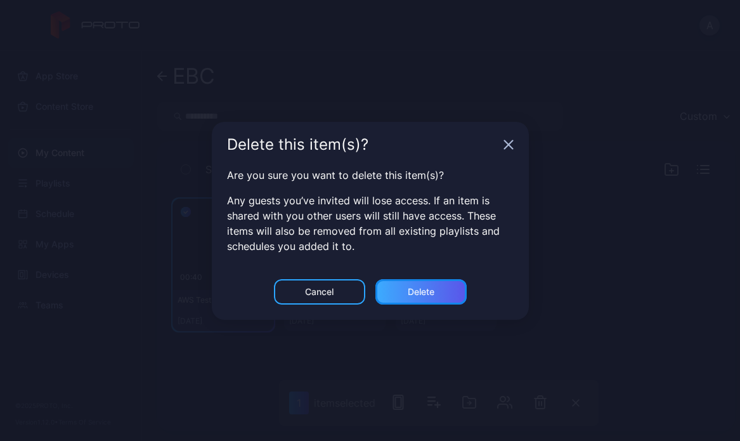
click at [448, 286] on div "Delete" at bounding box center [421, 291] width 91 height 25
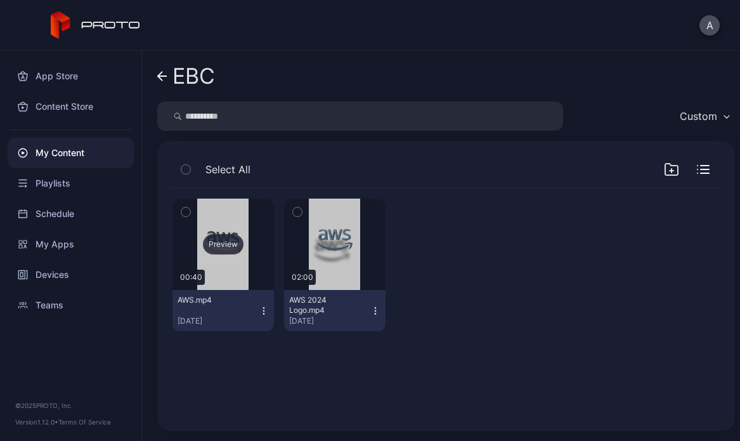
click at [233, 242] on div "Preview" at bounding box center [223, 244] width 41 height 20
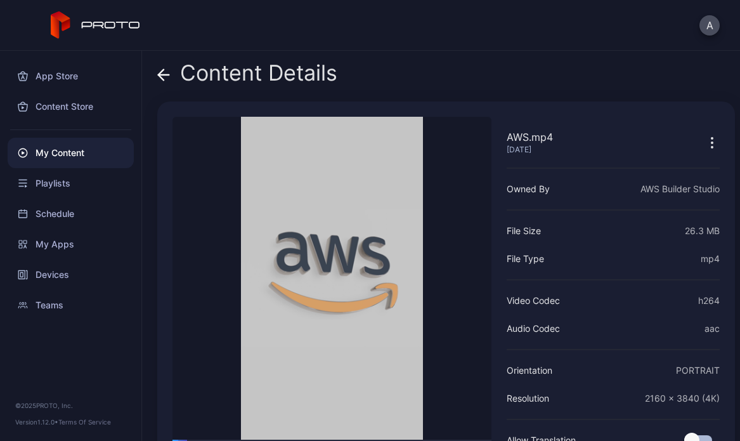
click at [169, 86] on div "Content Details" at bounding box center [247, 76] width 180 height 30
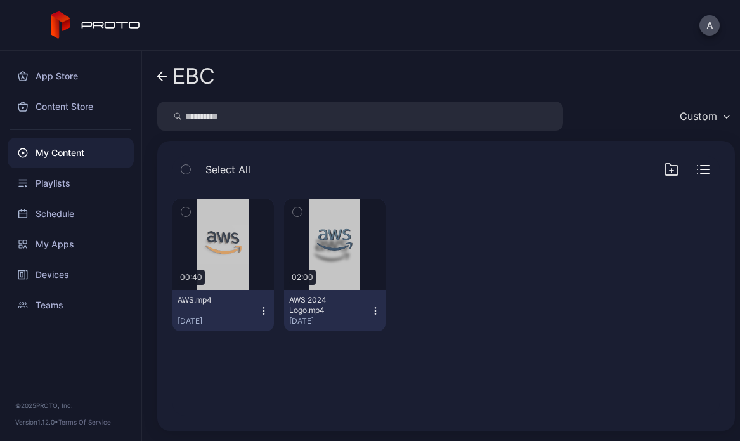
click at [263, 308] on icon "button" at bounding box center [264, 311] width 10 height 10
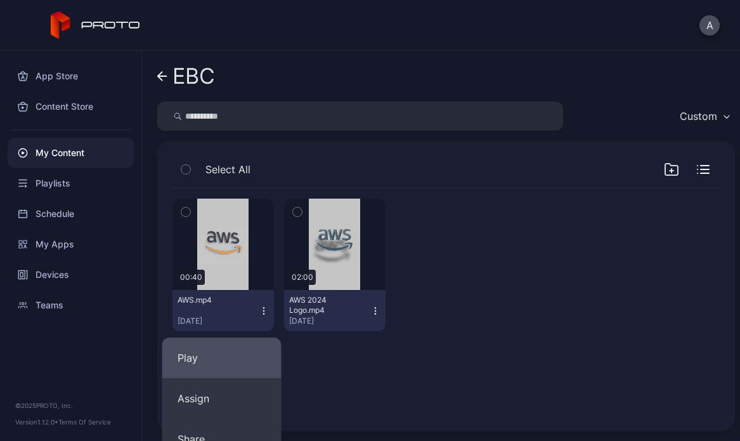
click at [247, 349] on button "Play" at bounding box center [221, 357] width 119 height 41
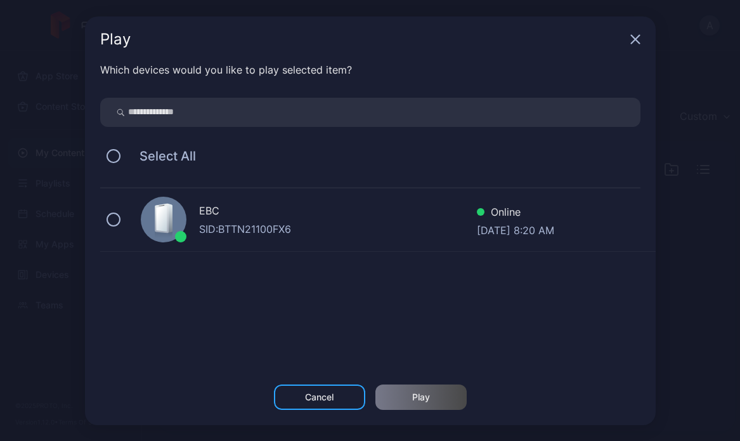
click at [254, 212] on div "EBC" at bounding box center [338, 212] width 278 height 18
click at [409, 399] on div "Play" at bounding box center [421, 396] width 91 height 25
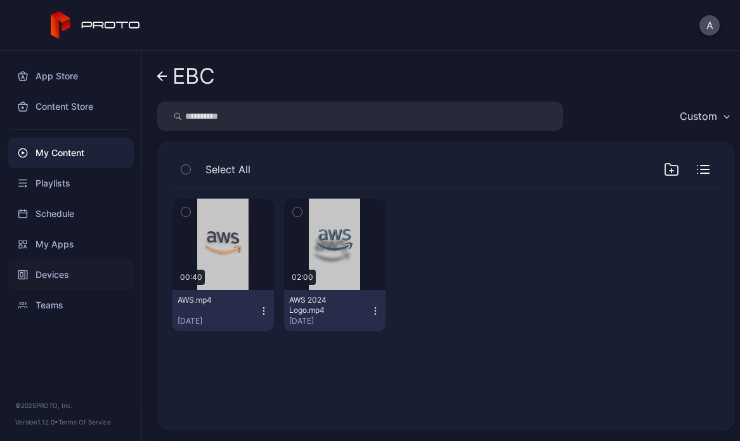
click at [75, 271] on div "Devices" at bounding box center [71, 274] width 126 height 30
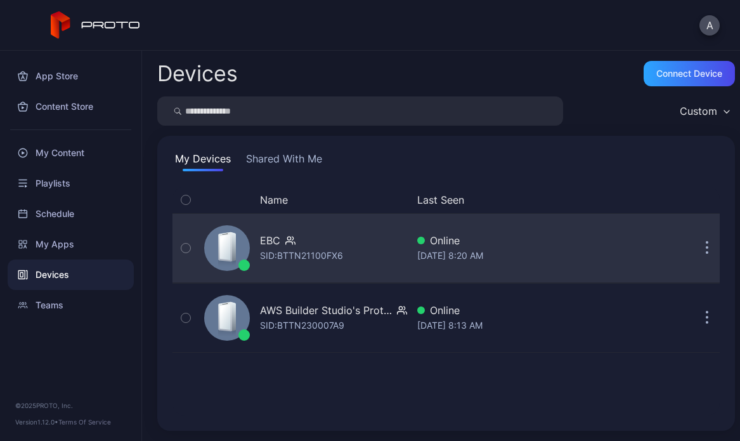
click at [314, 260] on div "SID: BTTN21100FX6" at bounding box center [301, 255] width 83 height 15
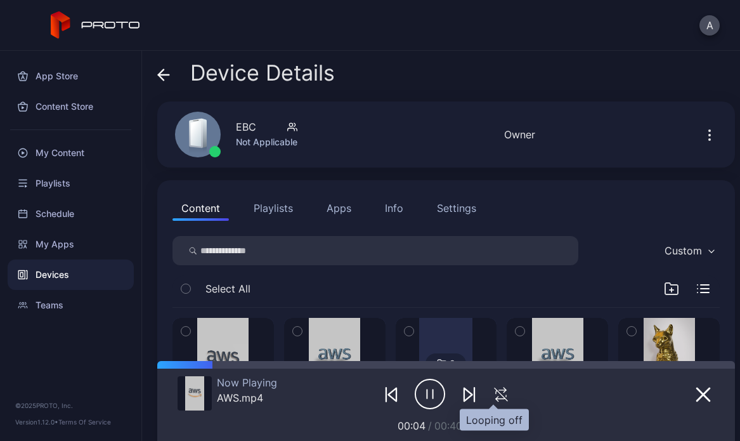
click at [497, 395] on icon "button" at bounding box center [501, 394] width 21 height 15
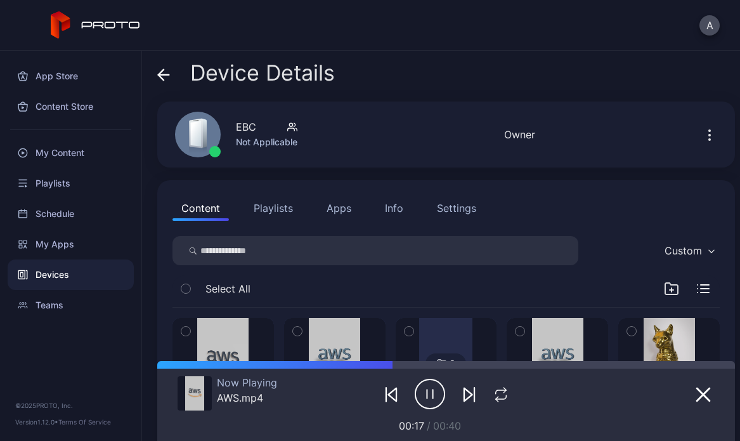
click at [501, 18] on div "A" at bounding box center [370, 25] width 740 height 51
click at [93, 159] on div "My Content" at bounding box center [71, 153] width 126 height 30
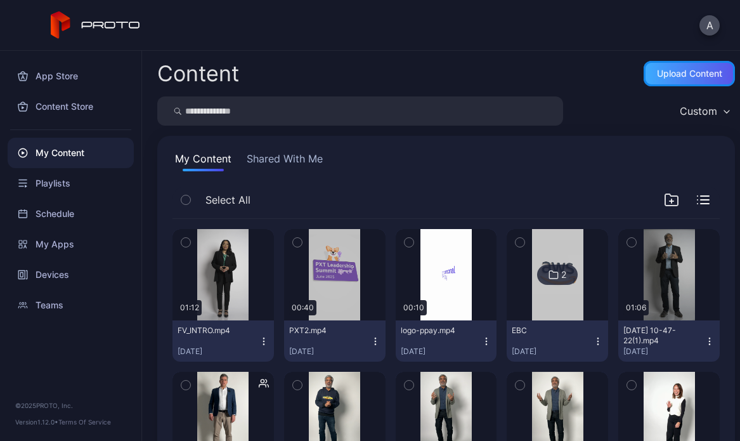
click at [669, 86] on div "Upload Content" at bounding box center [689, 73] width 91 height 25
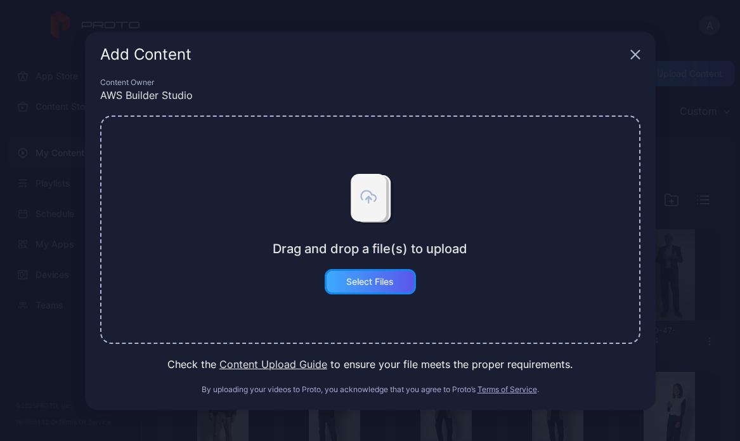
click at [379, 271] on div "Select Files" at bounding box center [370, 281] width 91 height 25
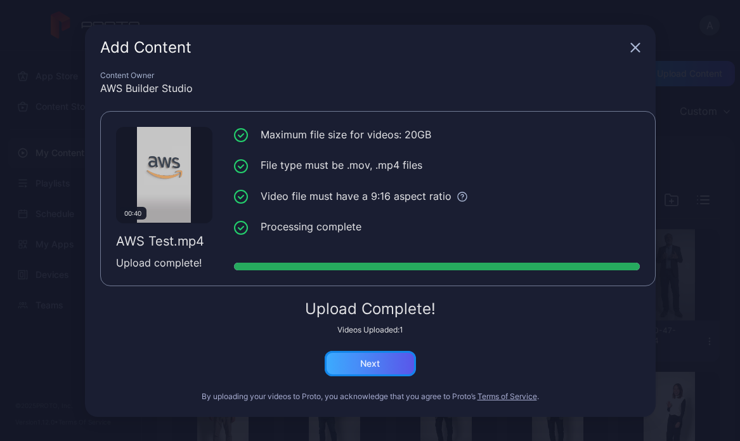
click at [362, 365] on div "Next" at bounding box center [370, 363] width 20 height 10
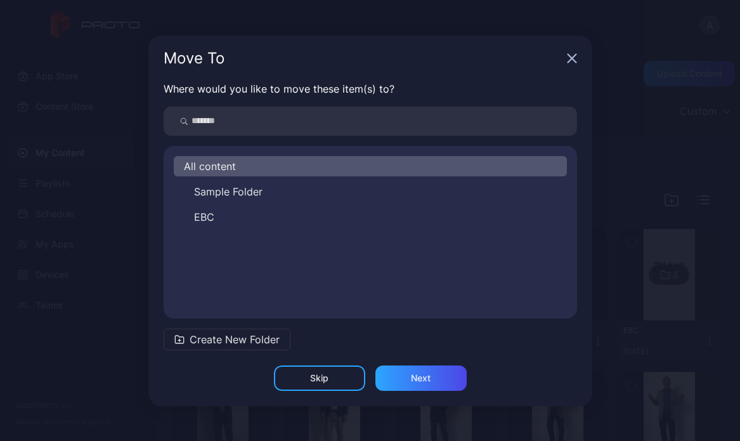
click at [210, 227] on div "All content Sample Folder EBC" at bounding box center [371, 232] width 414 height 152
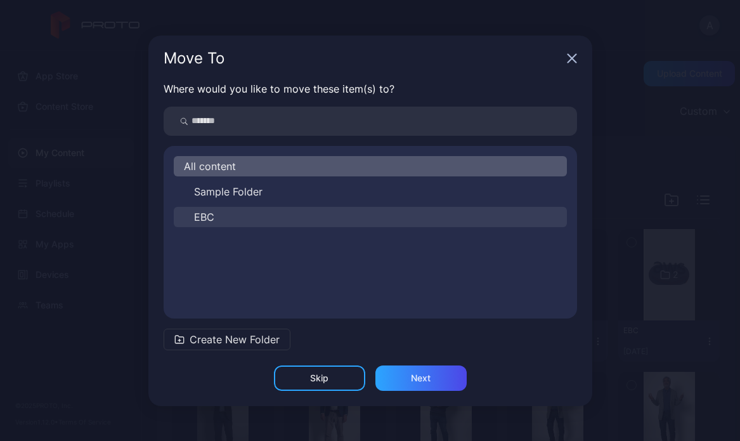
click at [229, 221] on button "EBC" at bounding box center [370, 217] width 393 height 20
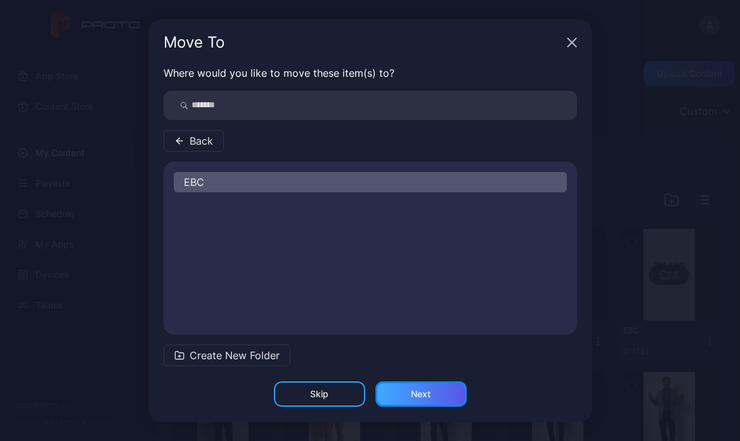
click at [435, 402] on div "Next" at bounding box center [421, 393] width 91 height 25
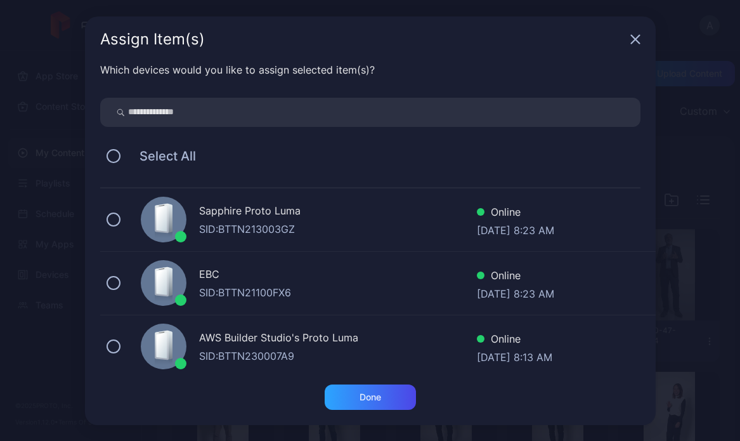
click at [248, 272] on div "EBC" at bounding box center [338, 275] width 278 height 18
click at [354, 390] on div "Done" at bounding box center [370, 396] width 91 height 25
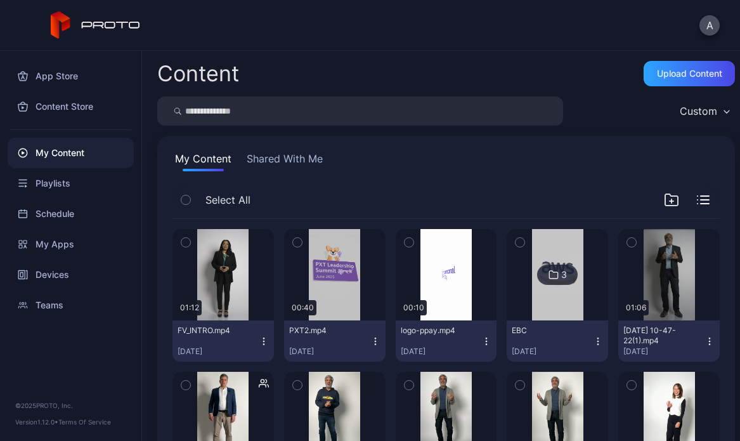
click at [534, 321] on button "EBC [DATE]" at bounding box center [557, 340] width 101 height 41
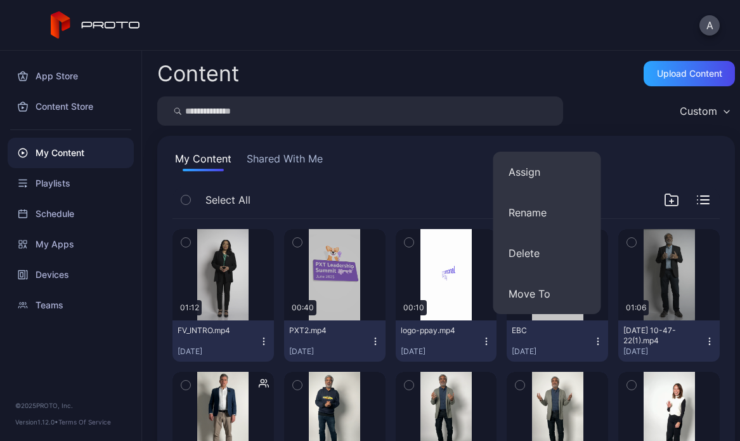
click at [415, 188] on div "Select All" at bounding box center [446, 203] width 547 height 32
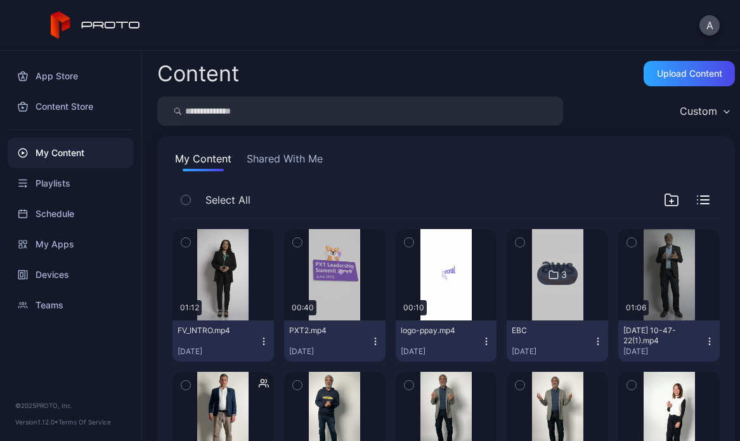
click at [542, 294] on img at bounding box center [557, 274] width 51 height 91
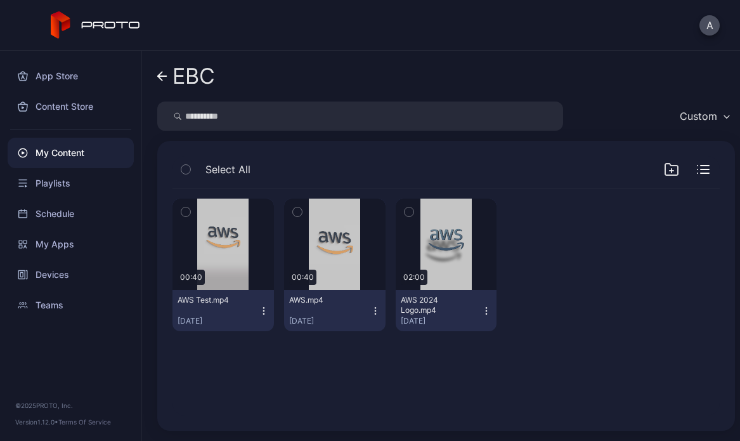
click at [264, 310] on icon "button" at bounding box center [264, 311] width 10 height 10
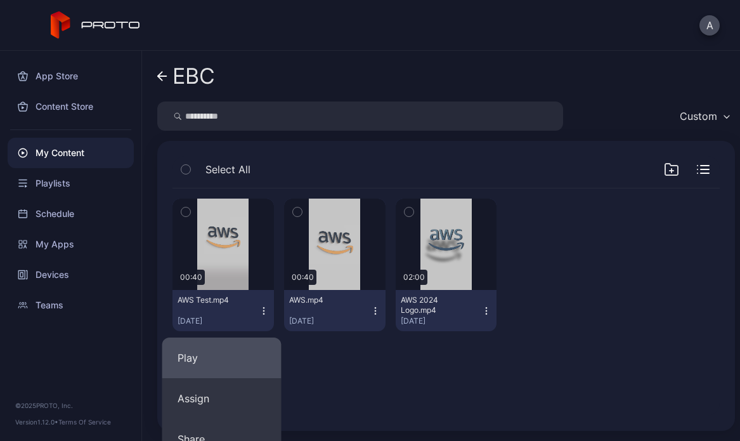
click at [258, 359] on button "Play" at bounding box center [221, 357] width 119 height 41
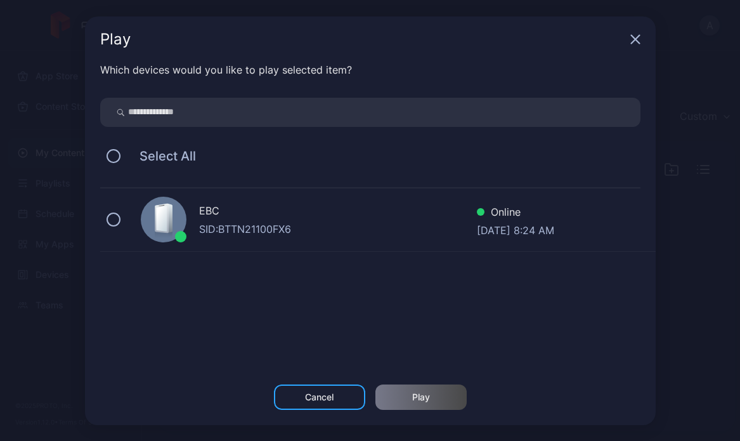
click at [335, 246] on div "EBC SID: BTTN21100FX6 Online [DATE] 8:24 AM" at bounding box center [378, 219] width 556 height 63
click at [414, 388] on div "Play" at bounding box center [421, 396] width 91 height 25
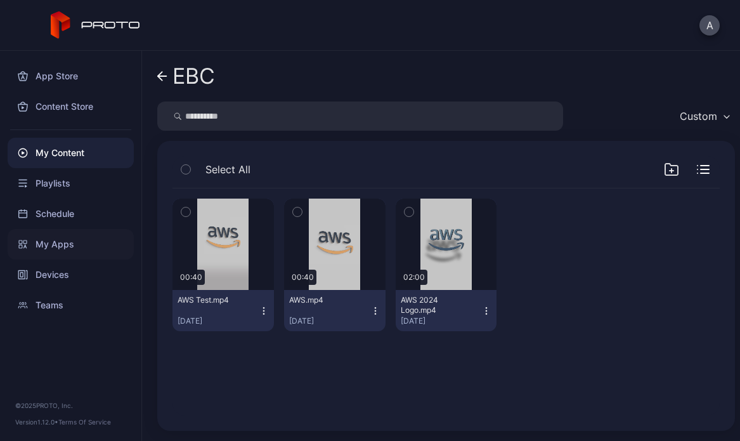
click at [92, 244] on div "My Apps" at bounding box center [71, 244] width 126 height 30
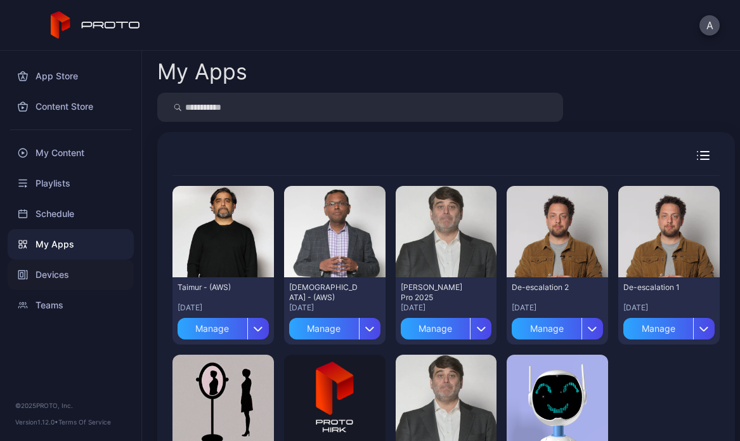
click at [89, 272] on div "Devices" at bounding box center [71, 274] width 126 height 30
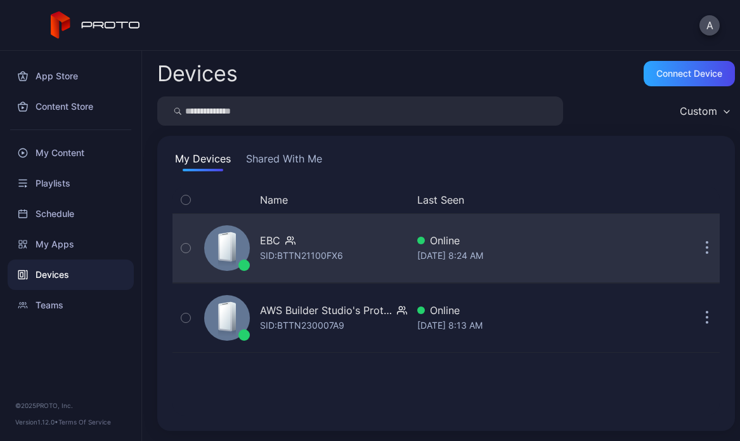
click at [342, 252] on div "SID: BTTN21100FX6" at bounding box center [301, 255] width 83 height 15
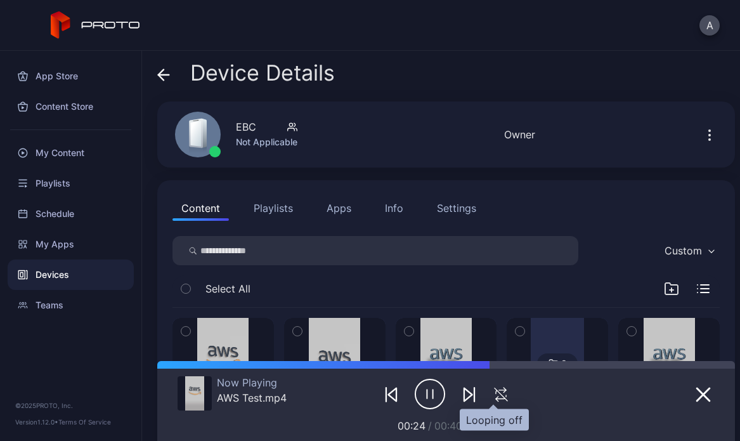
click at [502, 394] on icon "button" at bounding box center [501, 394] width 21 height 15
click at [603, 204] on div "Content Playlists Apps Info Settings" at bounding box center [446, 207] width 547 height 25
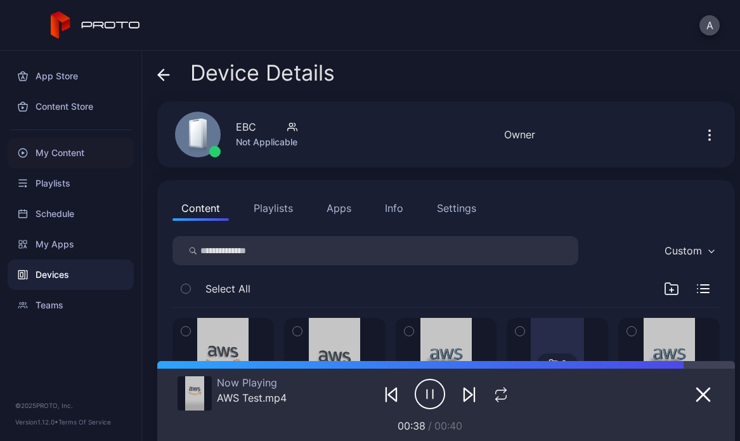
click at [78, 153] on div "My Content" at bounding box center [71, 153] width 126 height 30
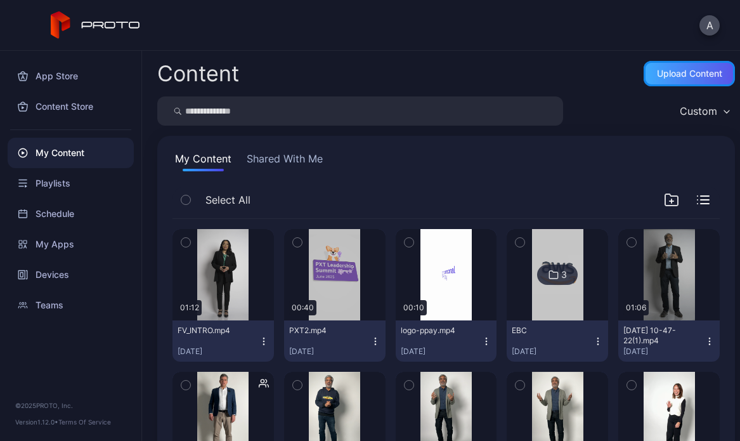
click at [645, 86] on div "Upload Content" at bounding box center [689, 73] width 91 height 25
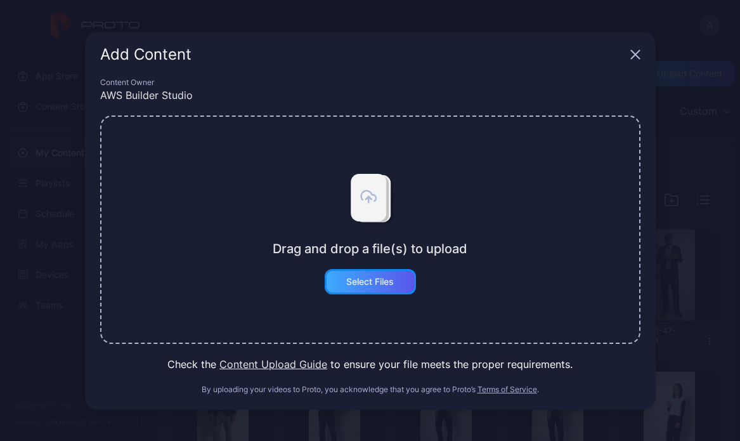
click at [364, 289] on div "Select Files" at bounding box center [370, 281] width 91 height 25
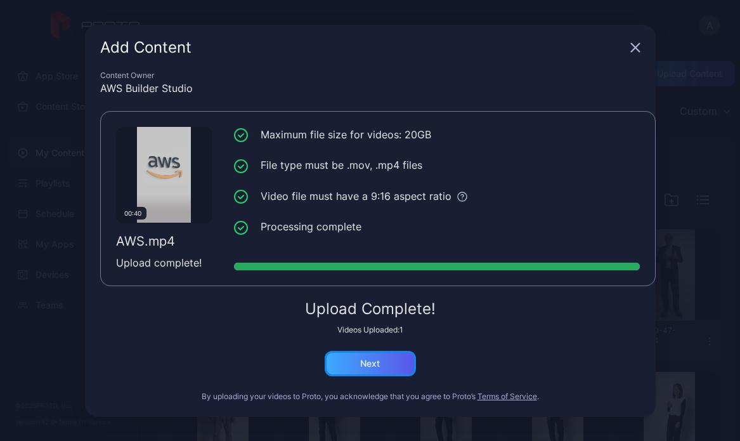
click at [393, 361] on div "Next" at bounding box center [370, 363] width 91 height 25
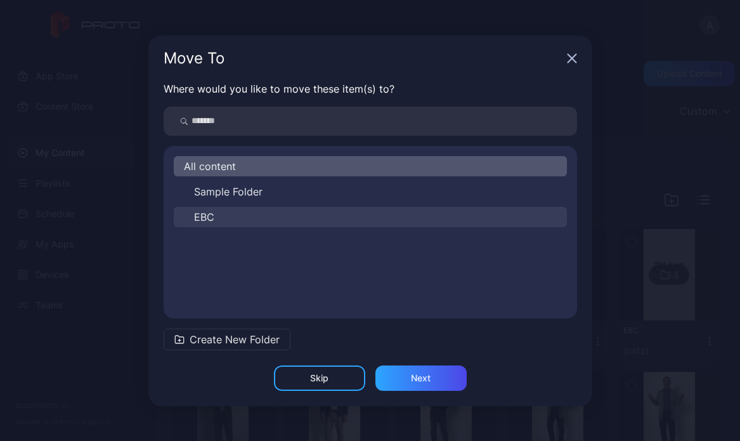
click at [273, 221] on button "EBC" at bounding box center [370, 217] width 393 height 20
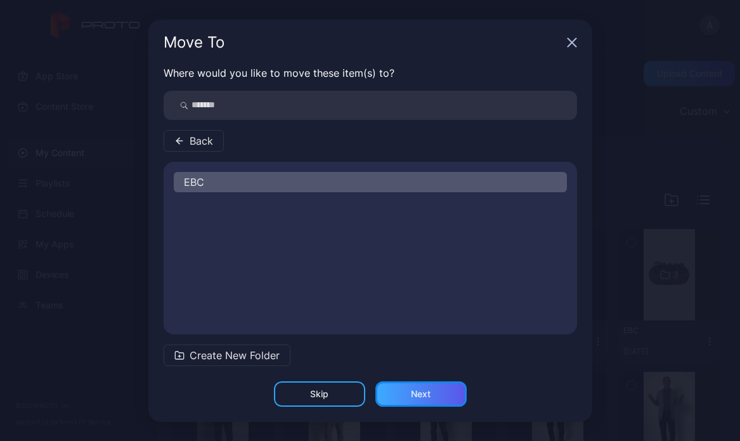
click at [394, 390] on div "Next" at bounding box center [421, 393] width 91 height 25
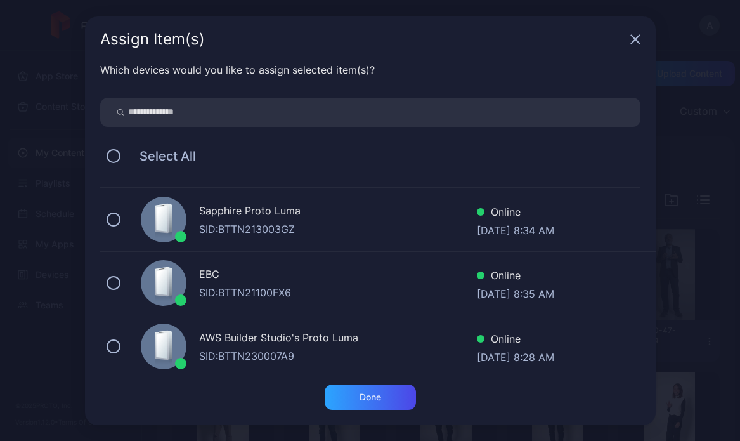
click at [265, 280] on div "EBC" at bounding box center [338, 275] width 278 height 18
click at [345, 404] on div "Done" at bounding box center [370, 396] width 91 height 25
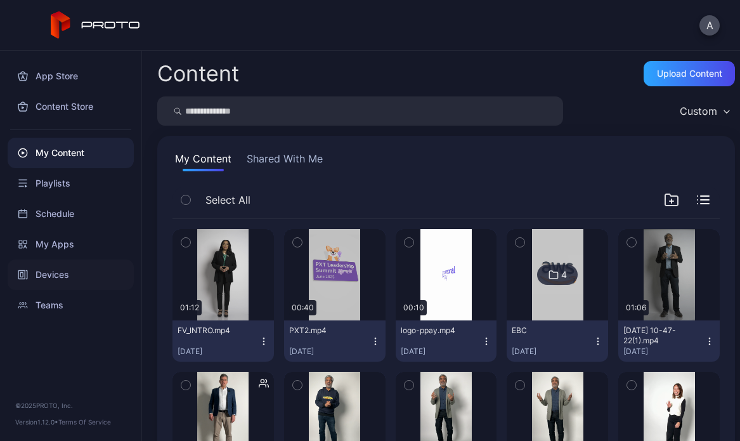
click at [69, 275] on div "Devices" at bounding box center [71, 274] width 126 height 30
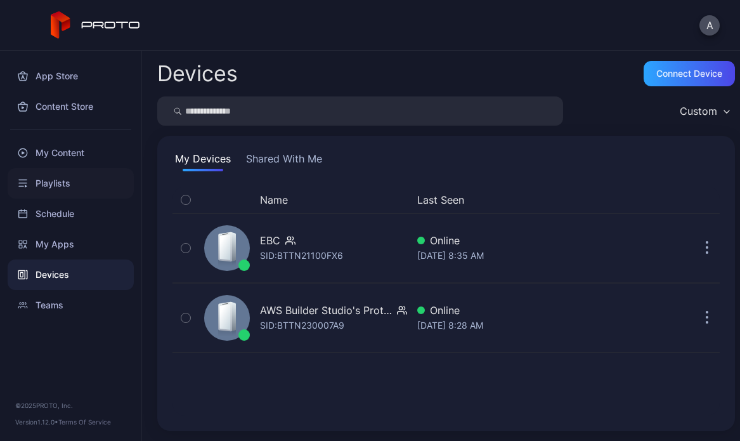
click at [92, 183] on div "Playlists" at bounding box center [71, 183] width 126 height 30
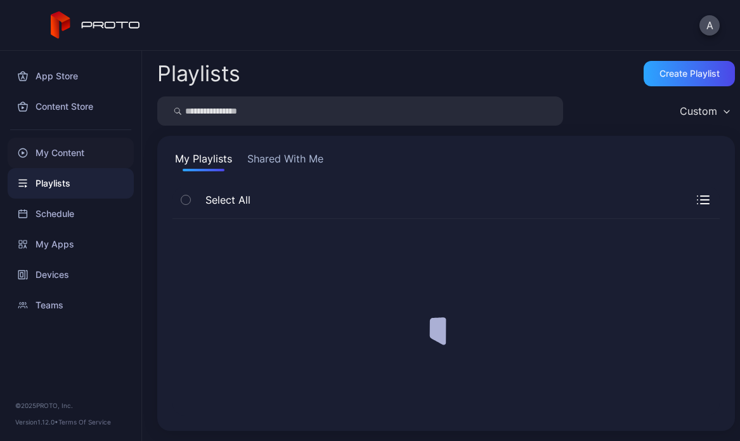
click at [93, 152] on div "My Content" at bounding box center [71, 153] width 126 height 30
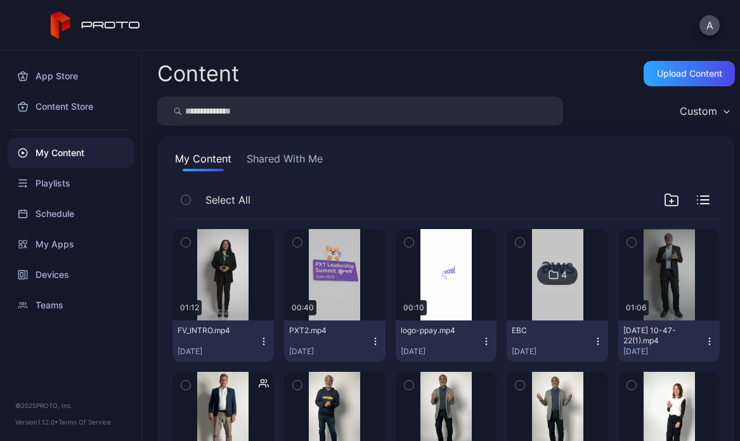
click at [553, 322] on button "EBC [DATE]" at bounding box center [557, 340] width 101 height 41
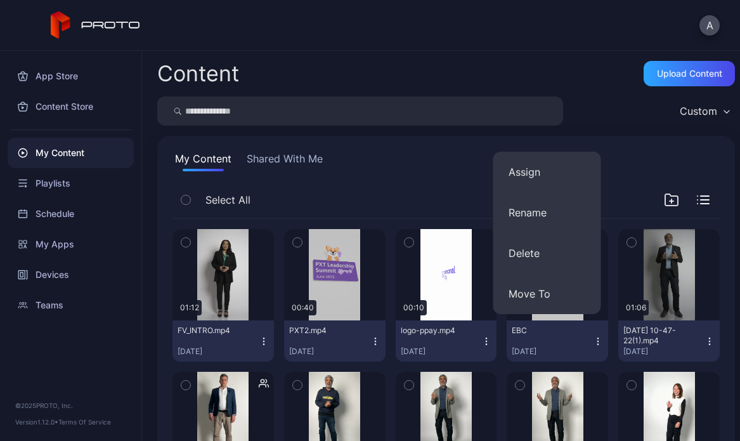
click at [462, 190] on div "Select All" at bounding box center [446, 203] width 547 height 32
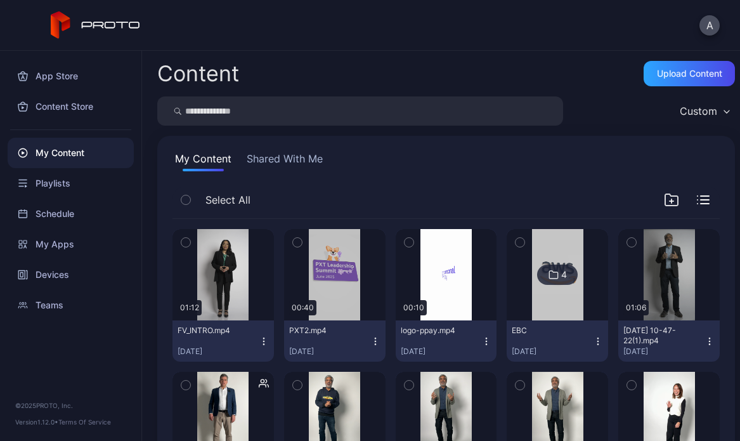
click at [565, 315] on img at bounding box center [557, 274] width 51 height 91
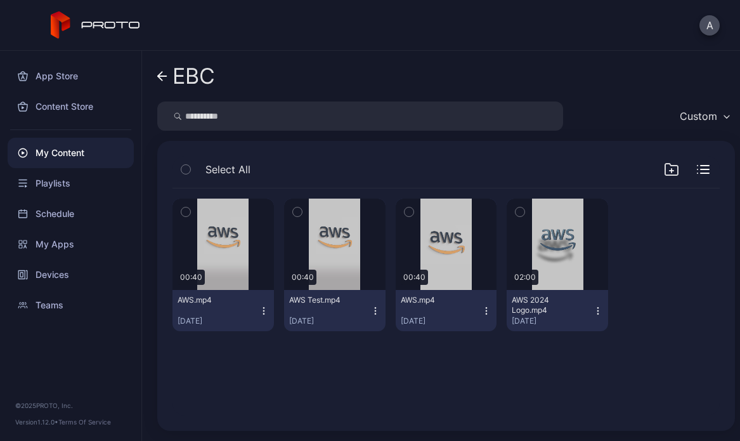
click at [259, 306] on icon "button" at bounding box center [264, 311] width 10 height 10
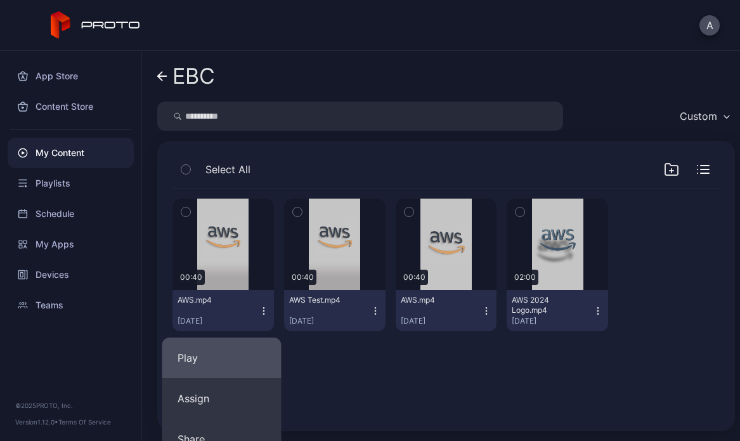
click at [255, 362] on button "Play" at bounding box center [221, 357] width 119 height 41
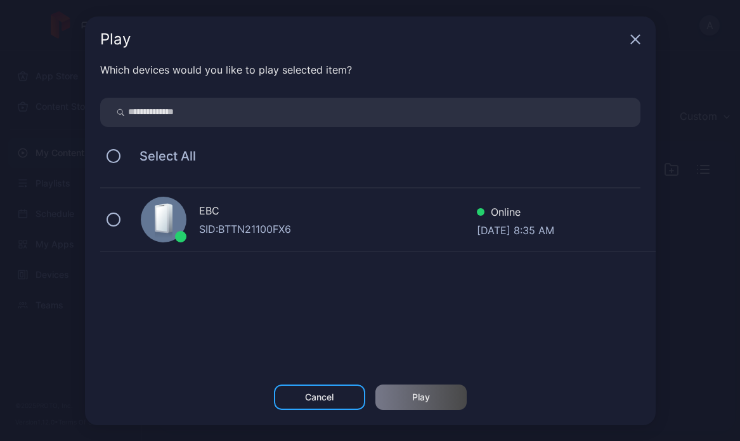
click at [266, 247] on div "EBC SID: BTTN21100FX6 Online [DATE] 8:35 AM" at bounding box center [378, 219] width 556 height 63
click at [426, 397] on div "Play" at bounding box center [421, 397] width 18 height 10
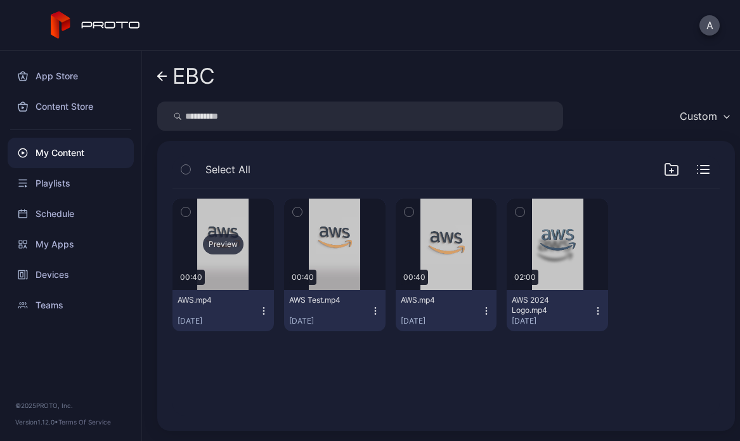
click at [232, 246] on div "Preview" at bounding box center [223, 244] width 41 height 20
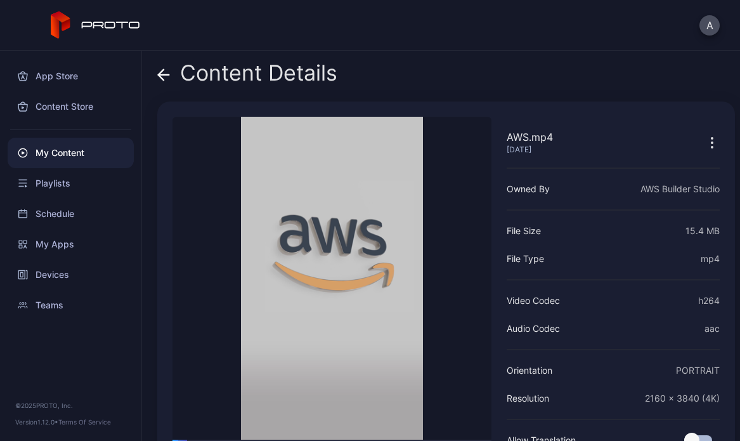
click at [170, 61] on div "Content Details" at bounding box center [247, 76] width 180 height 30
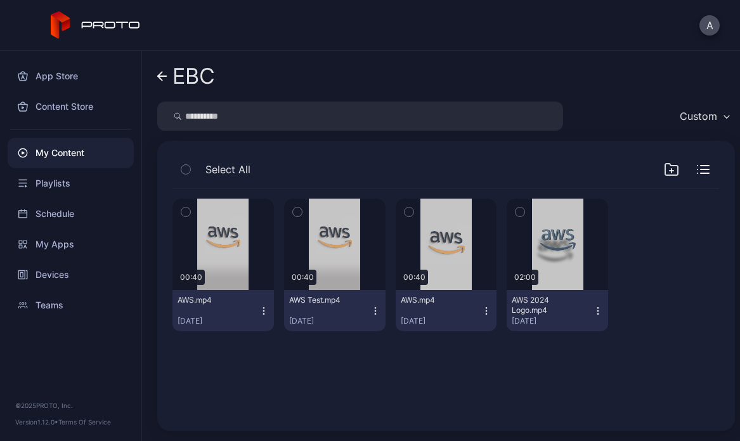
click at [263, 313] on icon "button" at bounding box center [263, 313] width 1 height 1
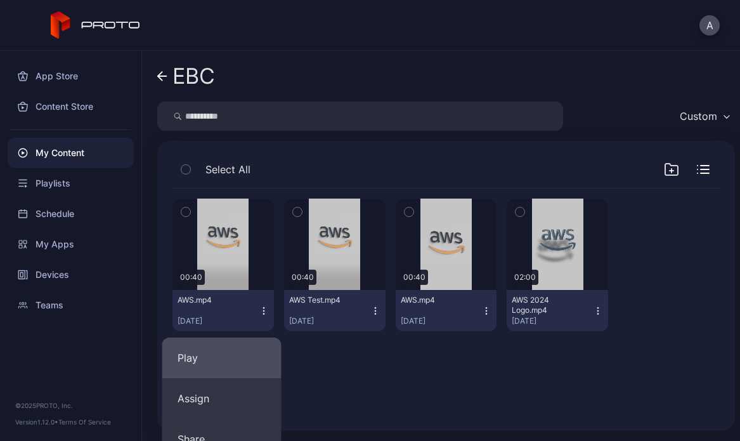
click at [247, 341] on button "Play" at bounding box center [221, 357] width 119 height 41
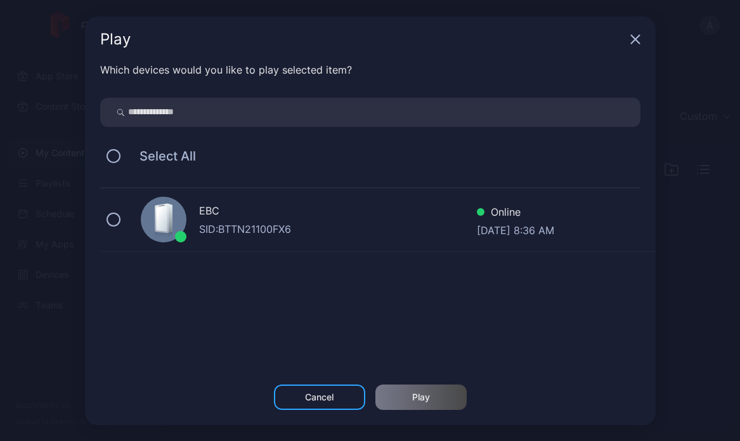
click at [206, 203] on div "EBC" at bounding box center [338, 212] width 278 height 18
click at [423, 393] on div "Play" at bounding box center [421, 397] width 18 height 10
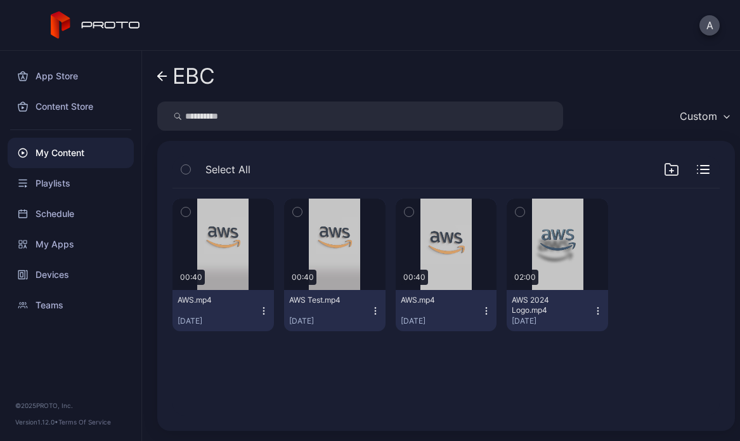
click at [268, 315] on button "AWS.mp4 [DATE]" at bounding box center [223, 310] width 101 height 41
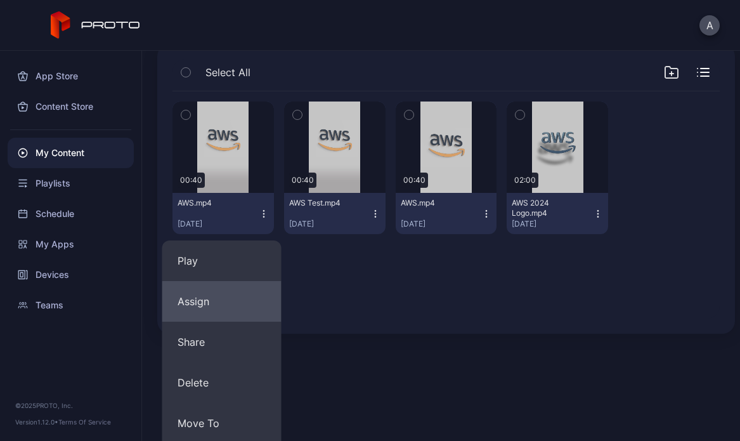
scroll to position [113, 0]
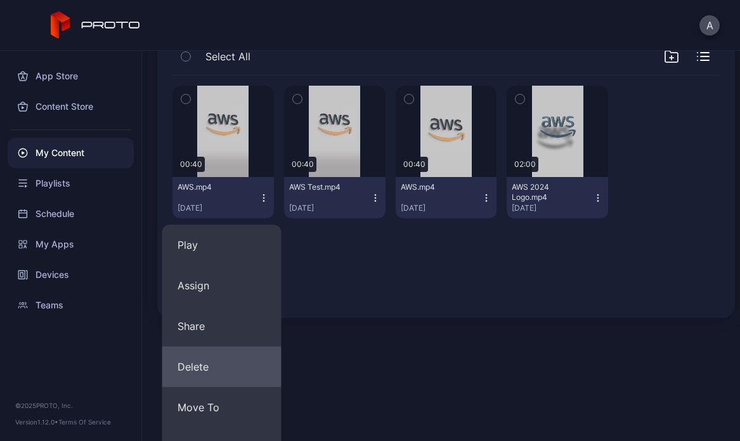
click at [236, 377] on button "Delete" at bounding box center [221, 366] width 119 height 41
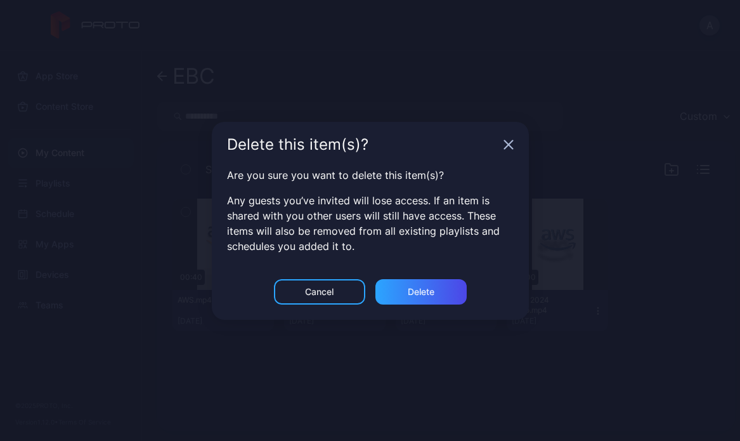
scroll to position [0, 0]
click at [409, 289] on div "Delete" at bounding box center [421, 292] width 27 height 10
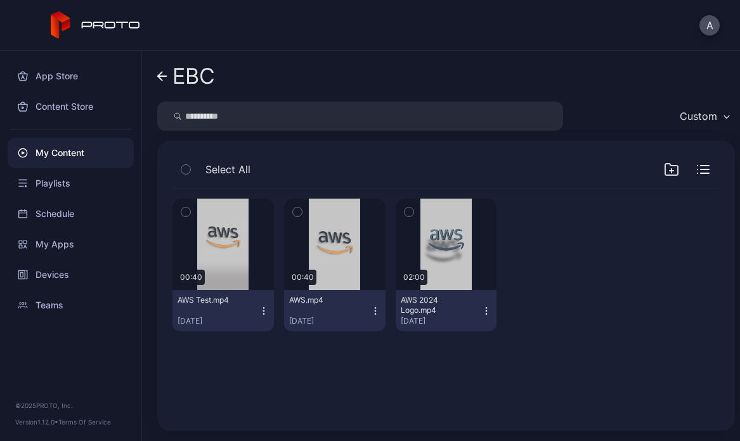
click at [264, 310] on icon "button" at bounding box center [264, 311] width 10 height 10
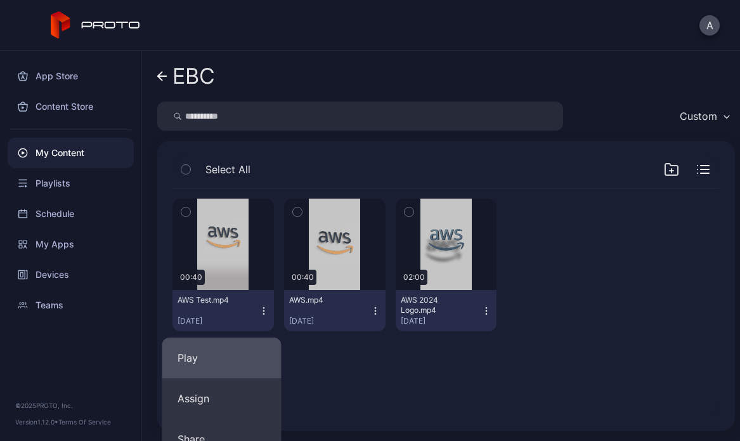
click at [250, 350] on button "Play" at bounding box center [221, 357] width 119 height 41
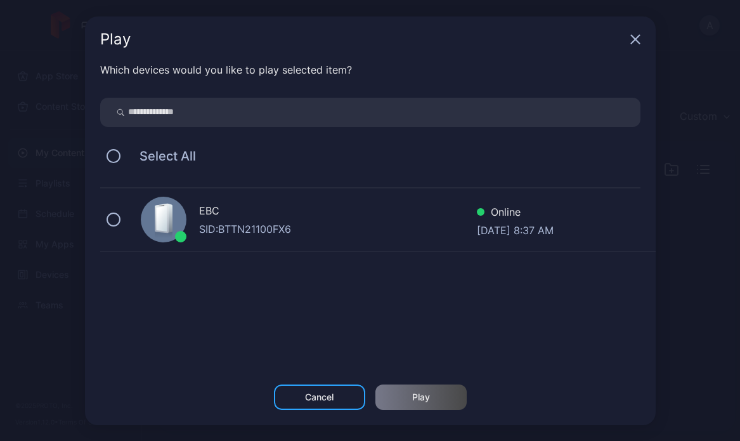
click at [289, 246] on div "EBC SID: BTTN21100FX6 Online [DATE] 8:37 AM" at bounding box center [378, 219] width 556 height 63
click at [395, 398] on div "Play" at bounding box center [421, 396] width 91 height 25
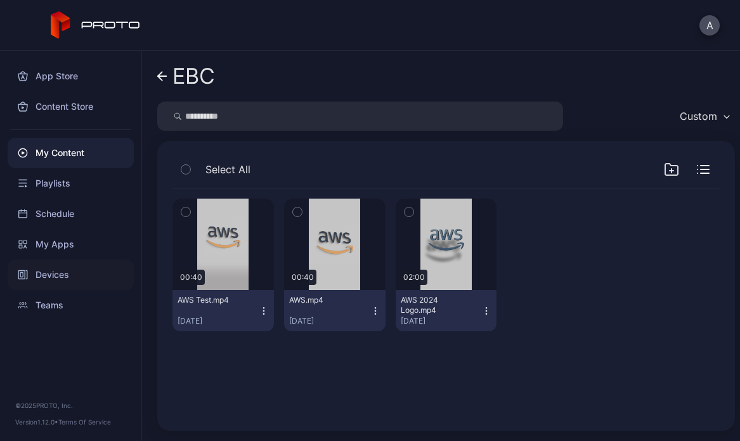
click at [80, 269] on div "Devices" at bounding box center [71, 274] width 126 height 30
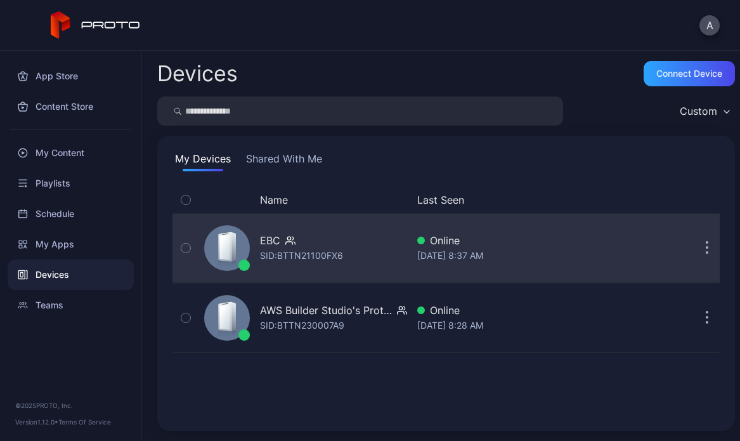
click at [554, 265] on div "EBC SID: BTTN21100FX6 Online [DATE] 8:37 AM" at bounding box center [446, 247] width 547 height 63
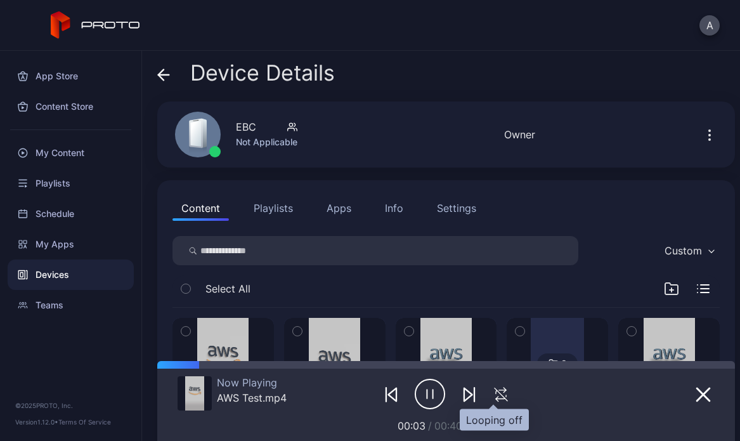
click at [491, 395] on icon "button" at bounding box center [501, 394] width 21 height 15
